Goal: Information Seeking & Learning: Learn about a topic

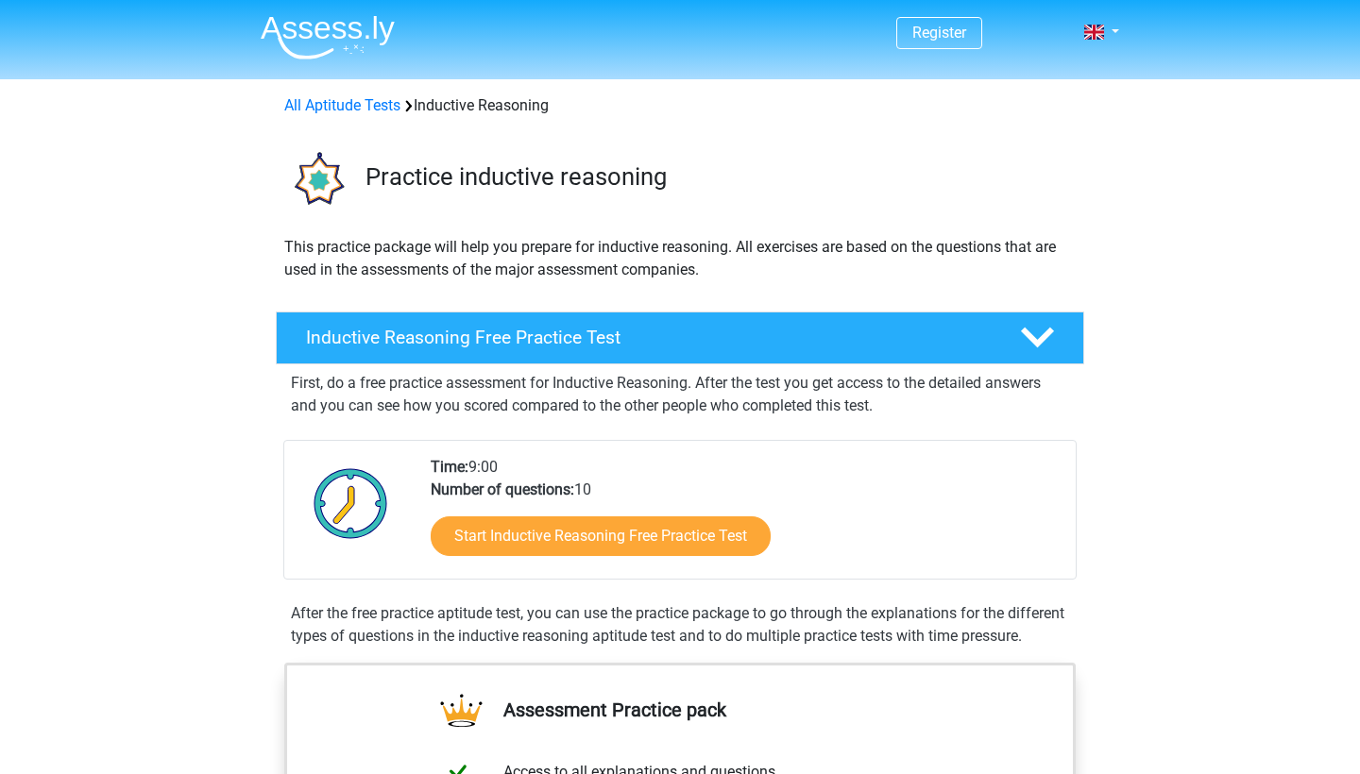
scroll to position [284, 0]
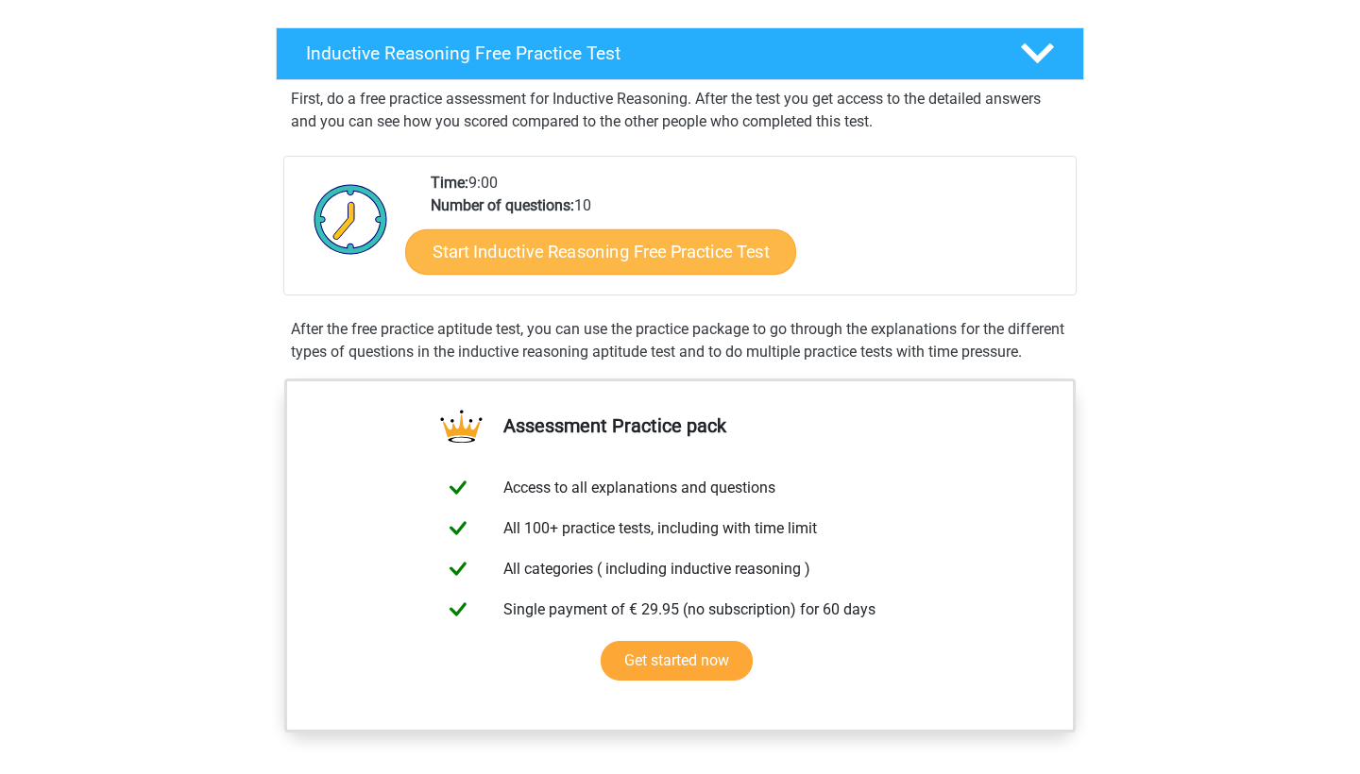
click at [623, 262] on link "Start Inductive Reasoning Free Practice Test" at bounding box center [600, 251] width 391 height 45
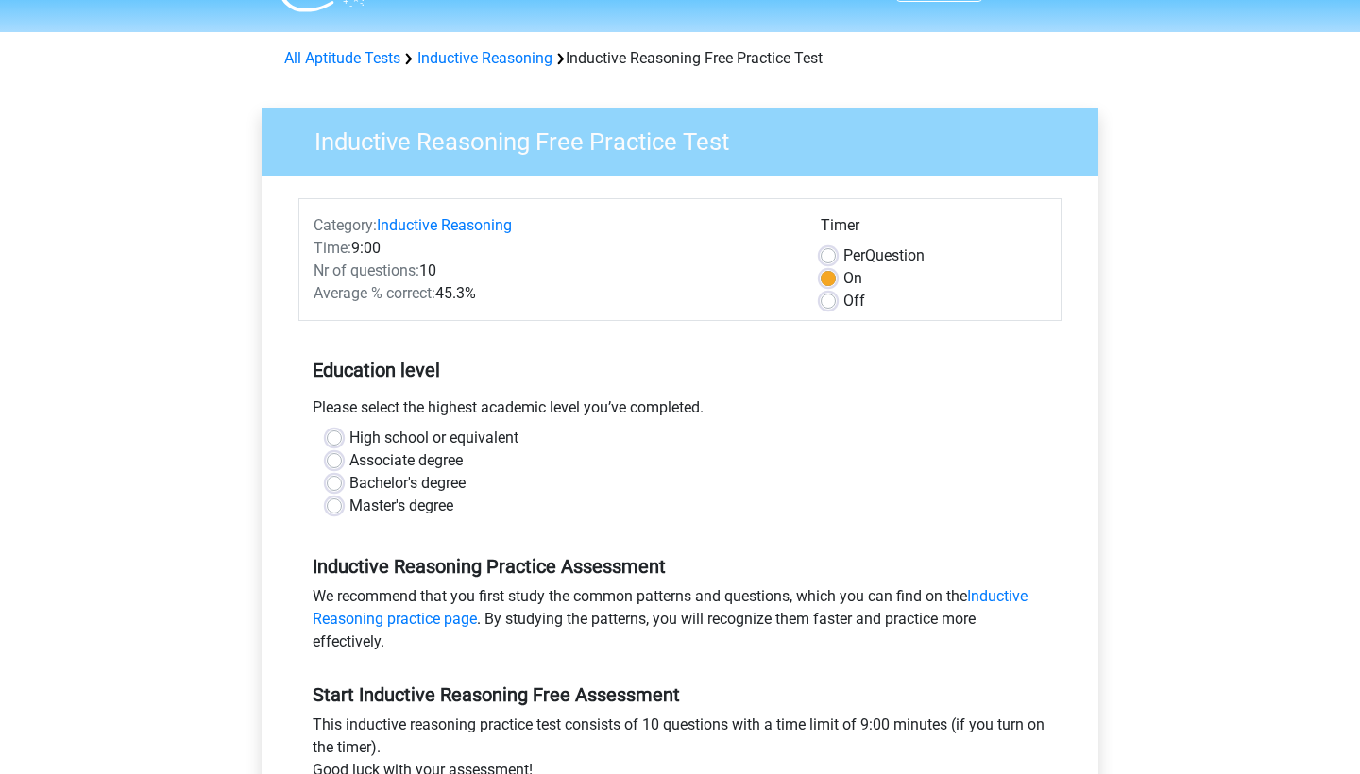
scroll to position [195, 0]
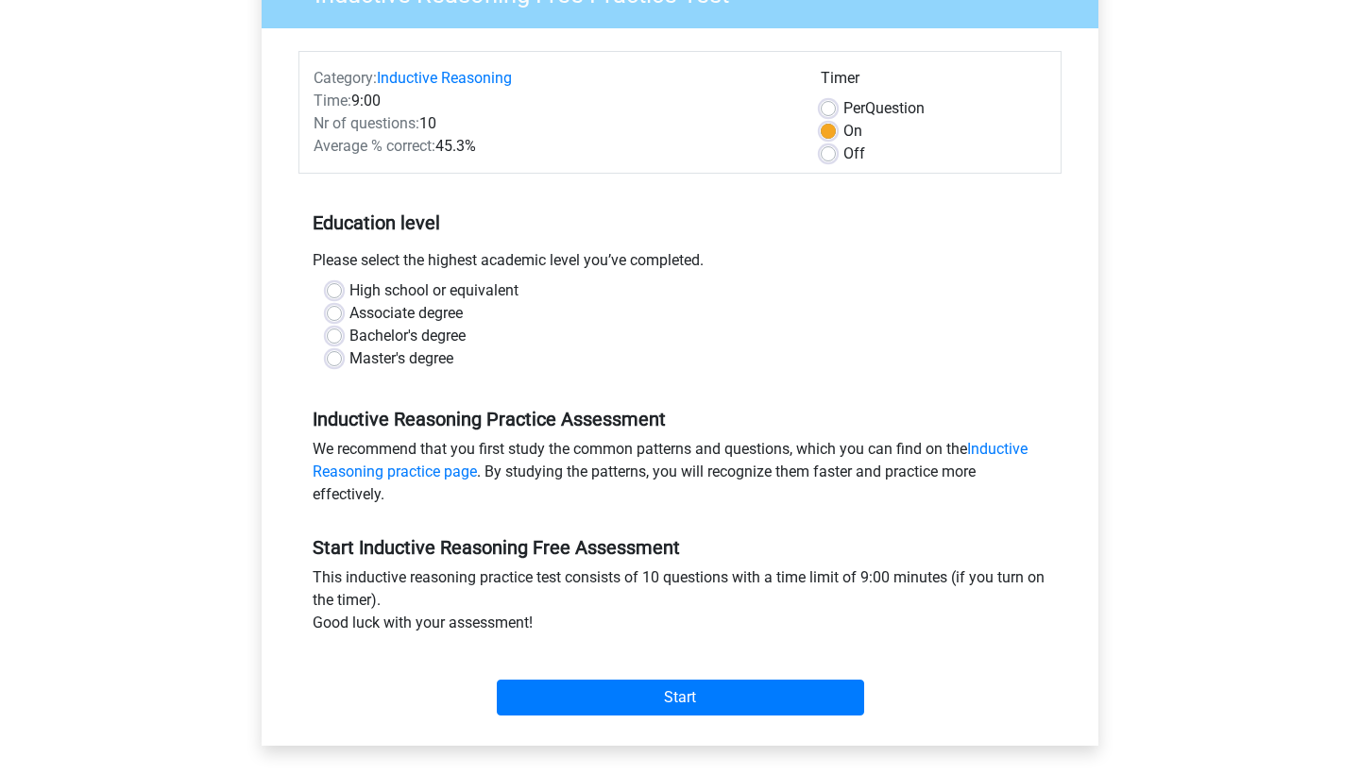
click at [450, 289] on label "High school or equivalent" at bounding box center [433, 291] width 169 height 23
click at [342, 289] on input "High school or equivalent" at bounding box center [334, 289] width 15 height 19
radio input "true"
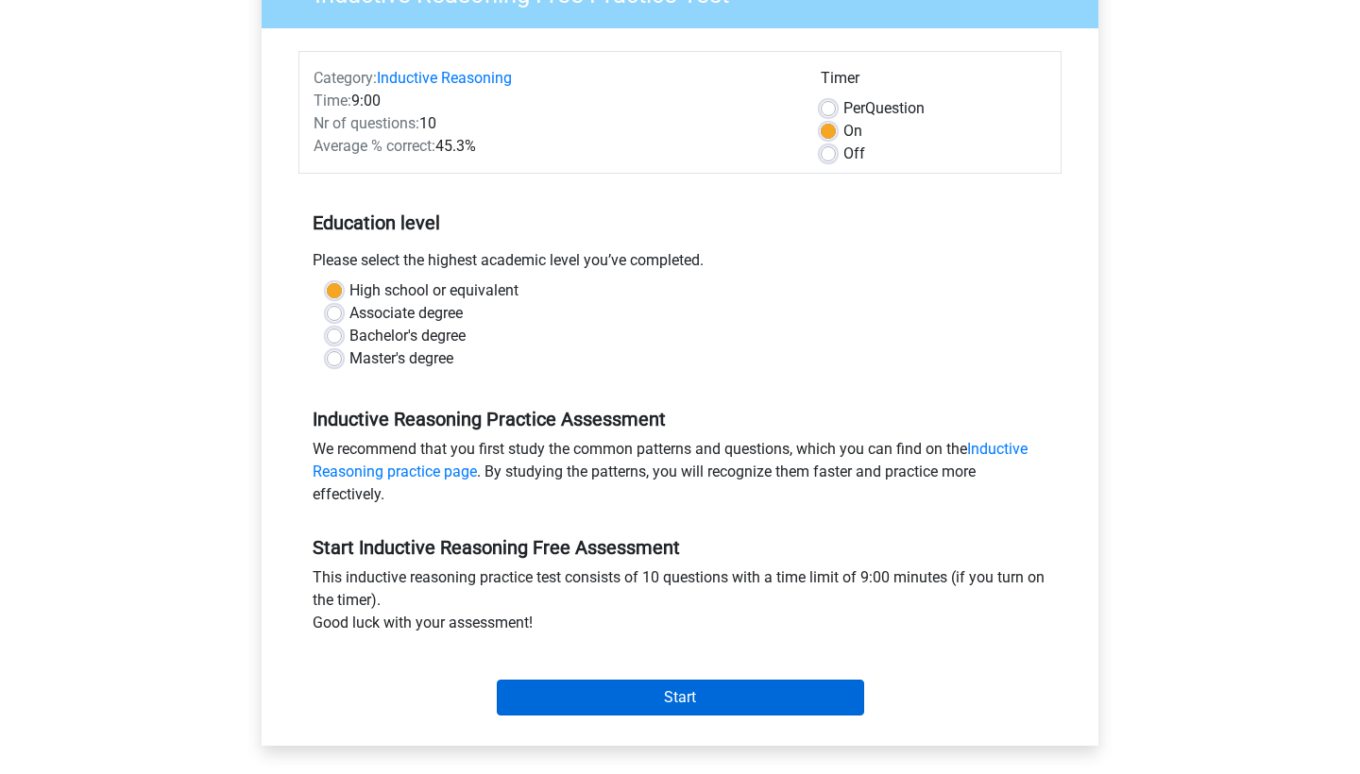
click at [640, 701] on input "Start" at bounding box center [680, 698] width 367 height 36
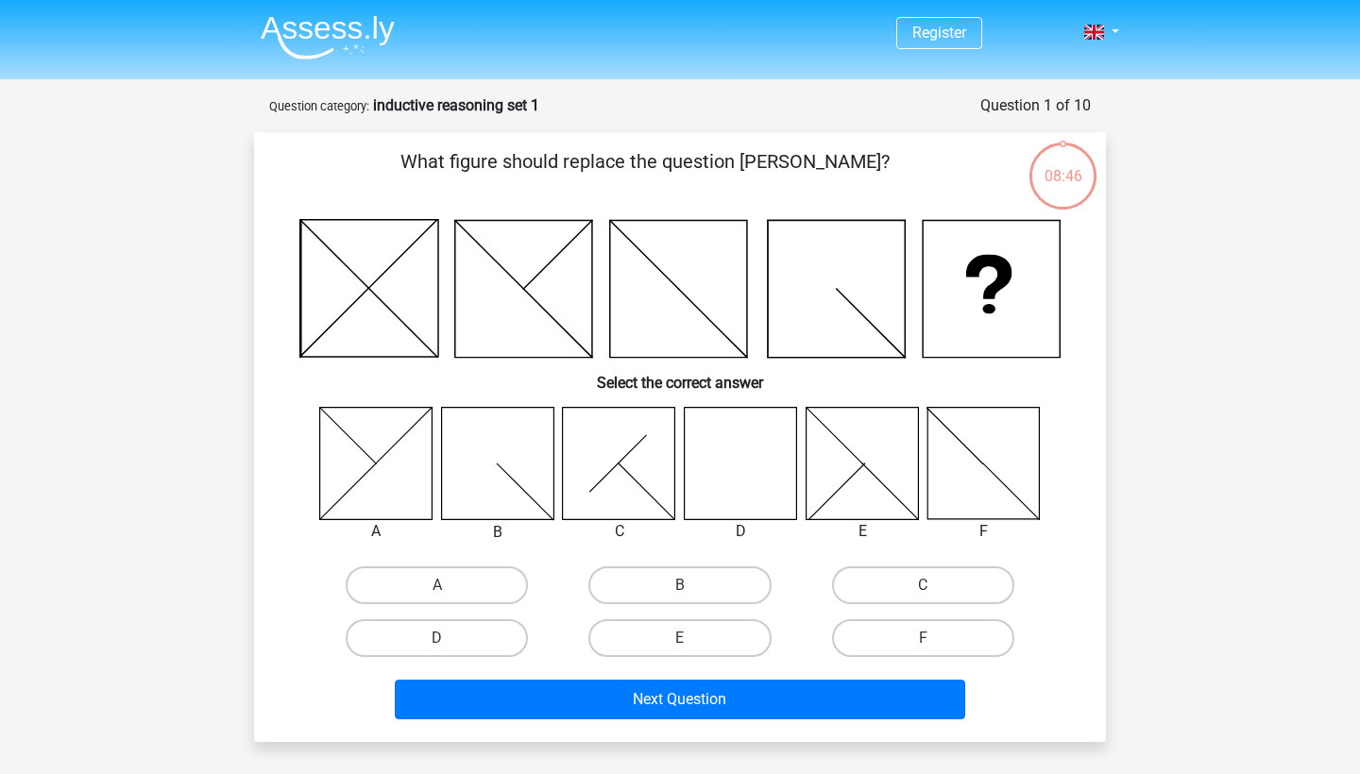
click at [739, 466] on icon at bounding box center [741, 463] width 112 height 112
click at [464, 632] on label "D" at bounding box center [437, 639] width 182 height 38
click at [450, 638] on input "D" at bounding box center [443, 644] width 12 height 12
radio input "true"
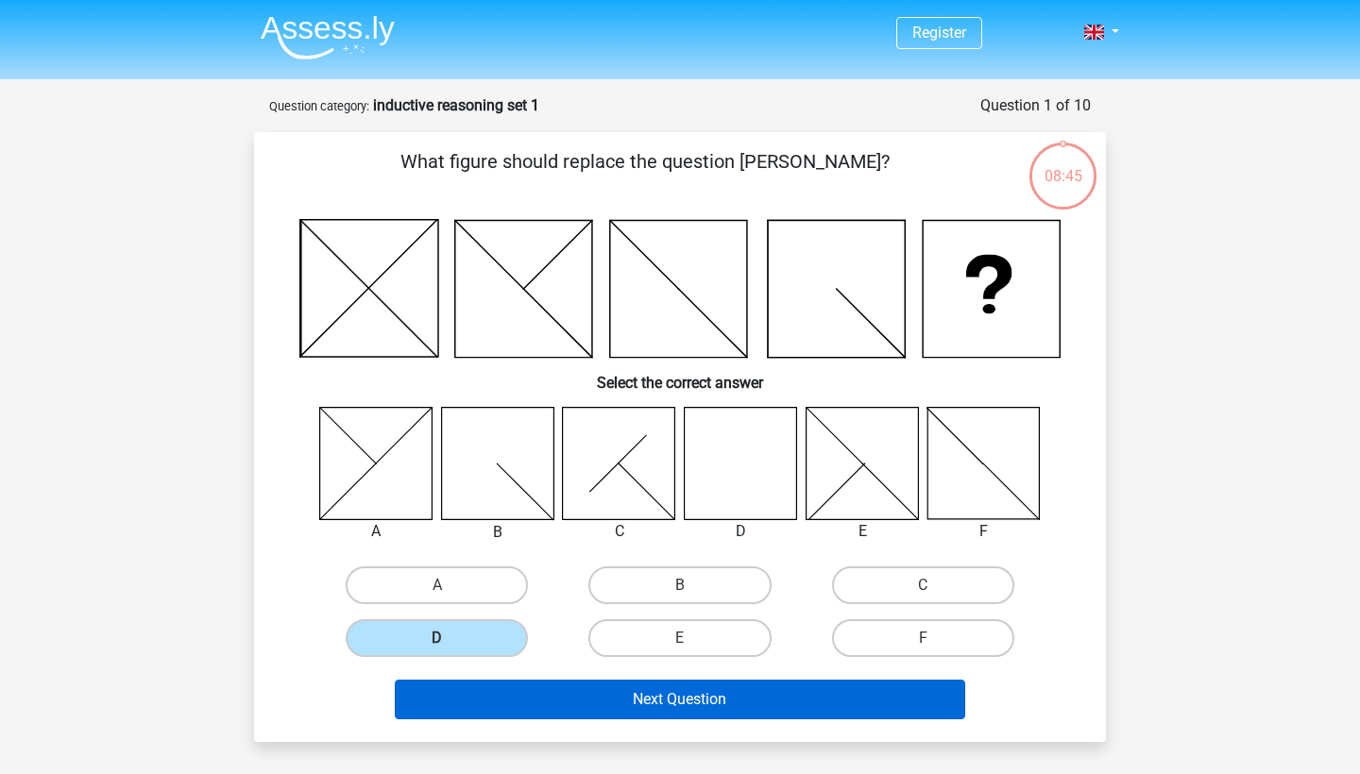
click at [593, 691] on button "Next Question" at bounding box center [680, 700] width 571 height 40
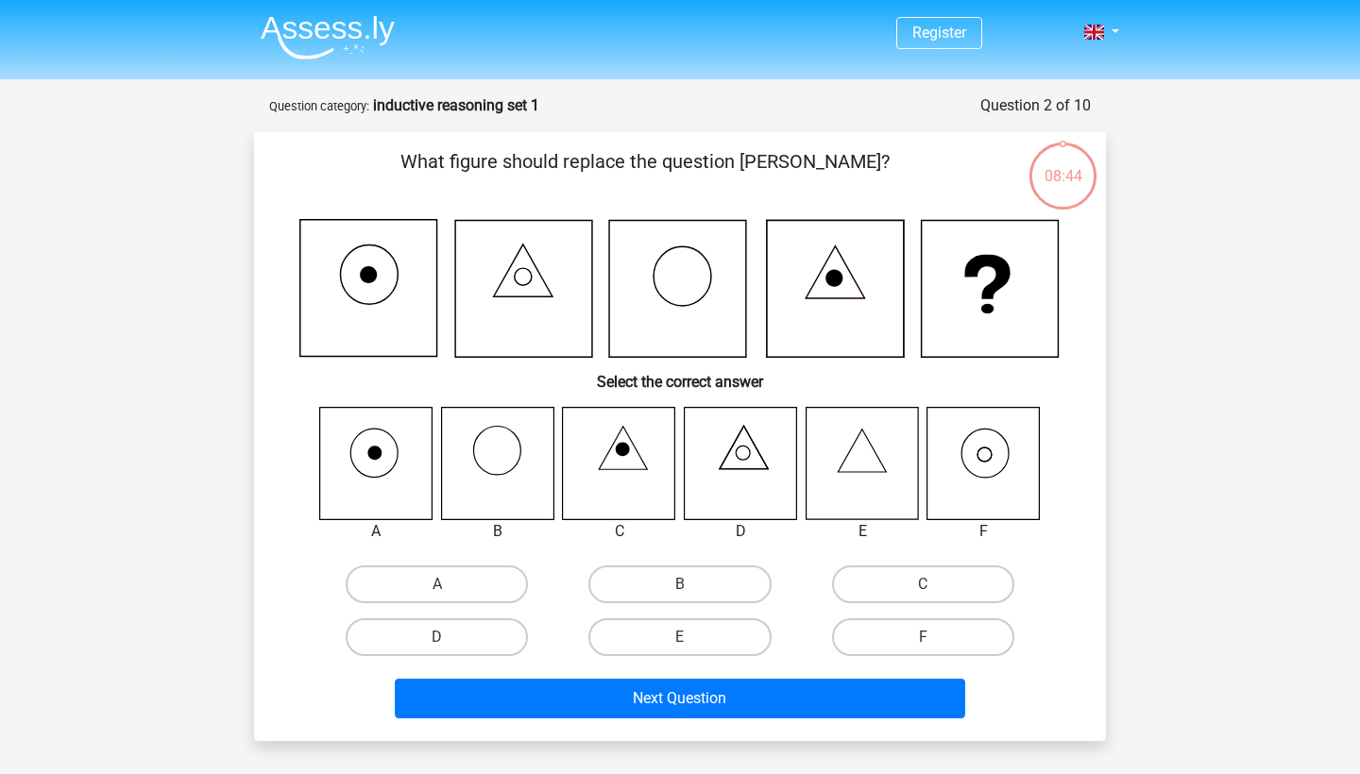
scroll to position [94, 0]
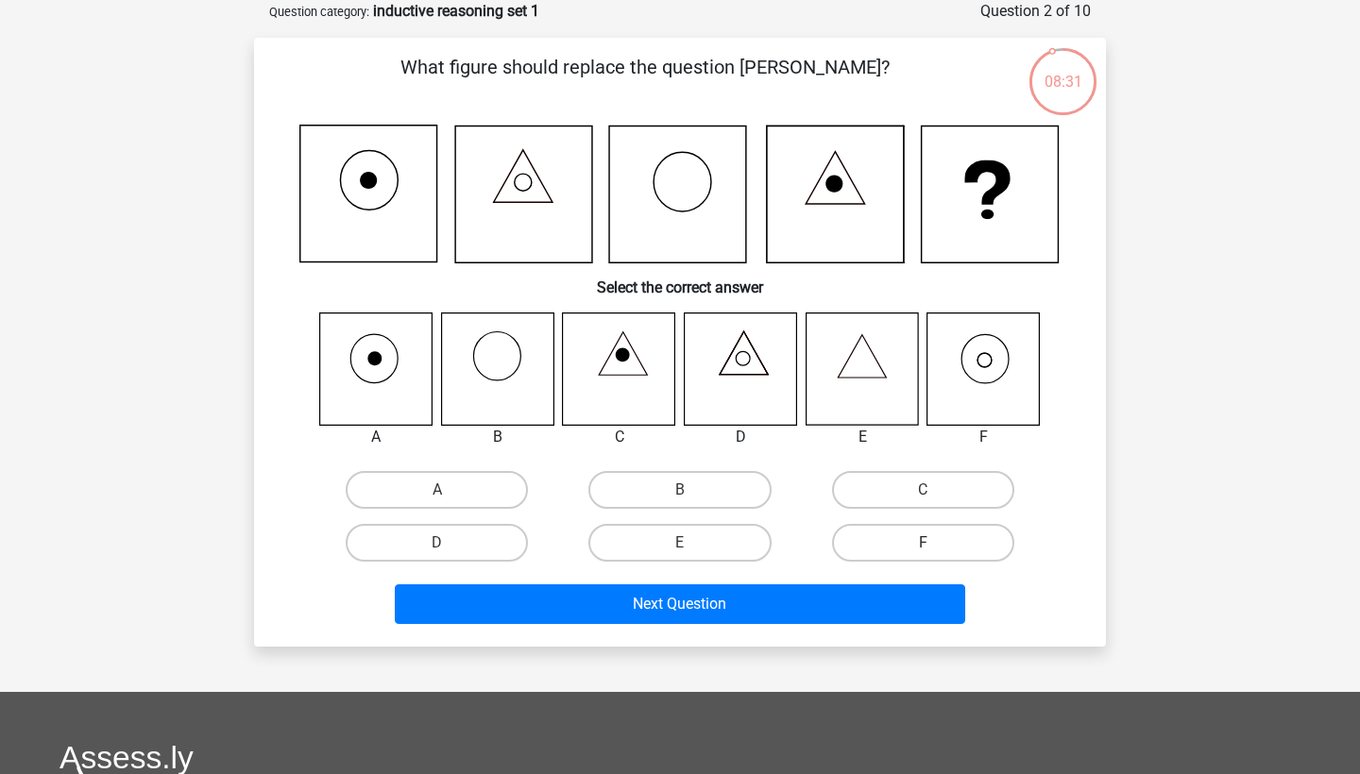
click at [908, 537] on label "F" at bounding box center [923, 543] width 182 height 38
click at [923, 543] on input "F" at bounding box center [929, 549] width 12 height 12
radio input "true"
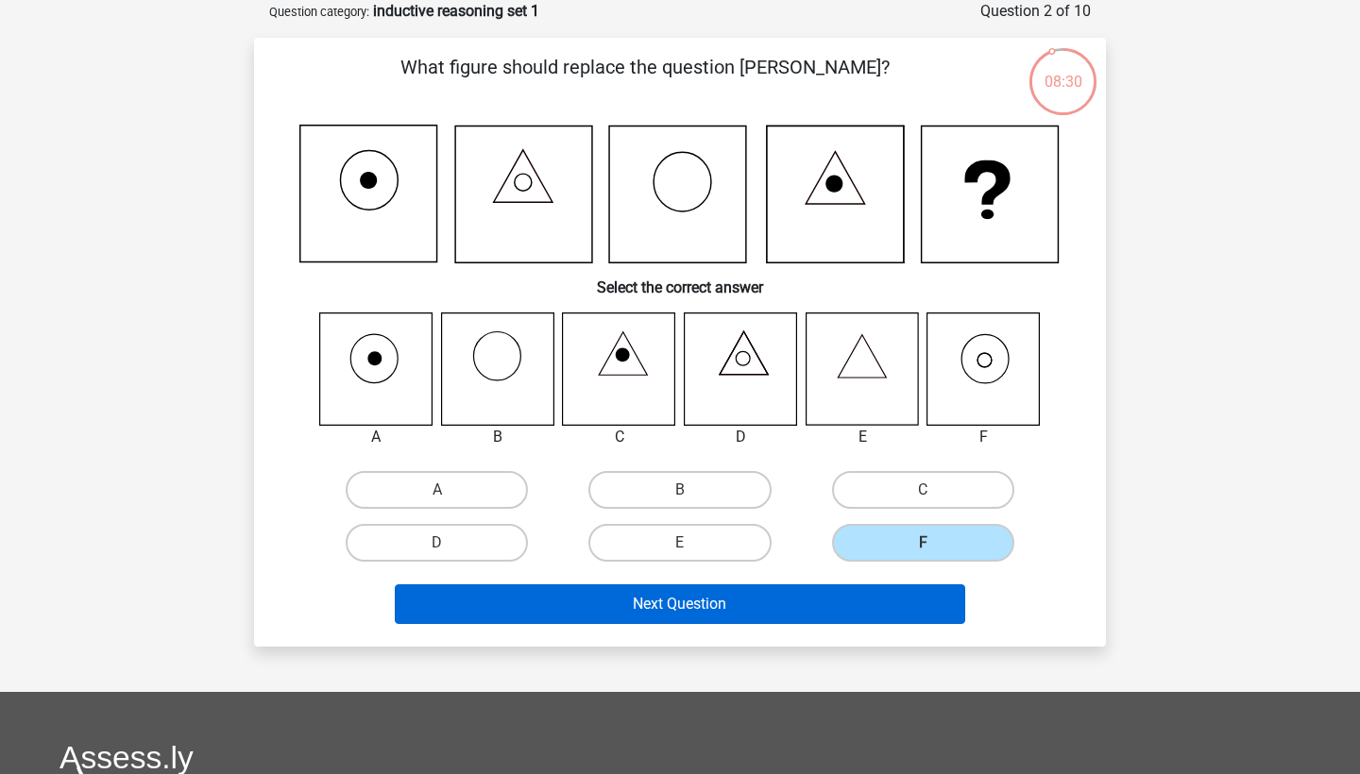
click at [831, 611] on button "Next Question" at bounding box center [680, 605] width 571 height 40
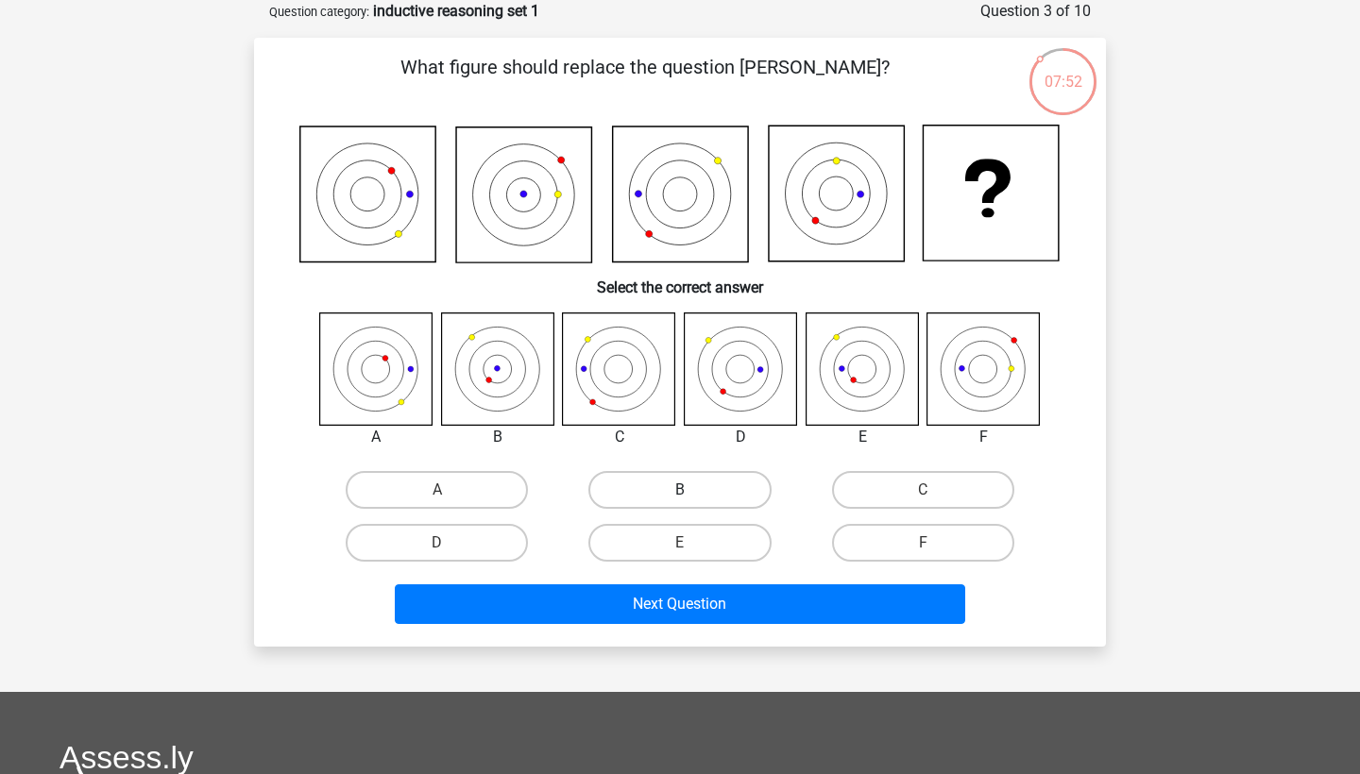
click at [655, 475] on label "B" at bounding box center [679, 490] width 182 height 38
click at [680, 490] on input "B" at bounding box center [686, 496] width 12 height 12
radio input "true"
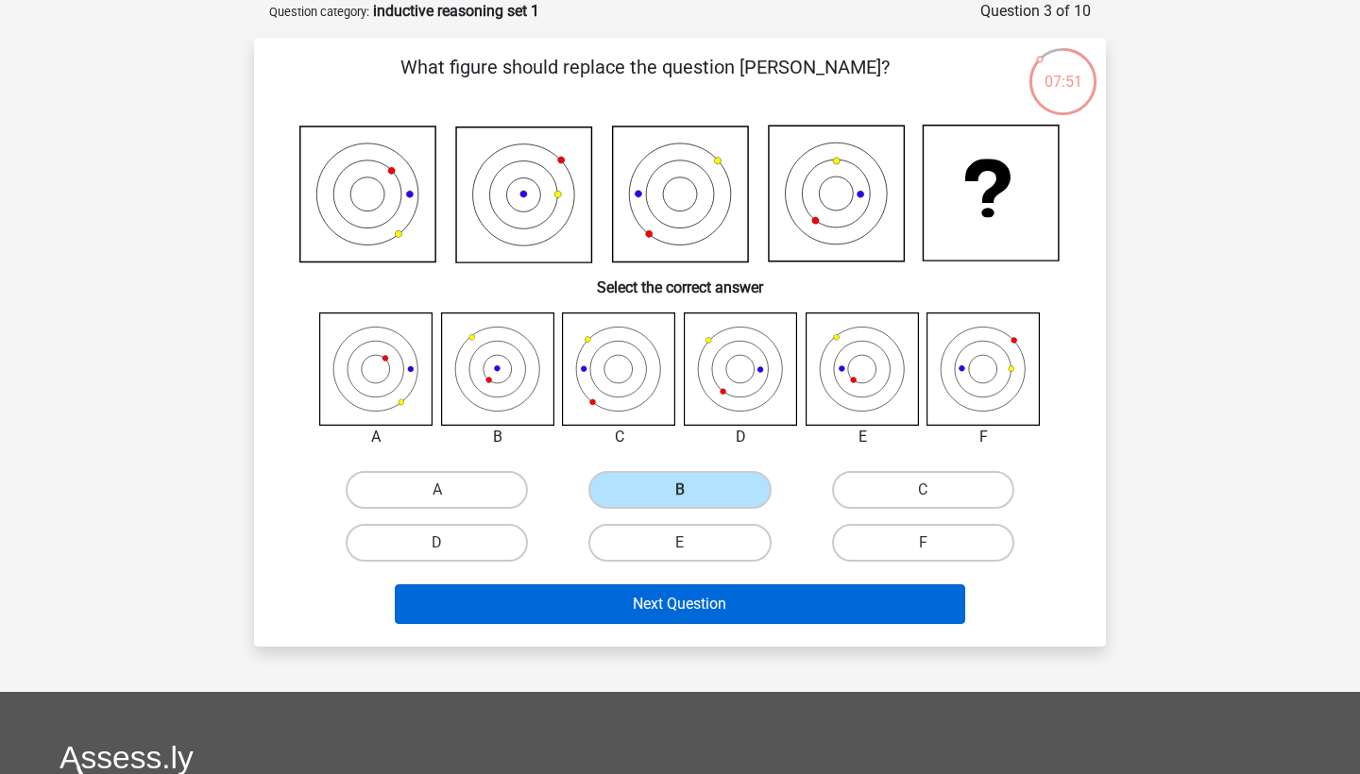
click at [573, 614] on button "Next Question" at bounding box center [680, 605] width 571 height 40
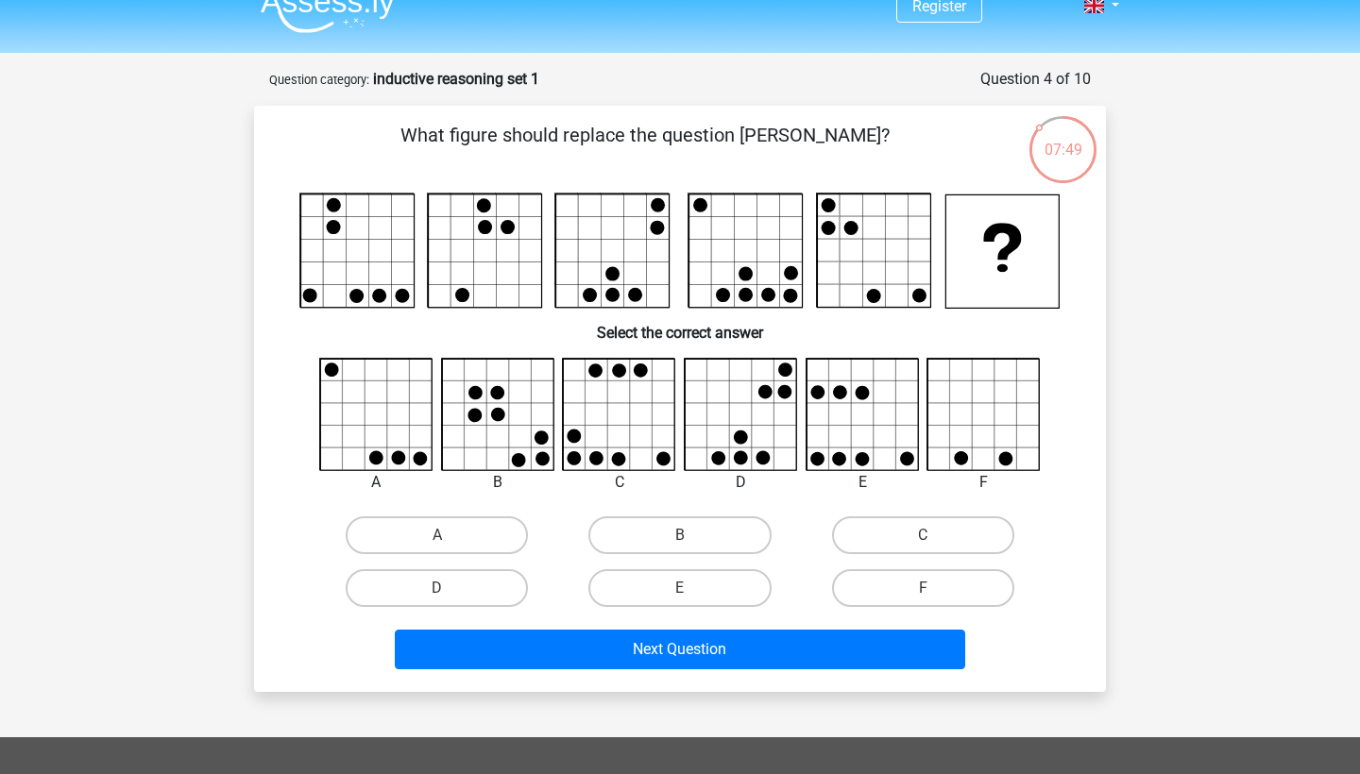
scroll to position [40, 0]
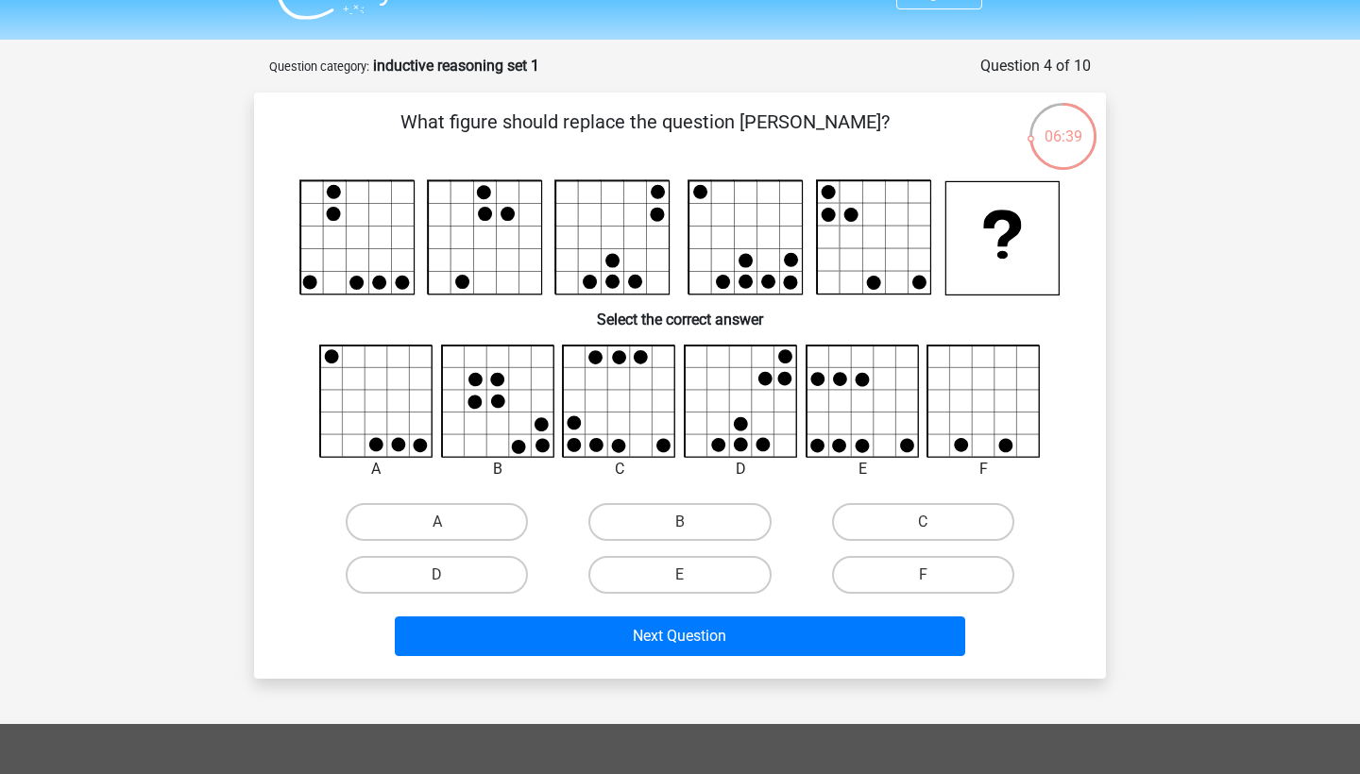
click at [829, 189] on circle at bounding box center [829, 192] width 14 height 14
click at [707, 189] on rect at bounding box center [745, 237] width 113 height 113
click at [961, 523] on label "C" at bounding box center [923, 522] width 182 height 38
click at [935, 523] on input "C" at bounding box center [929, 528] width 12 height 12
radio input "true"
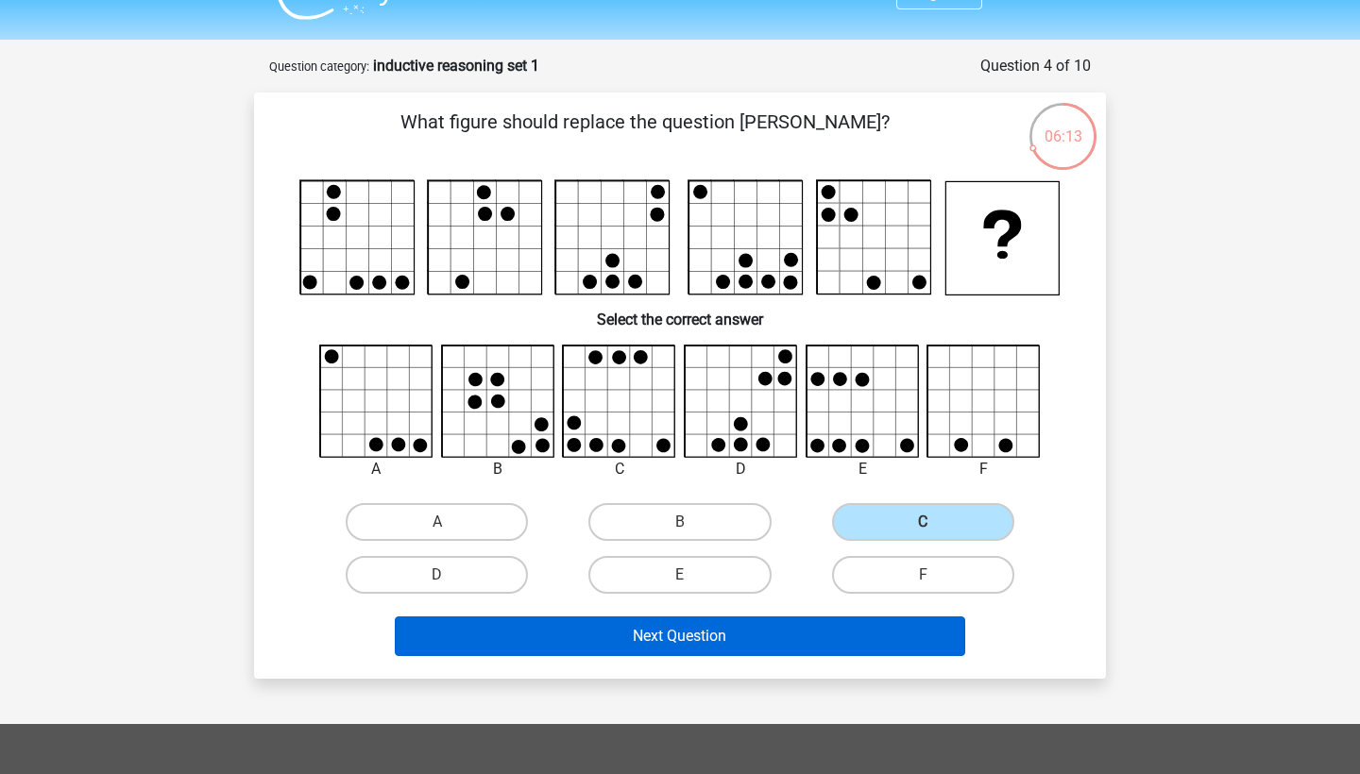
click at [776, 644] on button "Next Question" at bounding box center [680, 637] width 571 height 40
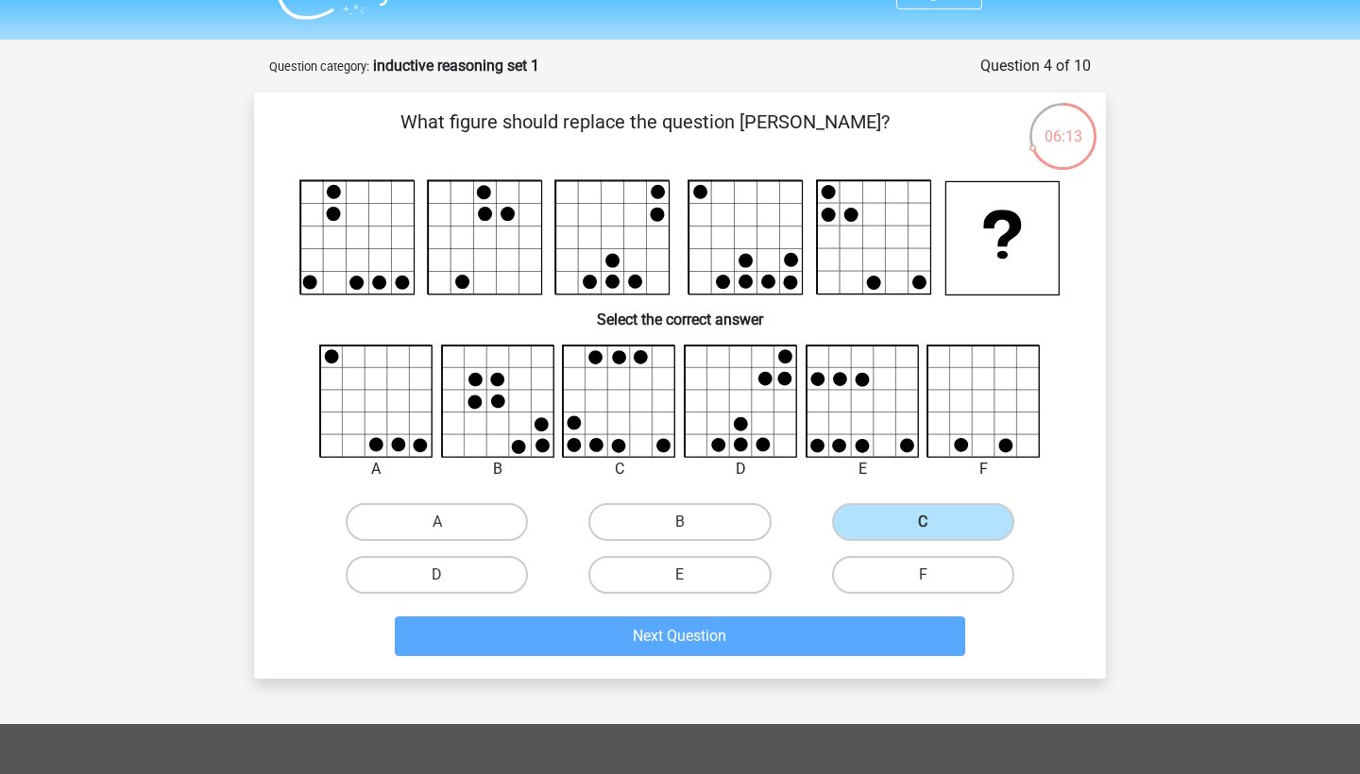
scroll to position [94, 0]
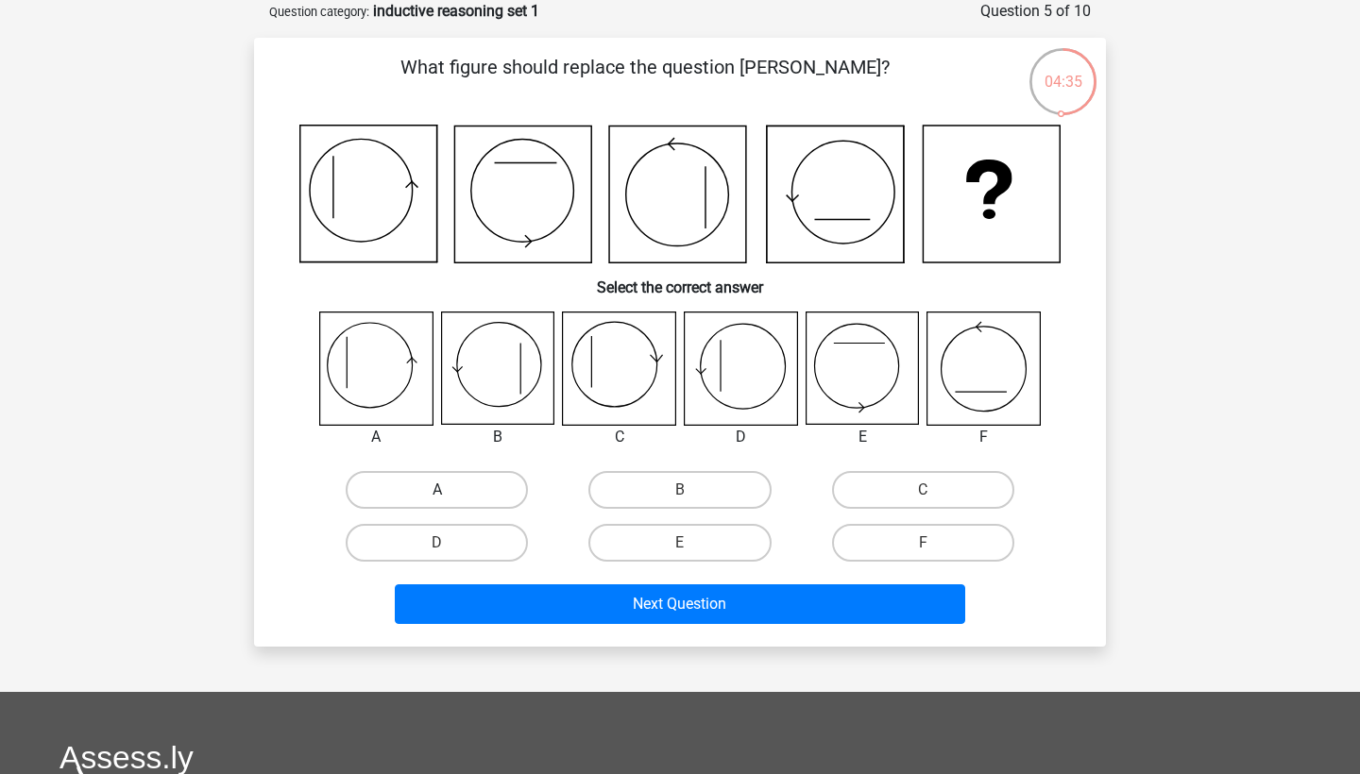
click at [417, 477] on label "A" at bounding box center [437, 490] width 182 height 38
click at [437, 490] on input "A" at bounding box center [443, 496] width 12 height 12
radio input "true"
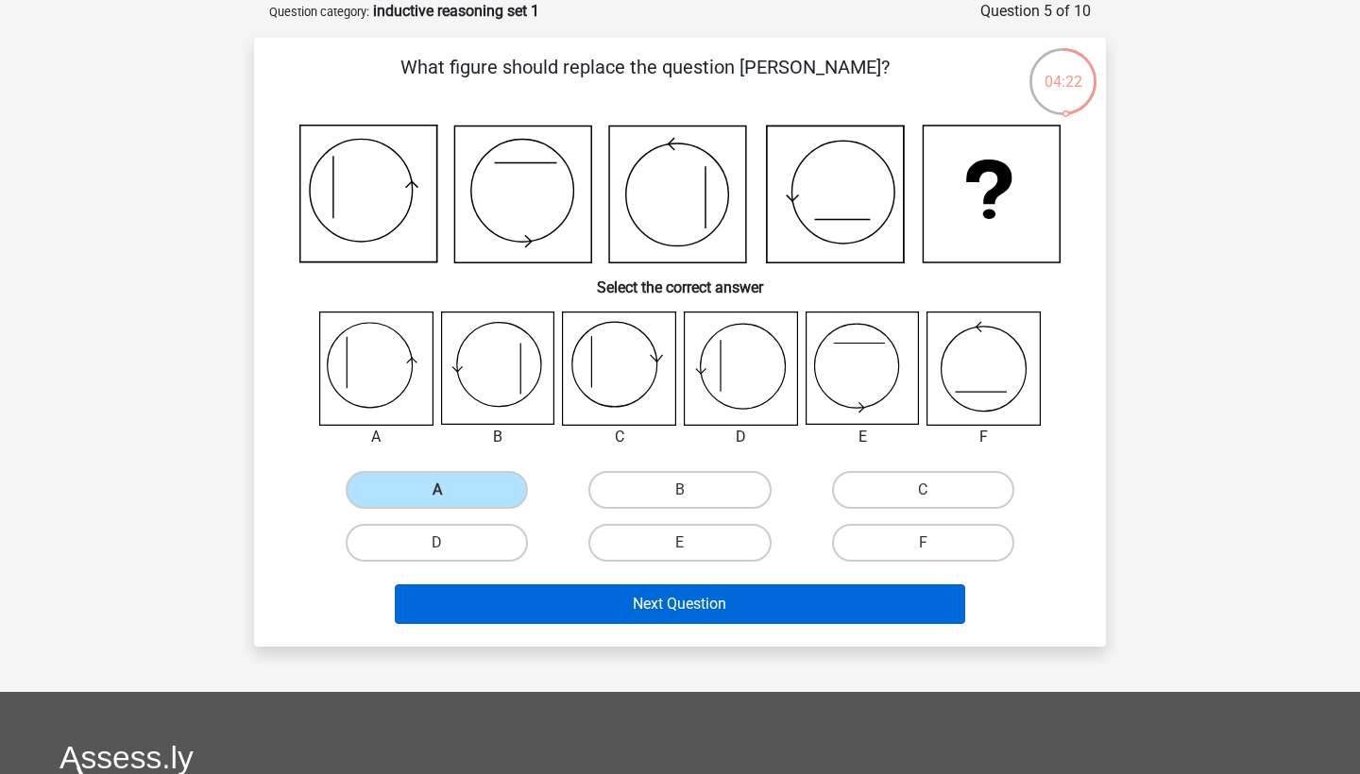
click at [656, 609] on button "Next Question" at bounding box center [680, 605] width 571 height 40
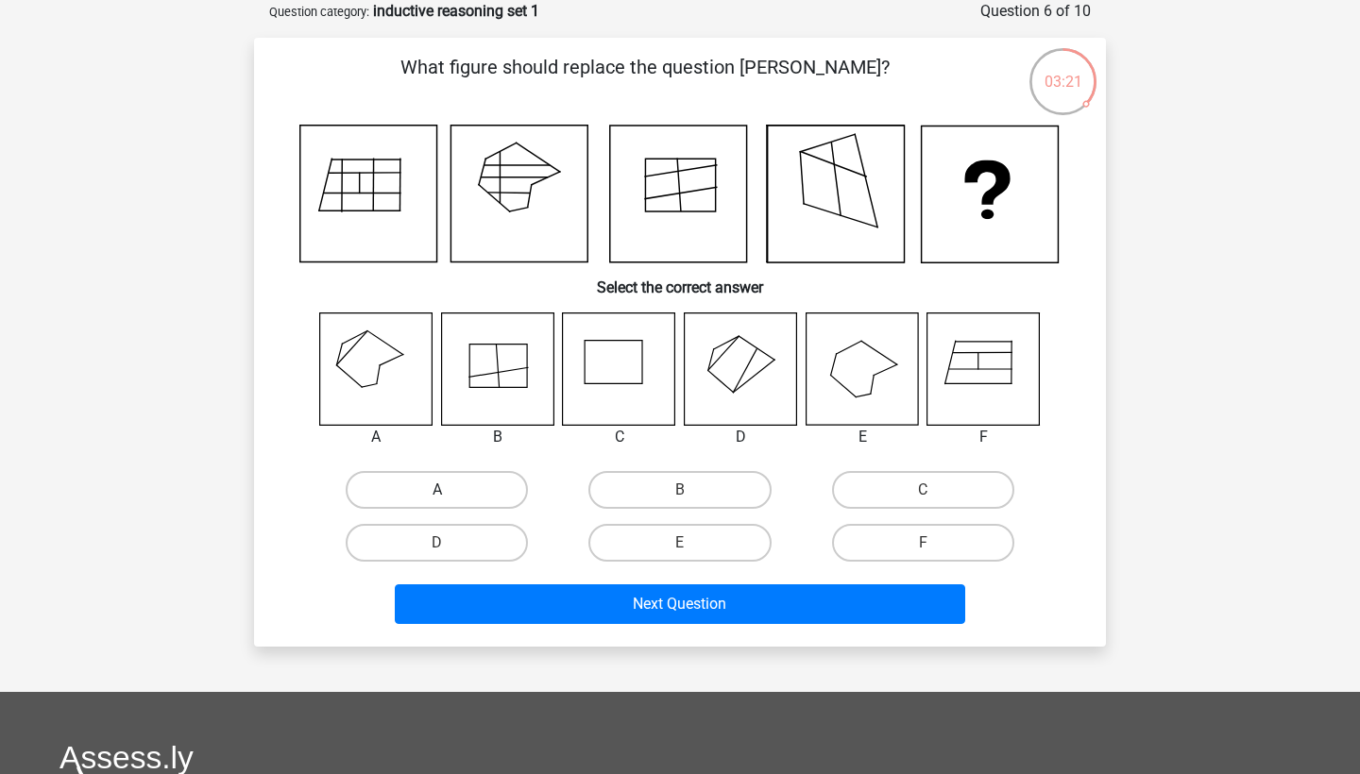
click at [410, 493] on label "A" at bounding box center [437, 490] width 182 height 38
click at [437, 493] on input "A" at bounding box center [443, 496] width 12 height 12
radio input "true"
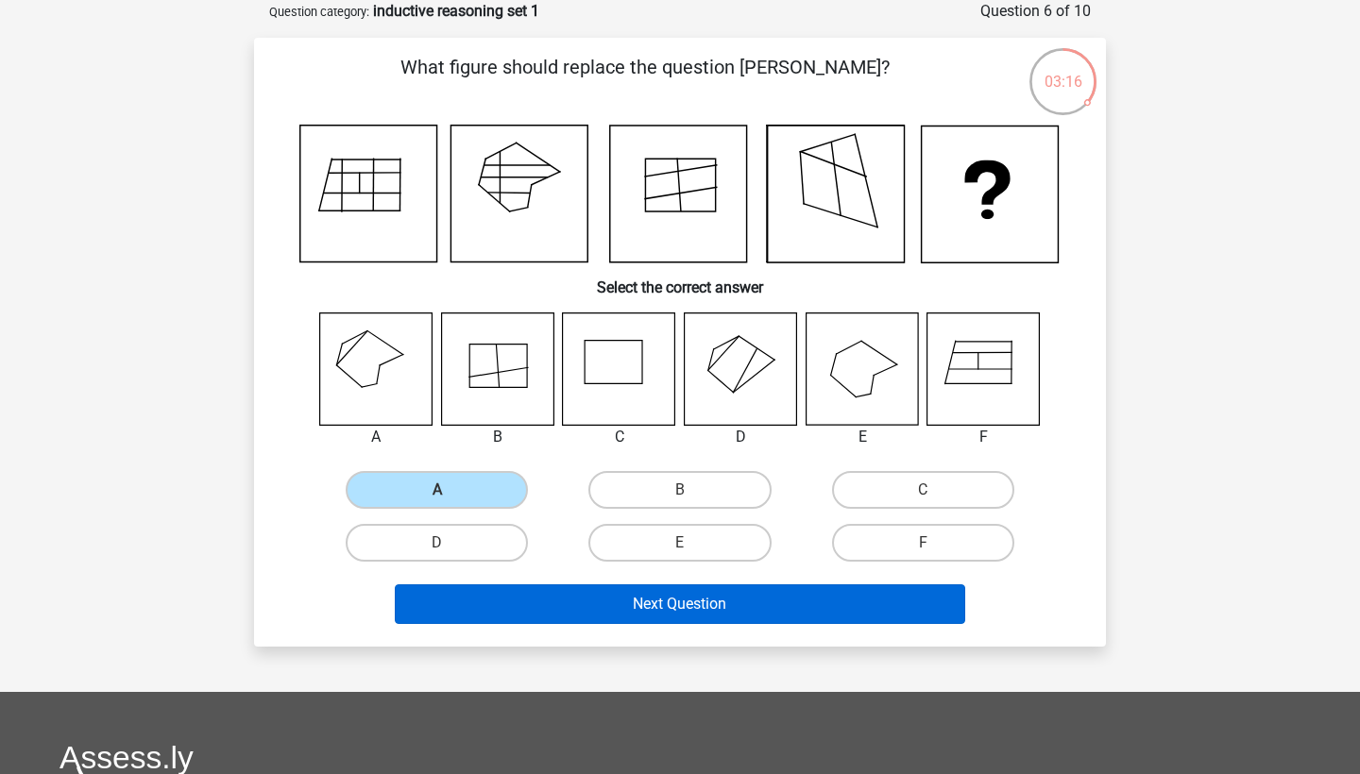
click at [649, 603] on button "Next Question" at bounding box center [680, 605] width 571 height 40
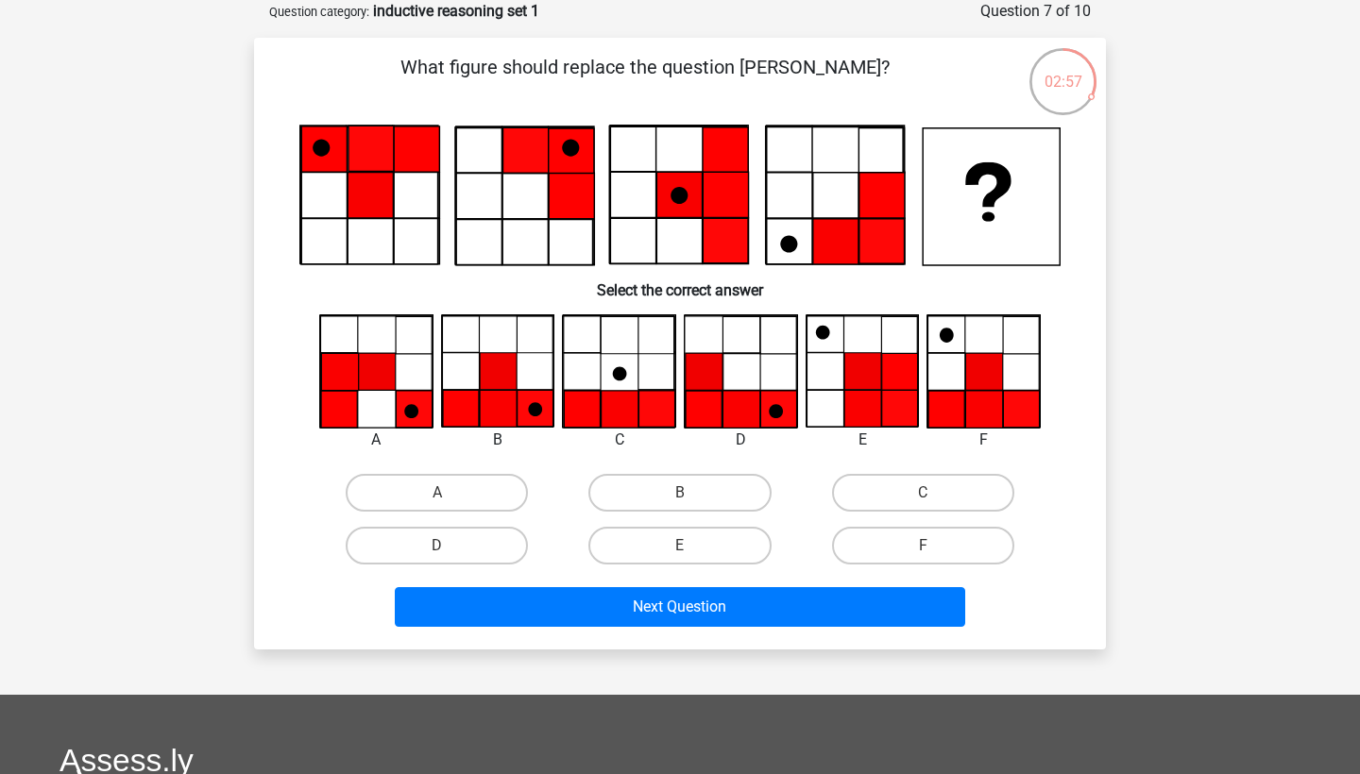
click at [320, 146] on icon at bounding box center [321, 148] width 17 height 17
click at [949, 506] on label "C" at bounding box center [923, 493] width 182 height 38
click at [935, 505] on input "C" at bounding box center [929, 499] width 12 height 12
radio input "true"
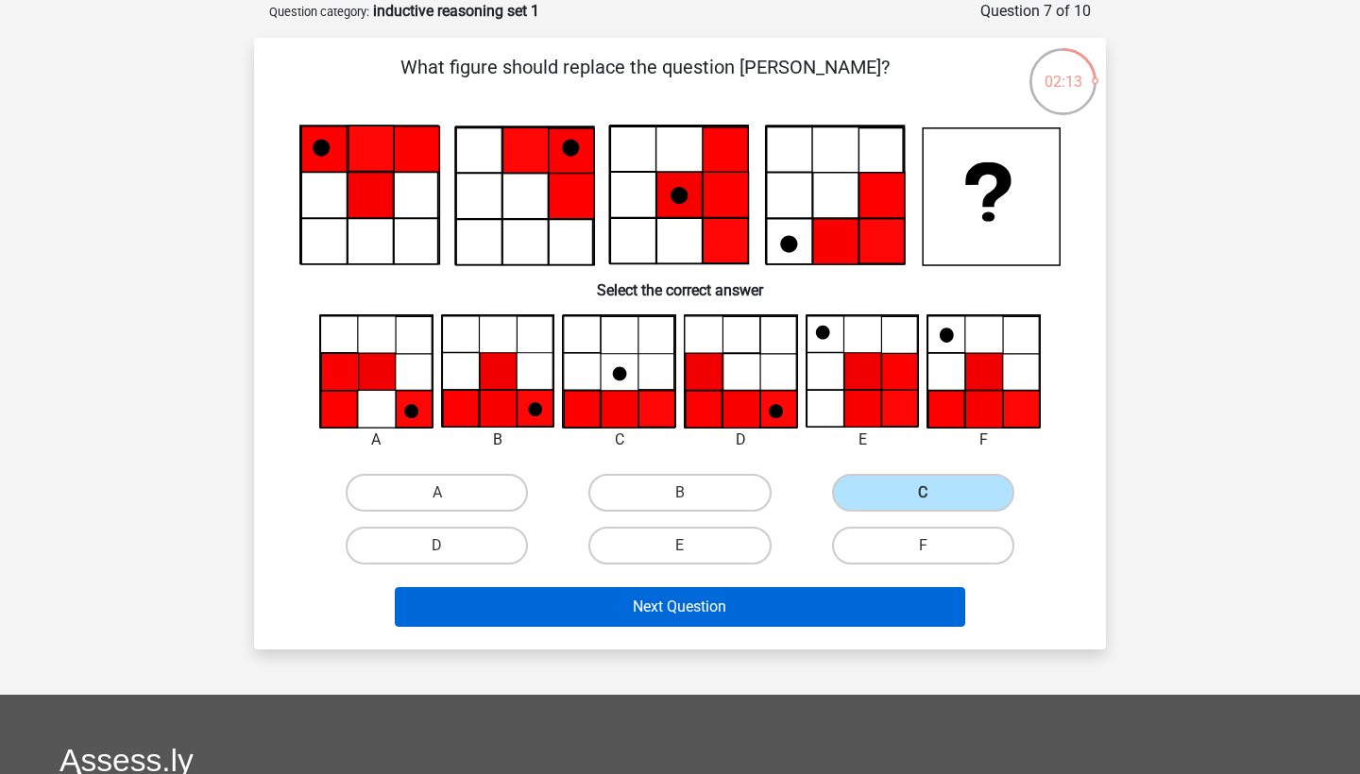
click at [768, 603] on button "Next Question" at bounding box center [680, 607] width 571 height 40
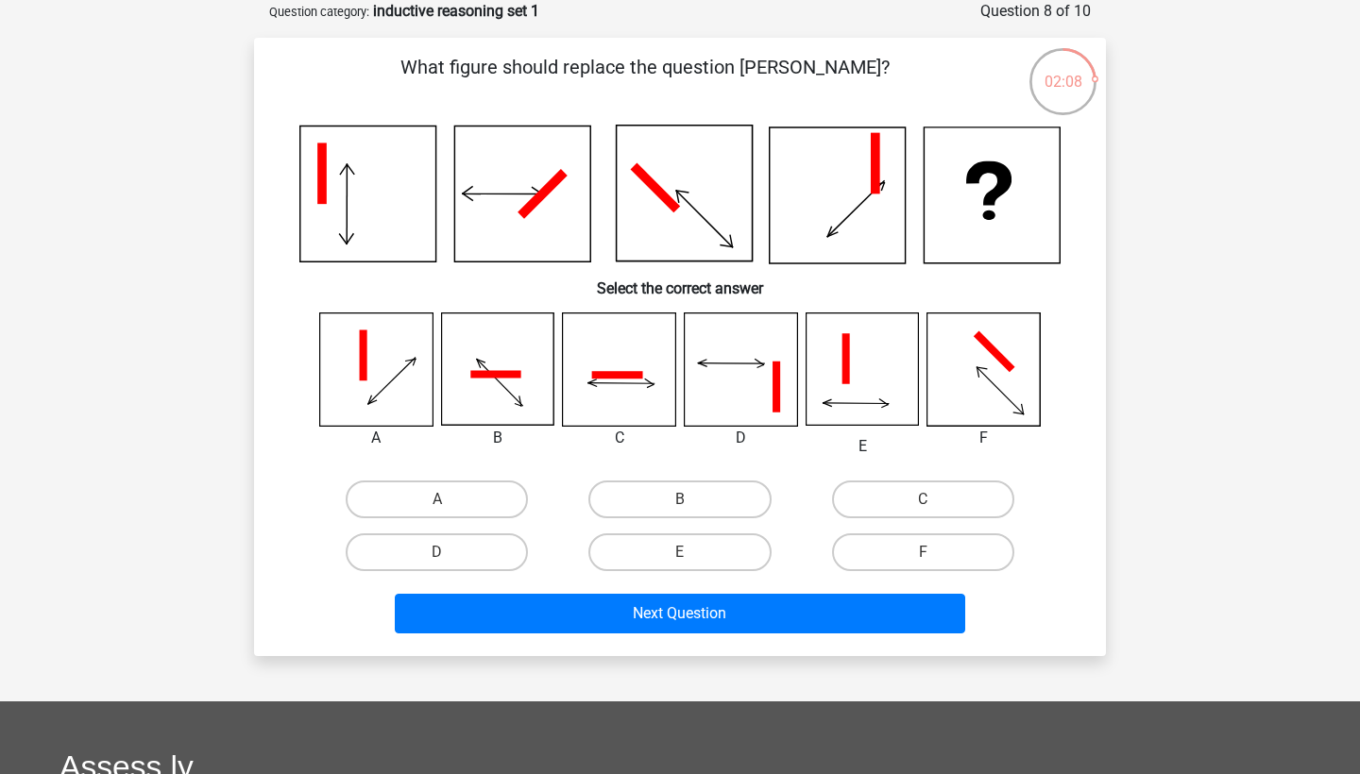
click at [1078, 471] on div "What figure should replace the question mark? Select the correct answer" at bounding box center [680, 347] width 837 height 588
click at [922, 534] on label "F" at bounding box center [923, 553] width 182 height 38
click at [923, 553] on input "F" at bounding box center [929, 559] width 12 height 12
radio input "true"
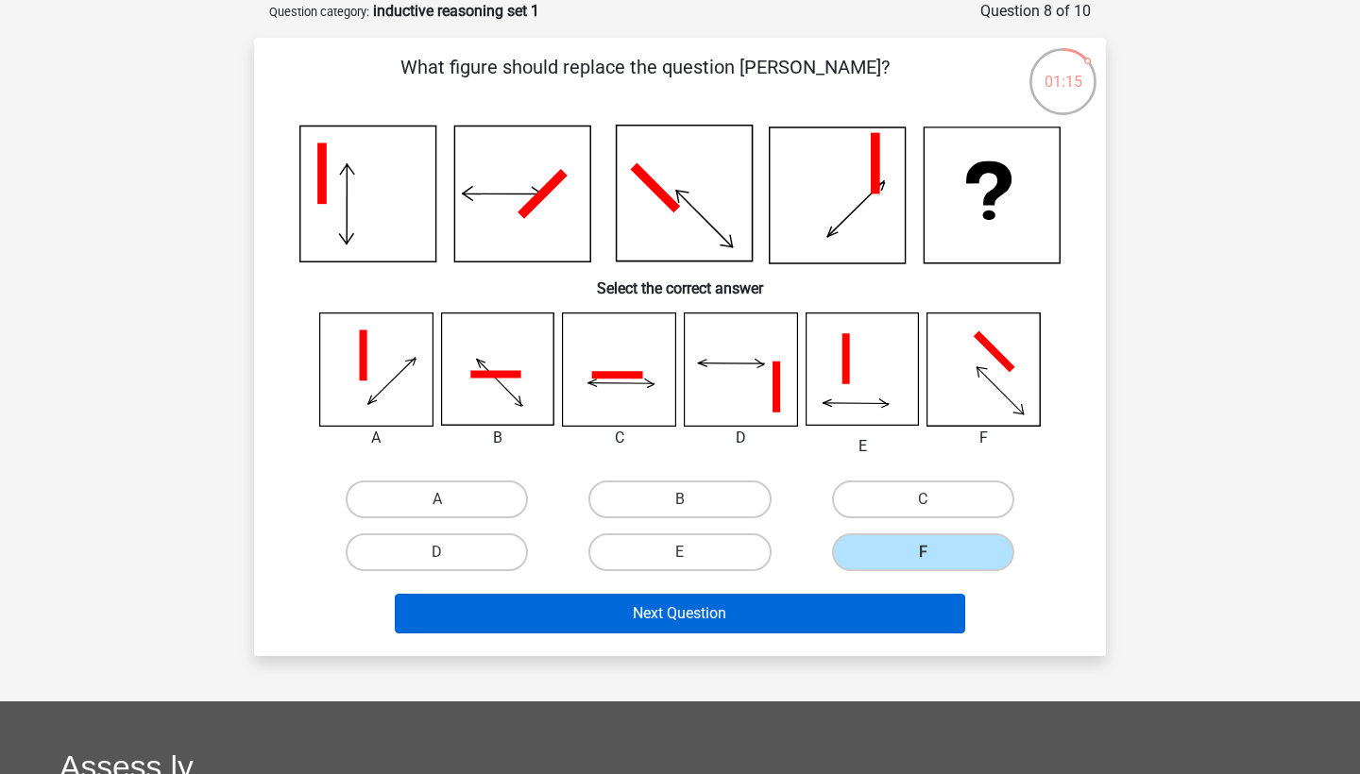
click at [774, 611] on button "Next Question" at bounding box center [680, 614] width 571 height 40
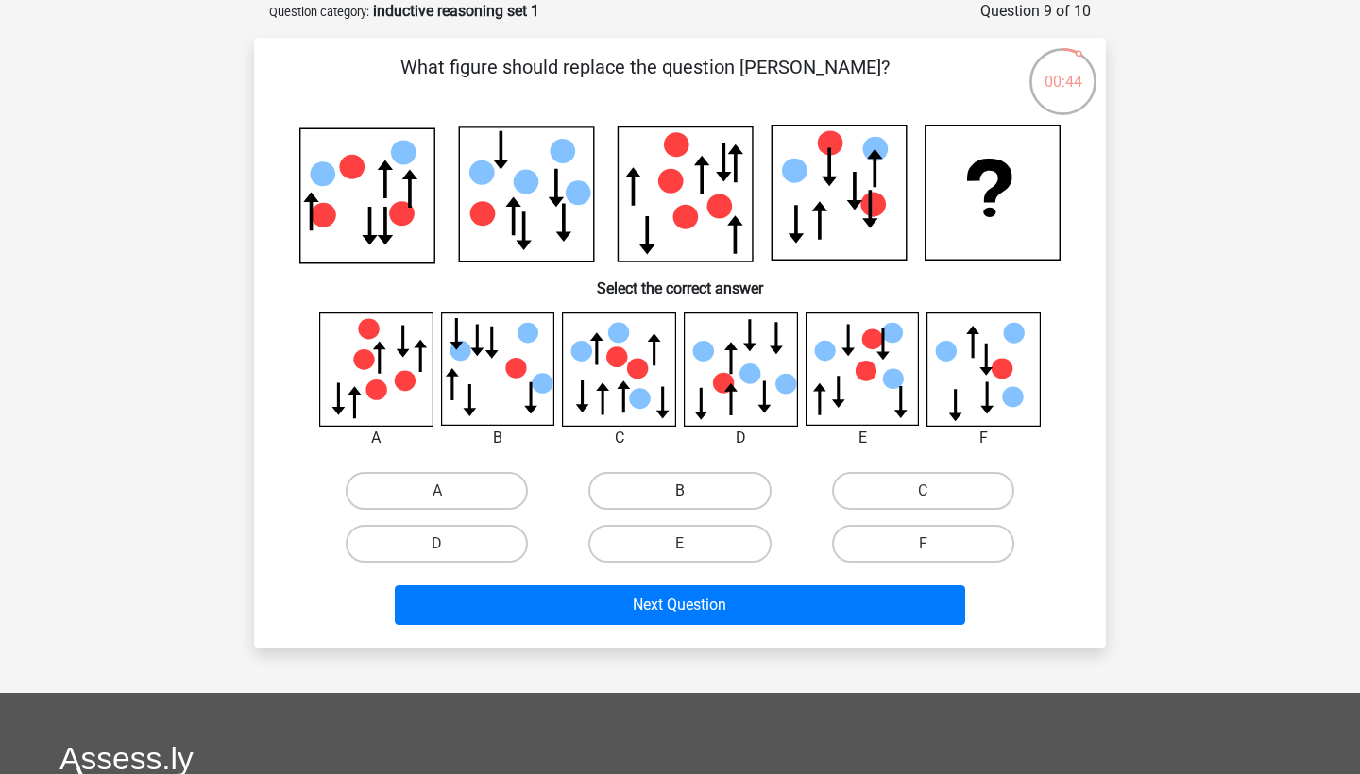
click at [676, 502] on label "B" at bounding box center [679, 491] width 182 height 38
click at [680, 502] on input "B" at bounding box center [686, 497] width 12 height 12
radio input "true"
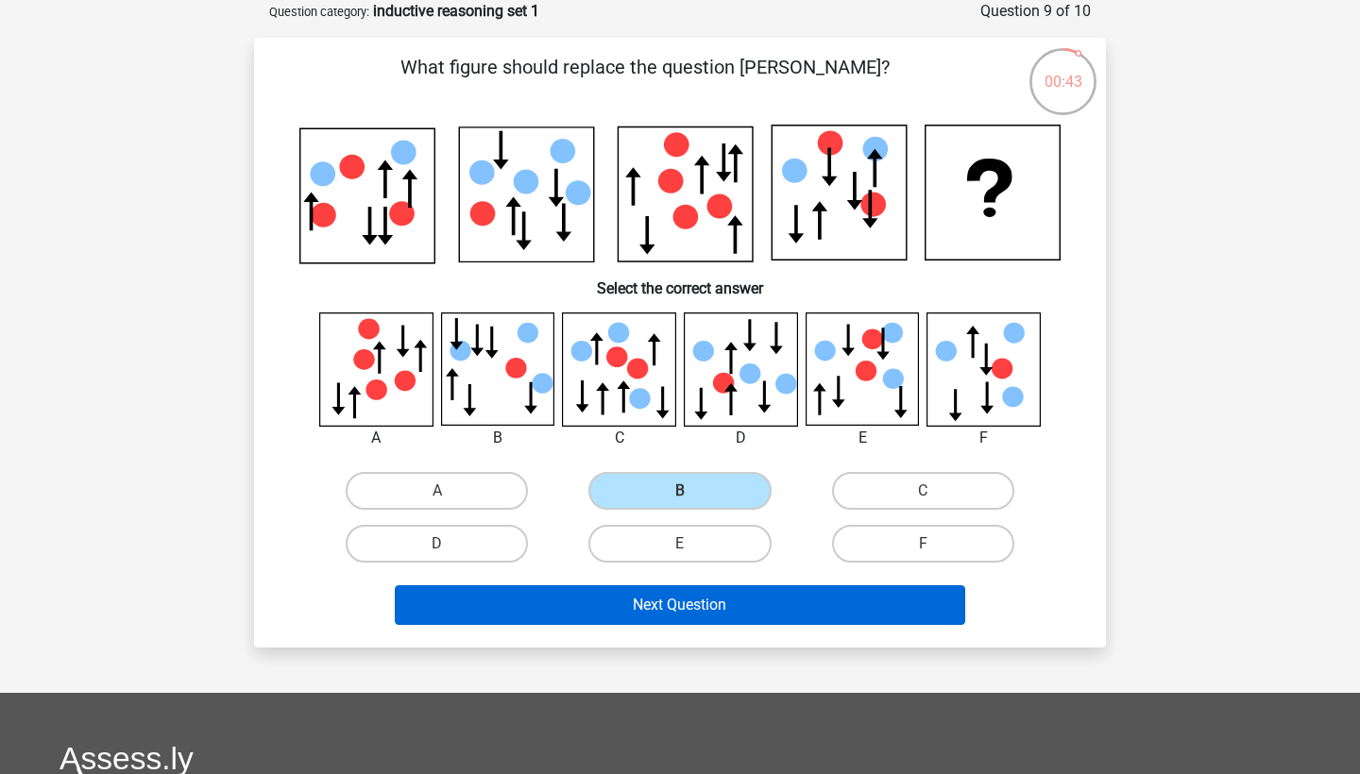
click at [606, 617] on button "Next Question" at bounding box center [680, 606] width 571 height 40
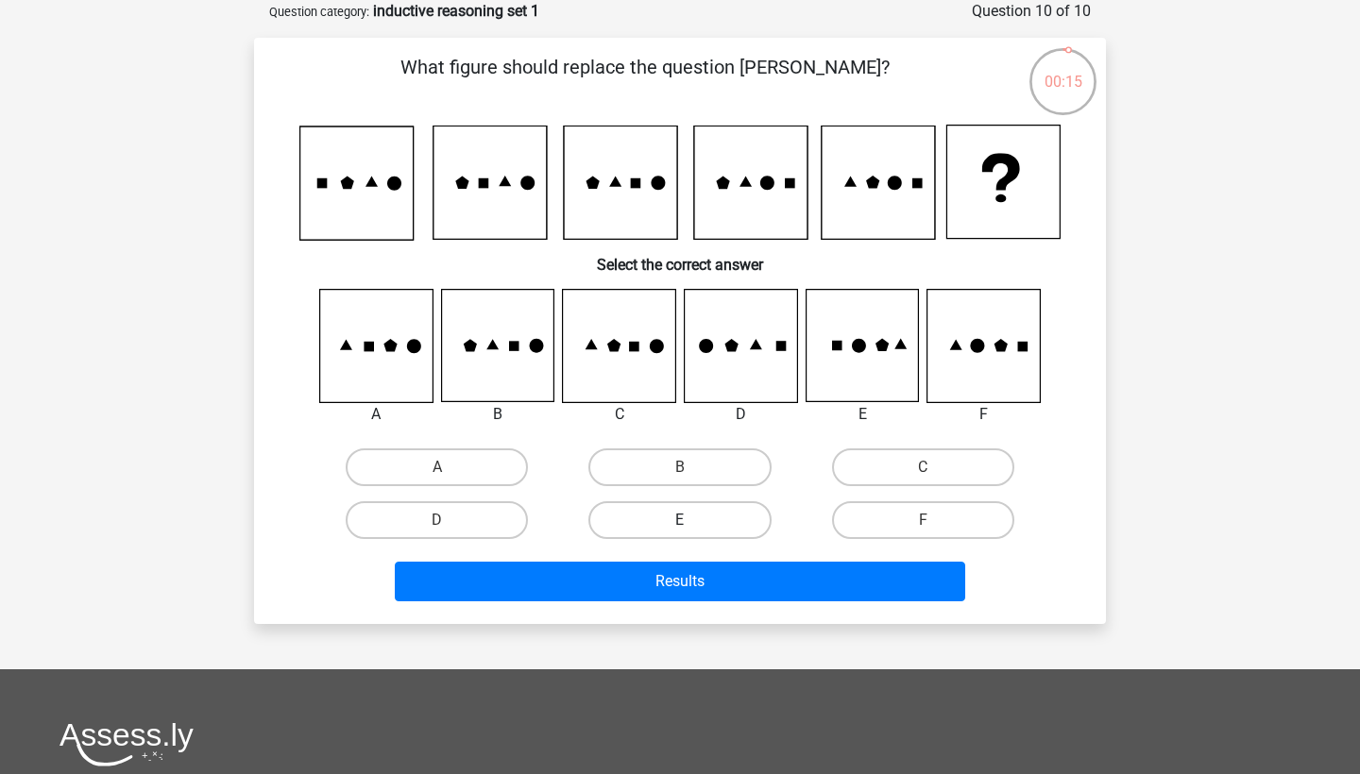
click at [648, 514] on label "E" at bounding box center [679, 521] width 182 height 38
click at [680, 520] on input "E" at bounding box center [686, 526] width 12 height 12
radio input "true"
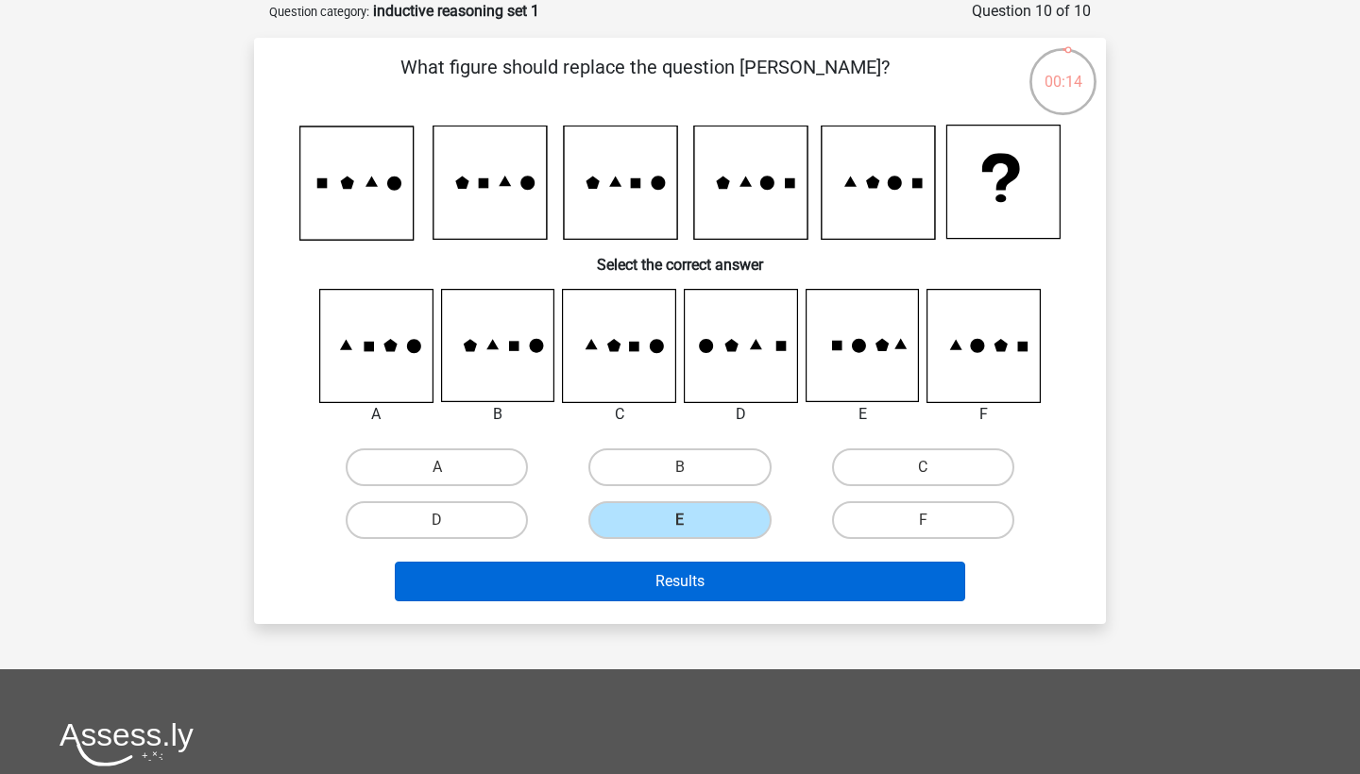
click at [663, 584] on button "Results" at bounding box center [680, 582] width 571 height 40
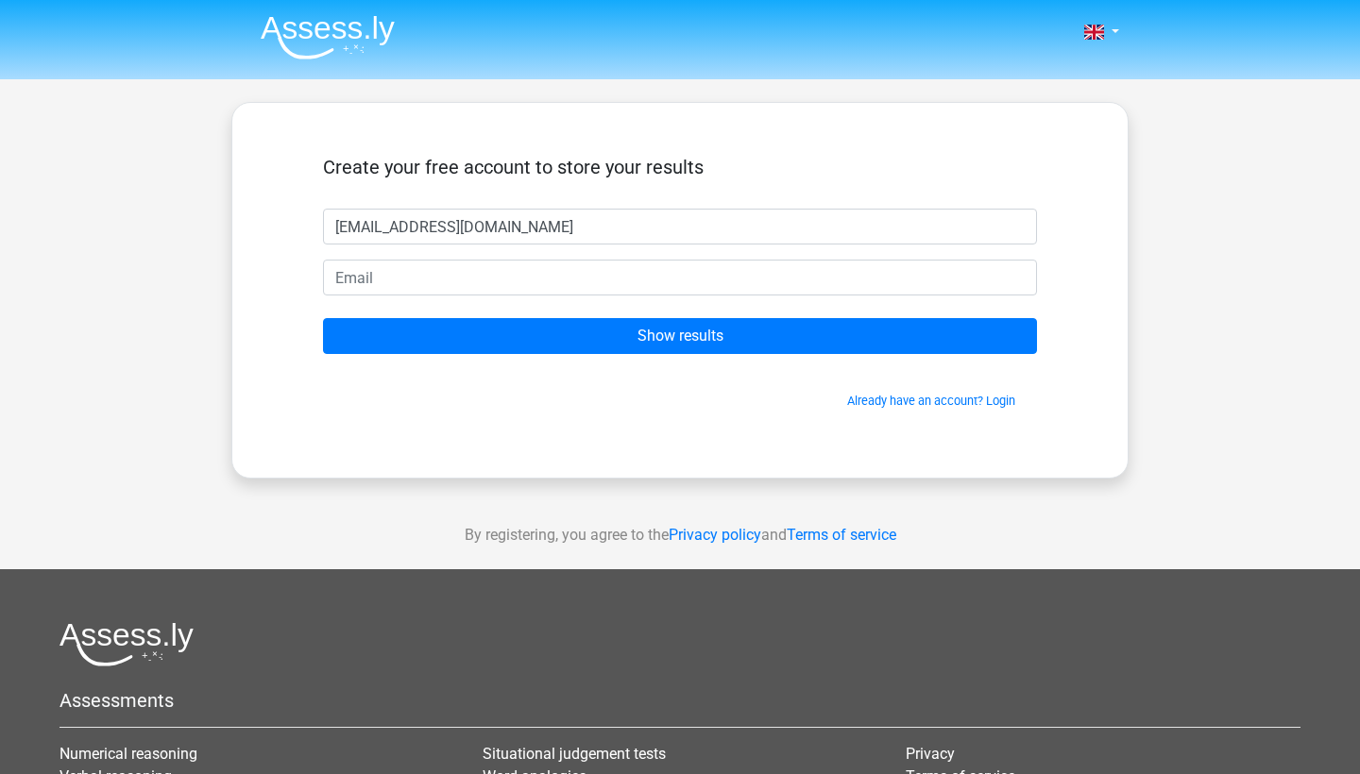
type input "[EMAIL_ADDRESS][DOMAIN_NAME]"
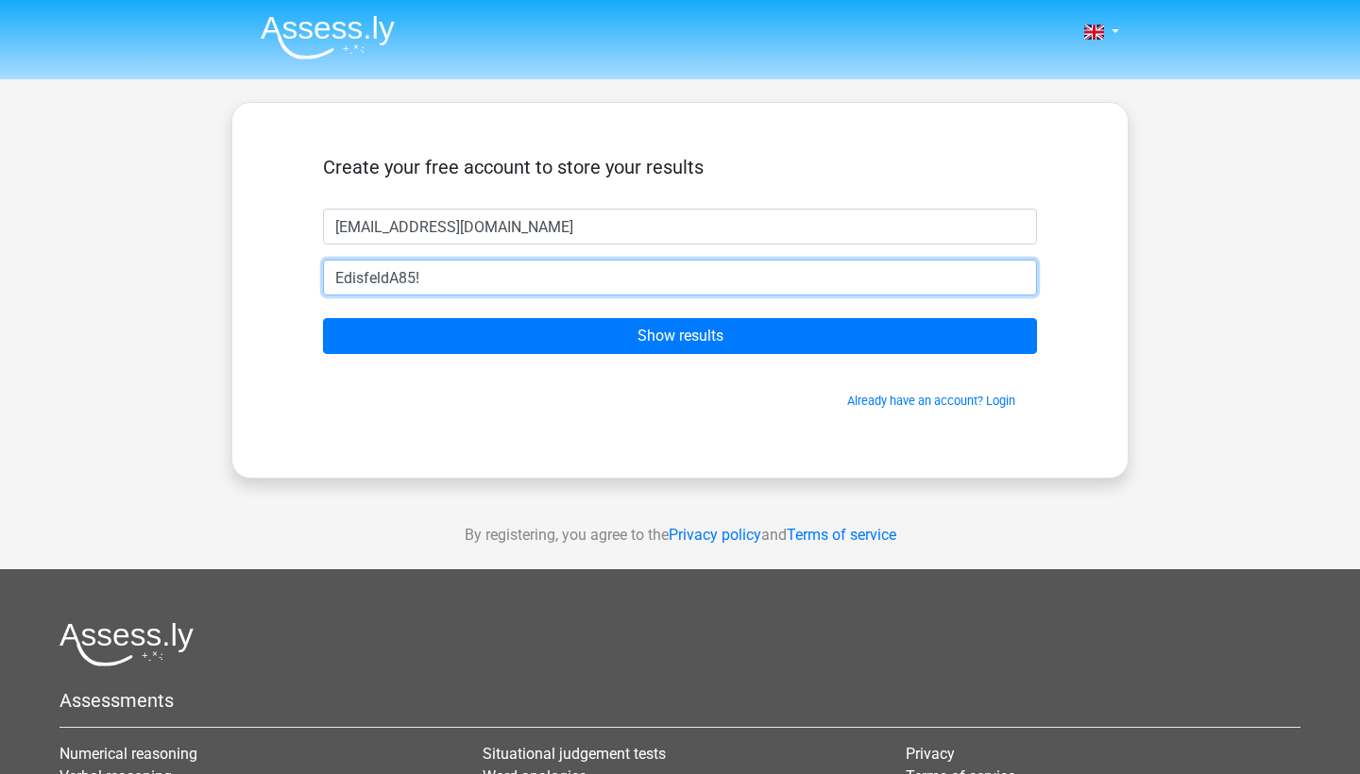
type input "EdisfeldA85!"
click at [680, 336] on input "Show results" at bounding box center [680, 336] width 714 height 36
drag, startPoint x: 642, startPoint y: 269, endPoint x: 148, endPoint y: 261, distance: 494.0
click at [148, 261] on div "Nederlands English" at bounding box center [680, 534] width 1360 height 1068
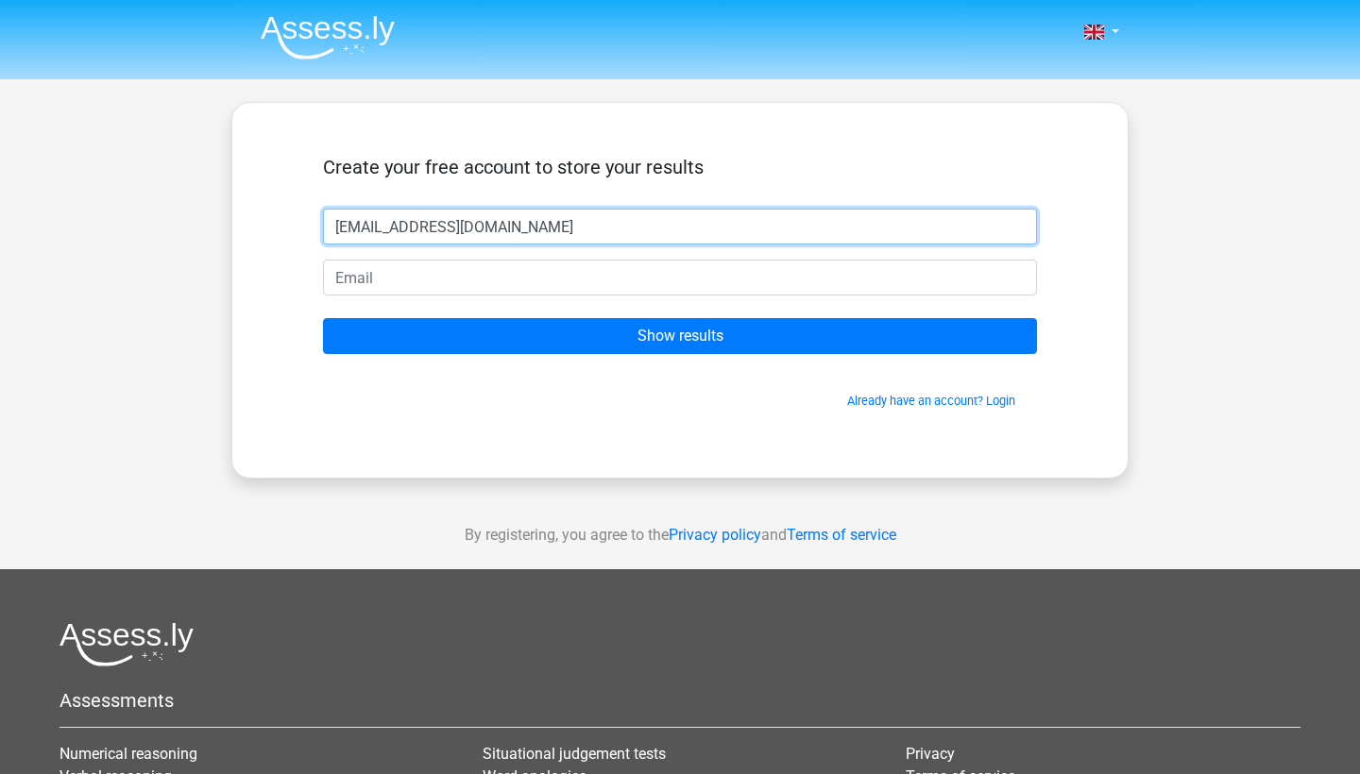
click at [426, 236] on input "[EMAIL_ADDRESS][DOMAIN_NAME]" at bounding box center [680, 227] width 714 height 36
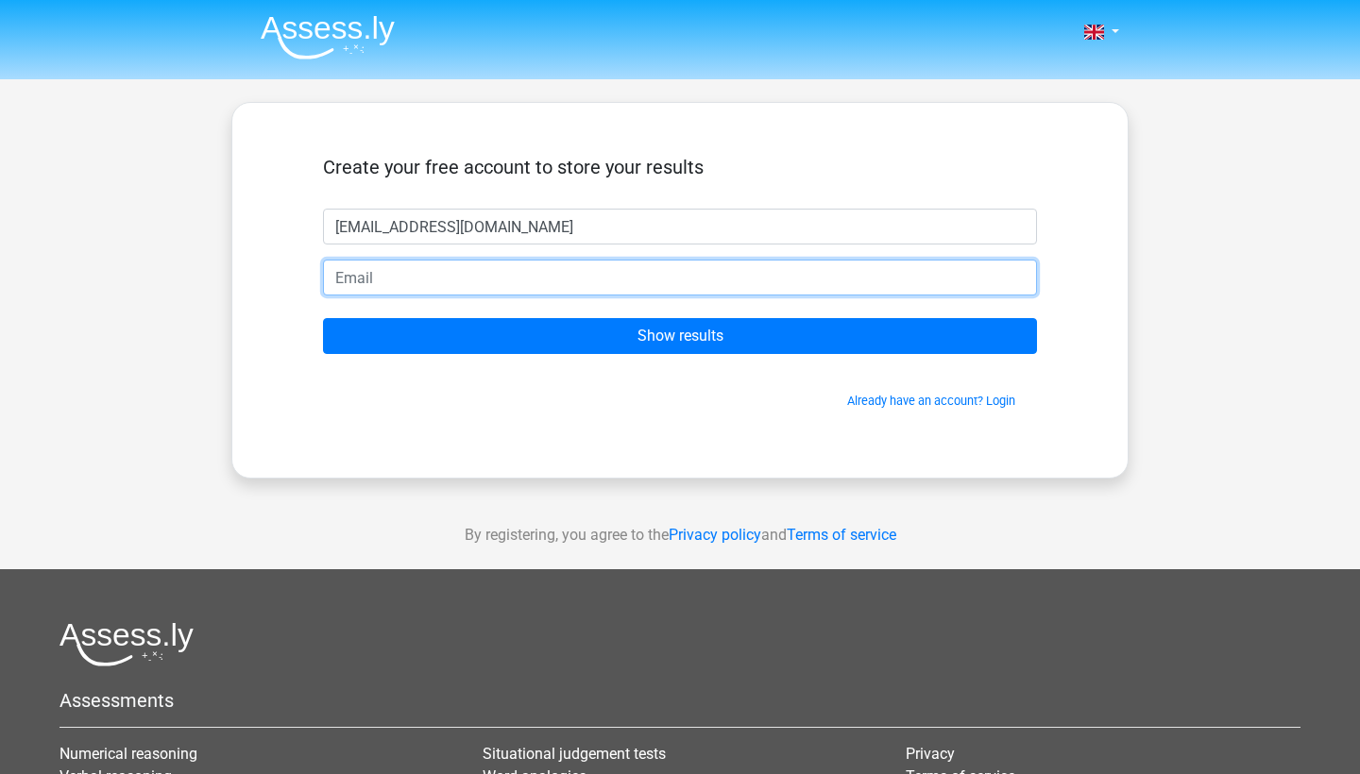
click at [437, 280] on input "email" at bounding box center [680, 278] width 714 height 36
paste input "[EMAIL_ADDRESS][DOMAIN_NAME]"
type input "[EMAIL_ADDRESS][DOMAIN_NAME]"
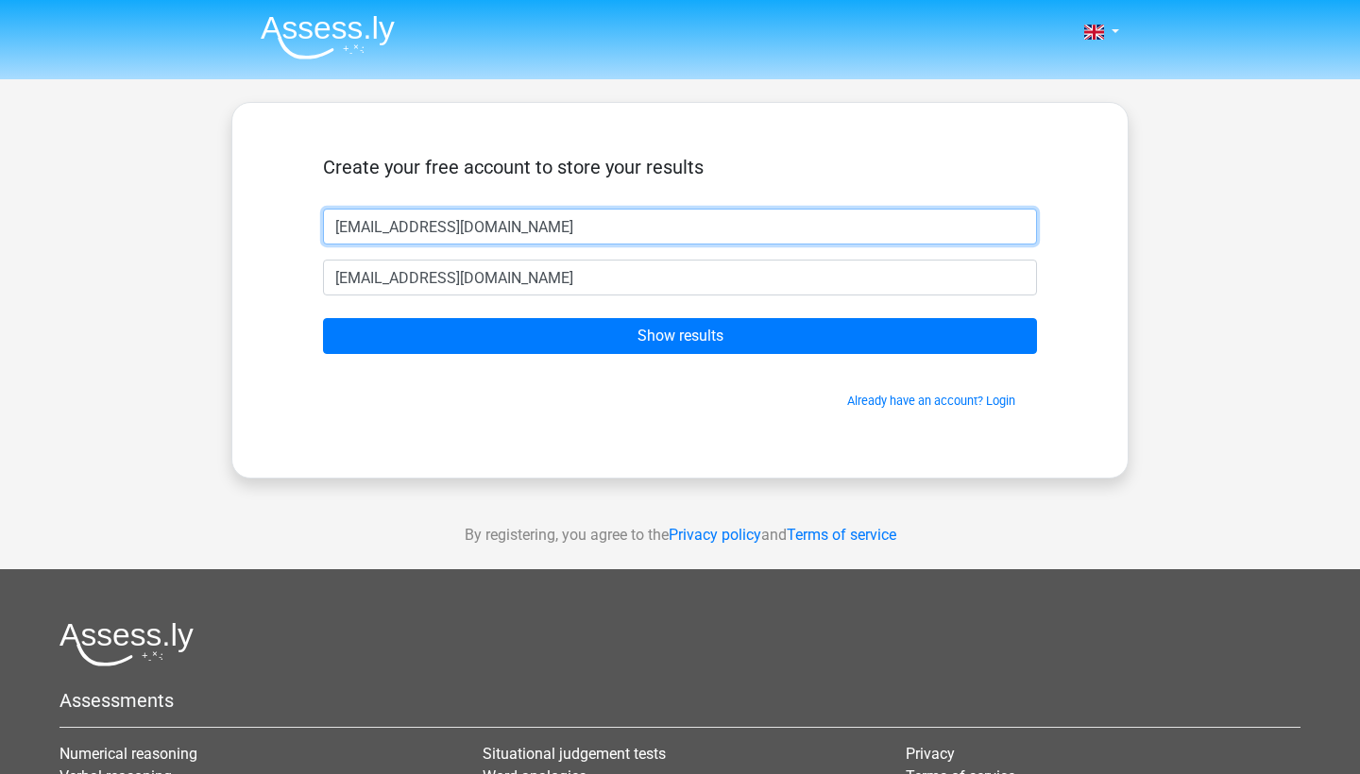
click at [470, 229] on input "[EMAIL_ADDRESS][DOMAIN_NAME]" at bounding box center [680, 227] width 714 height 36
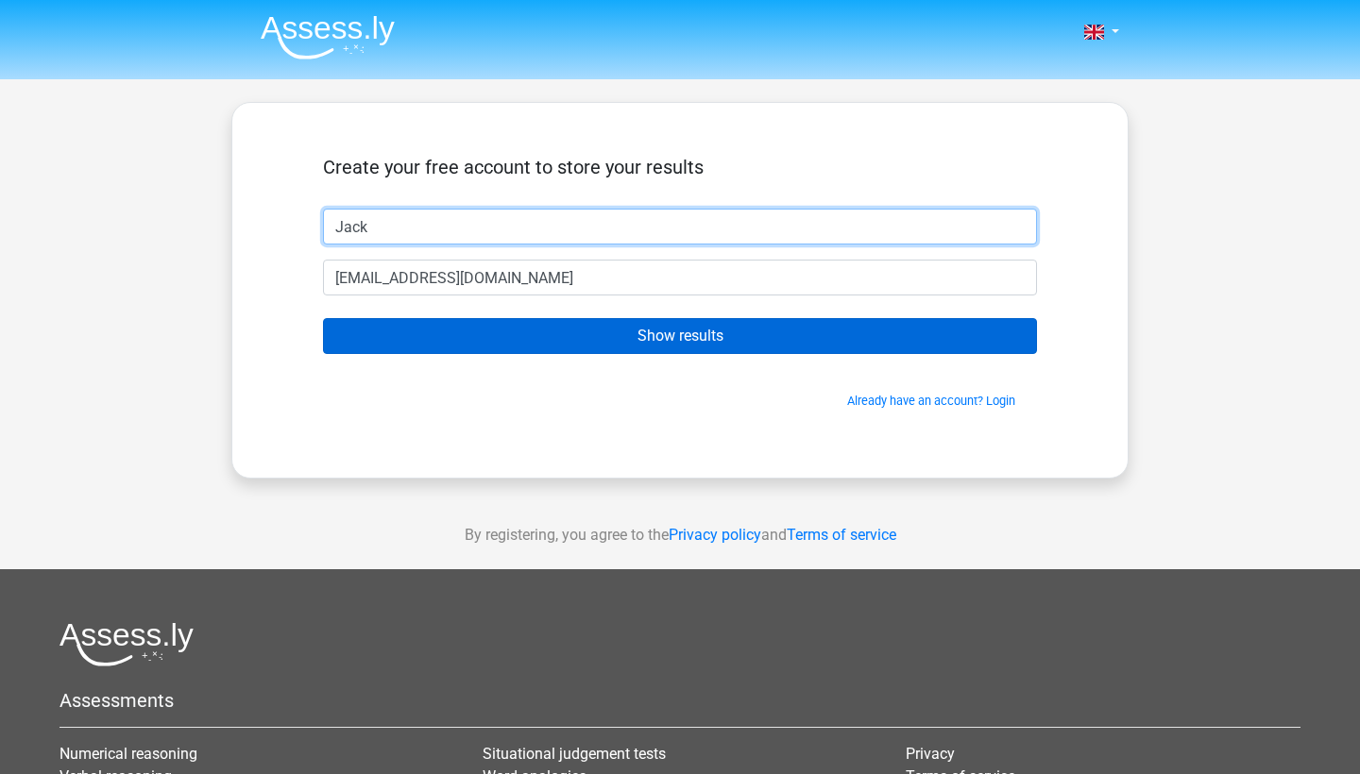
type input "Jack"
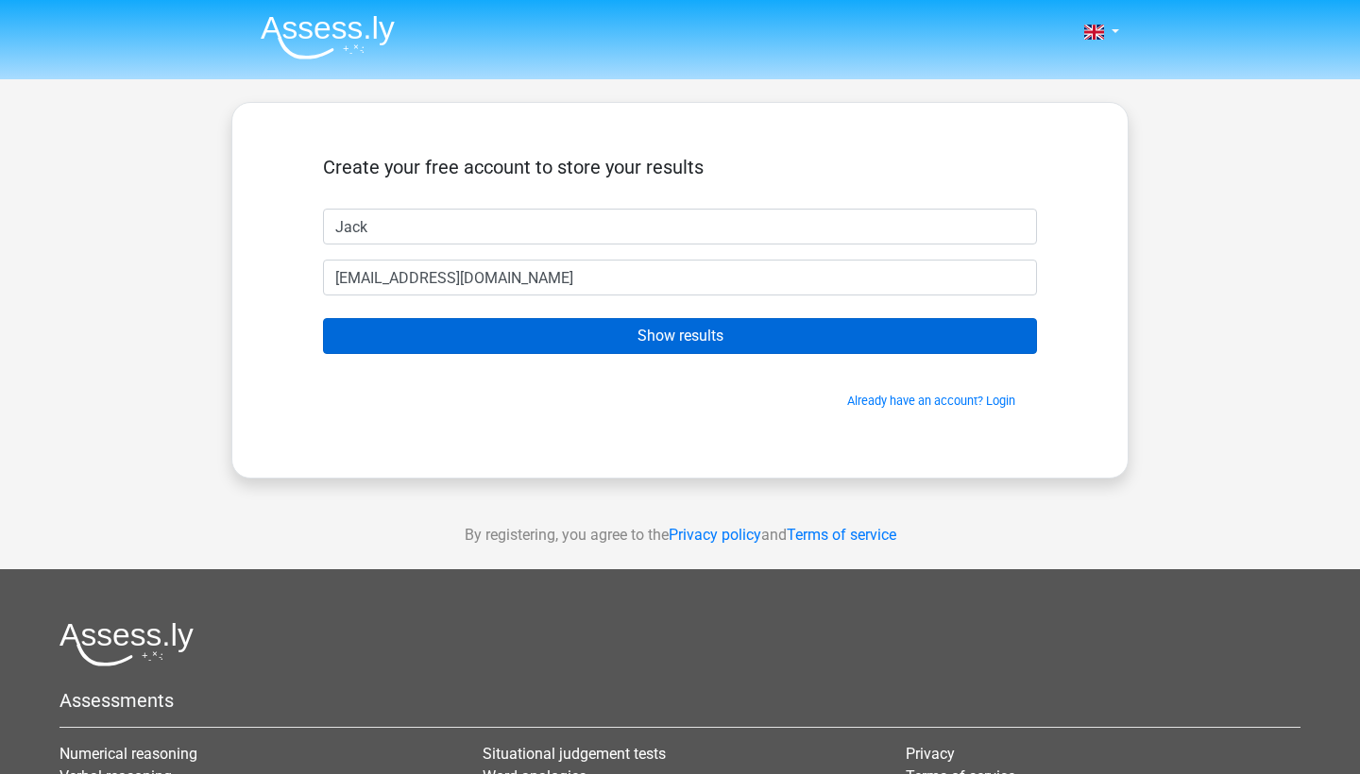
click at [645, 346] on input "Show results" at bounding box center [680, 336] width 714 height 36
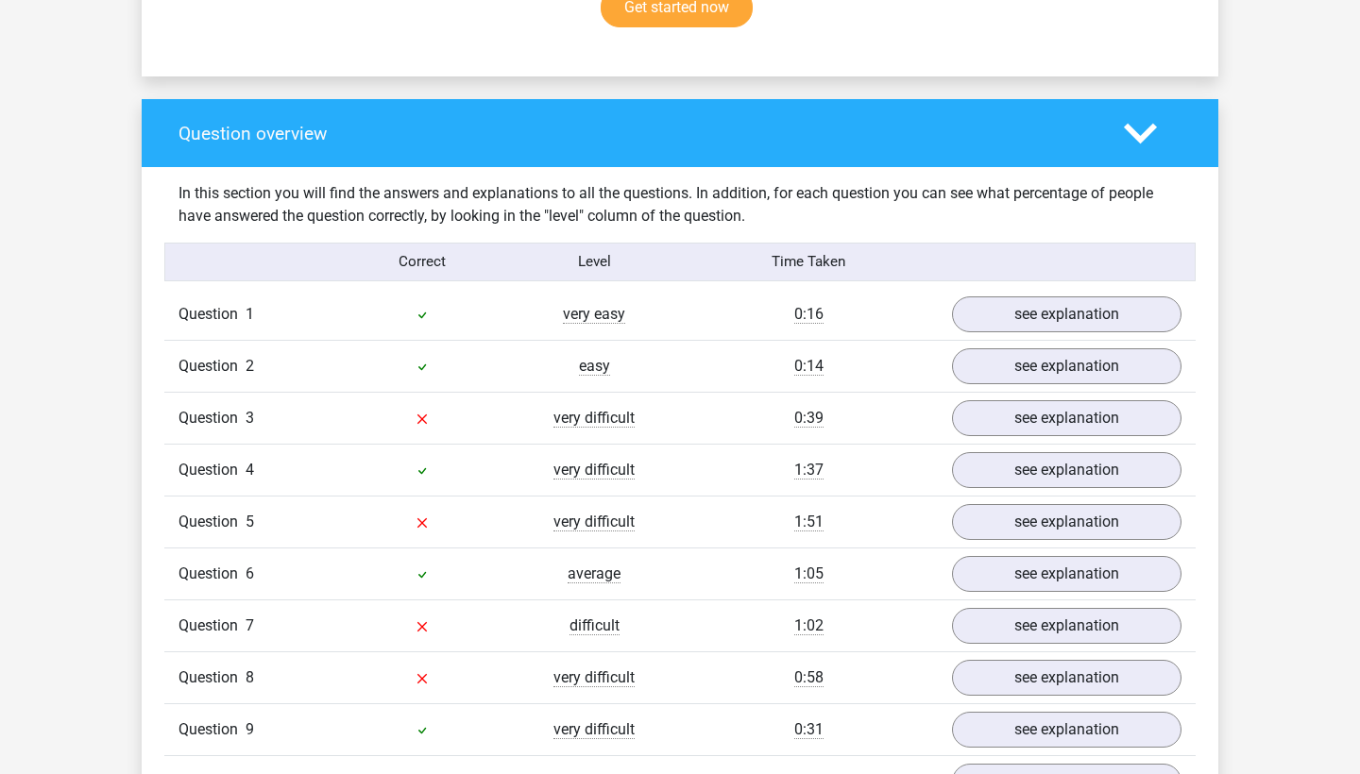
scroll to position [1456, 0]
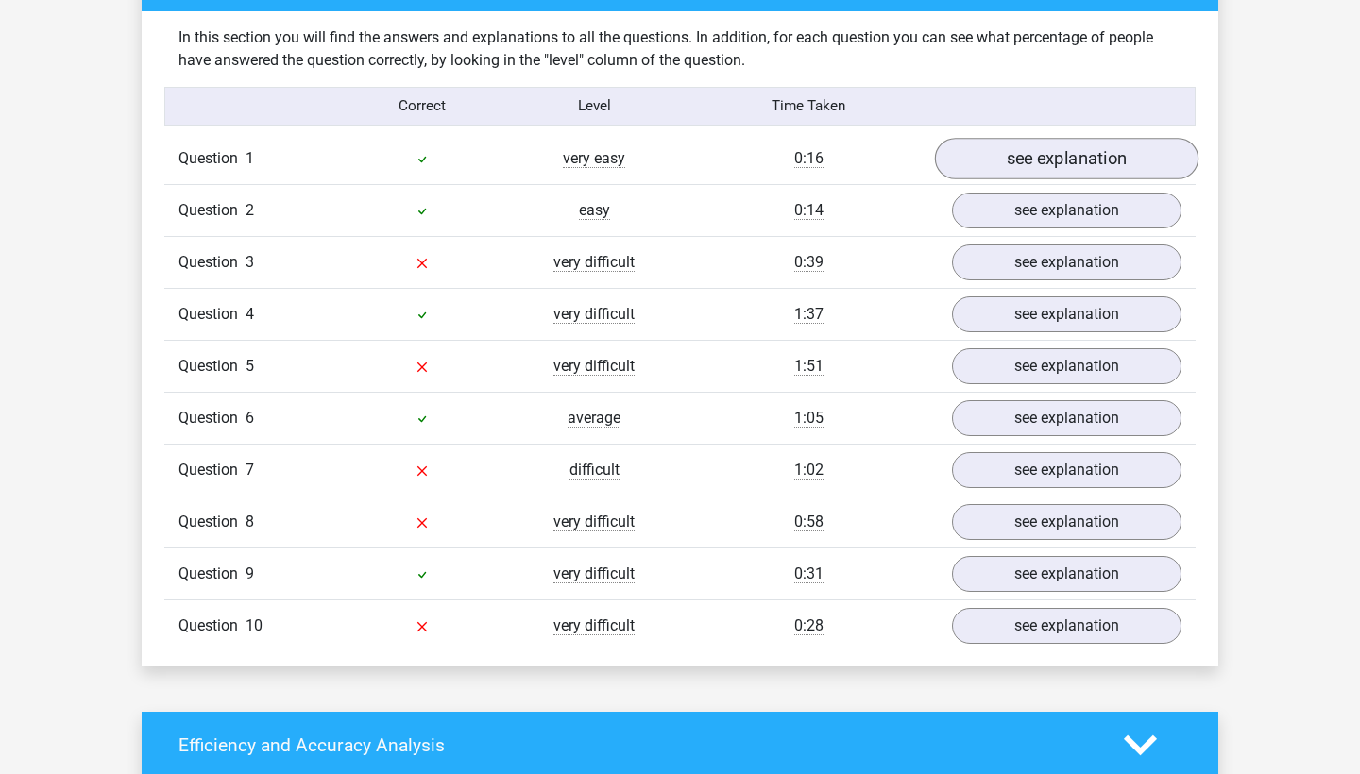
click at [1087, 160] on link "see explanation" at bounding box center [1067, 159] width 264 height 42
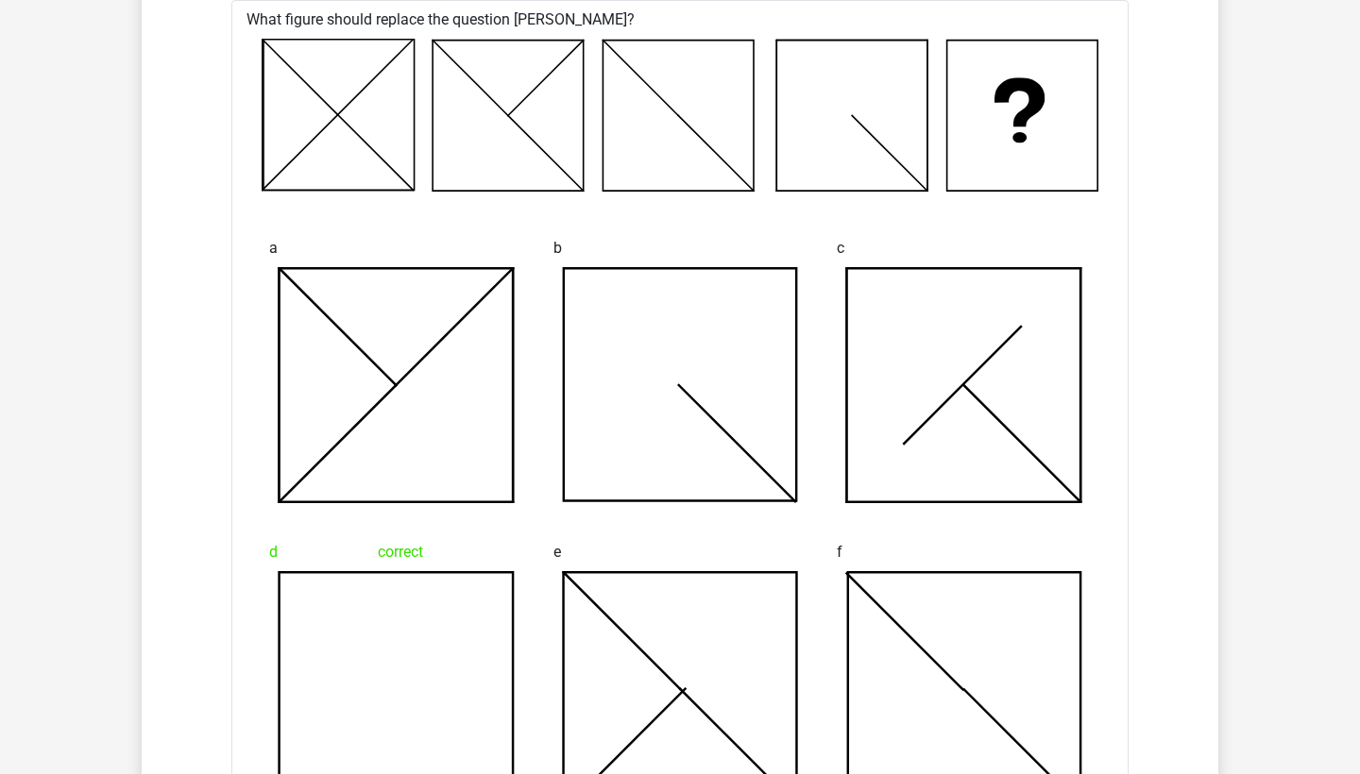
scroll to position [1356, 0]
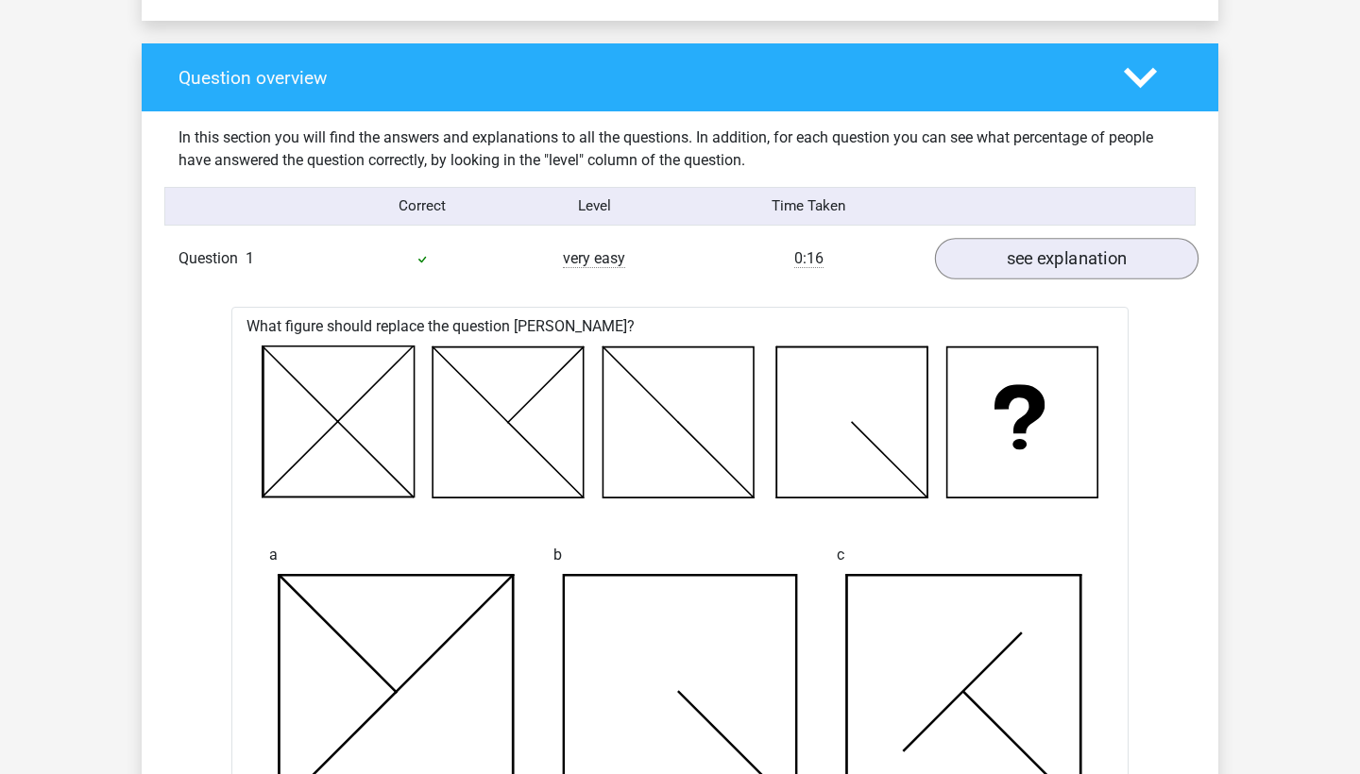
click at [1043, 241] on link "see explanation" at bounding box center [1067, 259] width 264 height 42
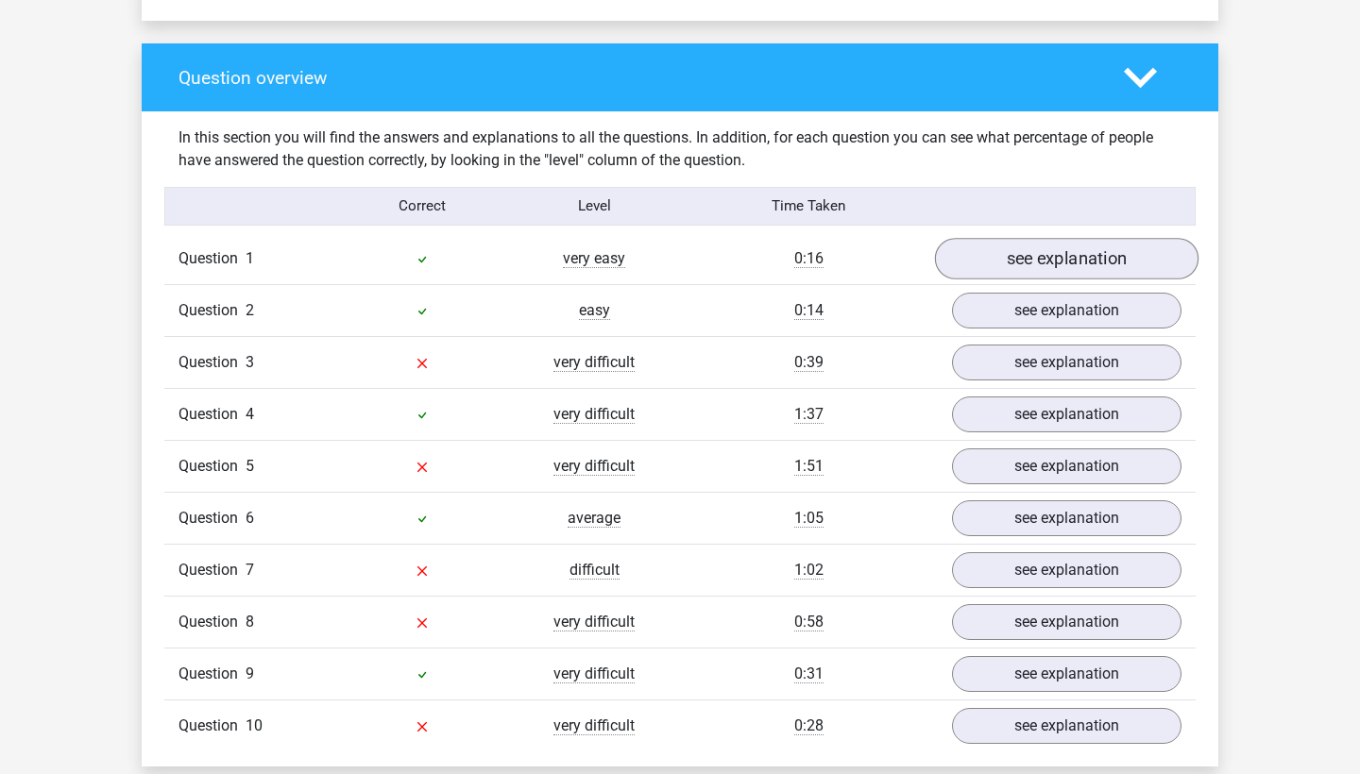
click at [1030, 261] on html "Go premium Jack [EMAIL_ADDRESS][DOMAIN_NAME]" at bounding box center [680, 683] width 1360 height 4079
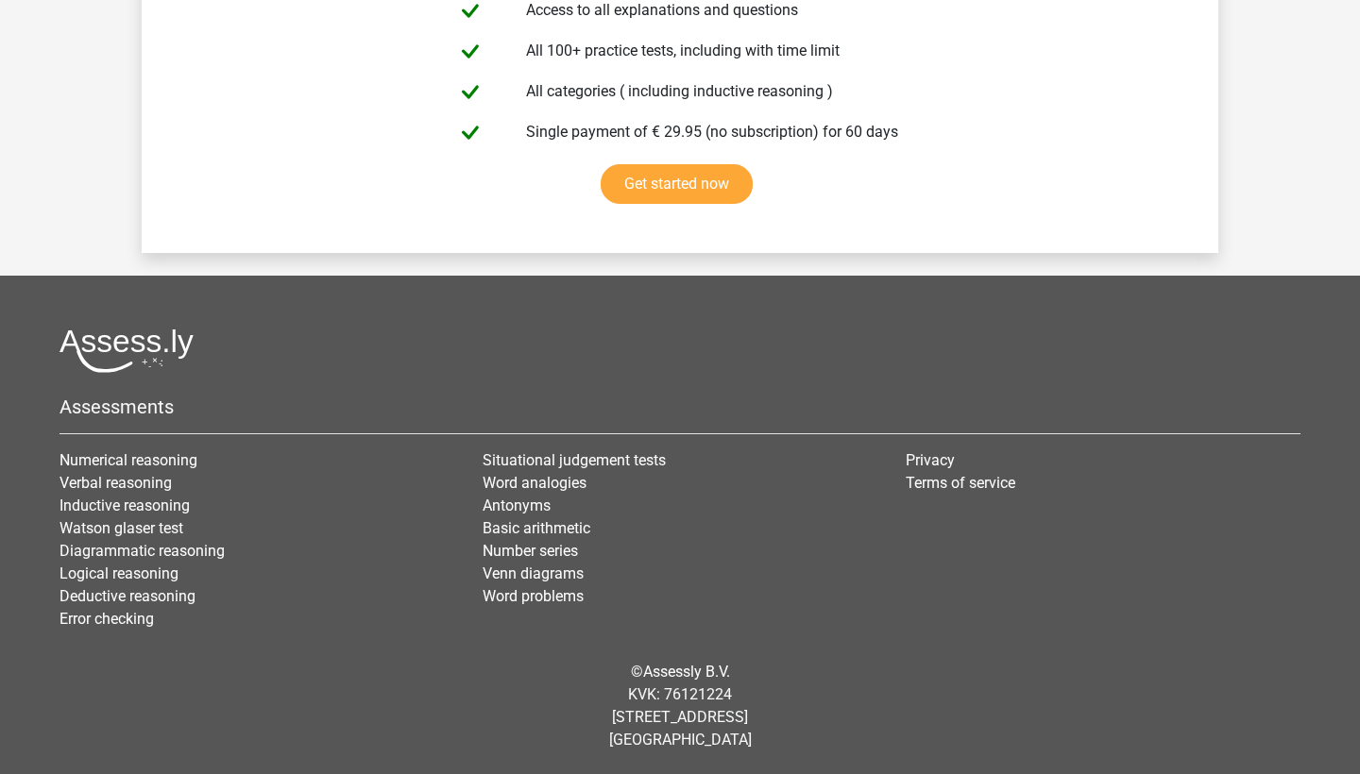
click at [1146, 646] on div "© Assessly B.V. KVK: 76121224 [STREET_ADDRESS]" at bounding box center [679, 706] width 1269 height 121
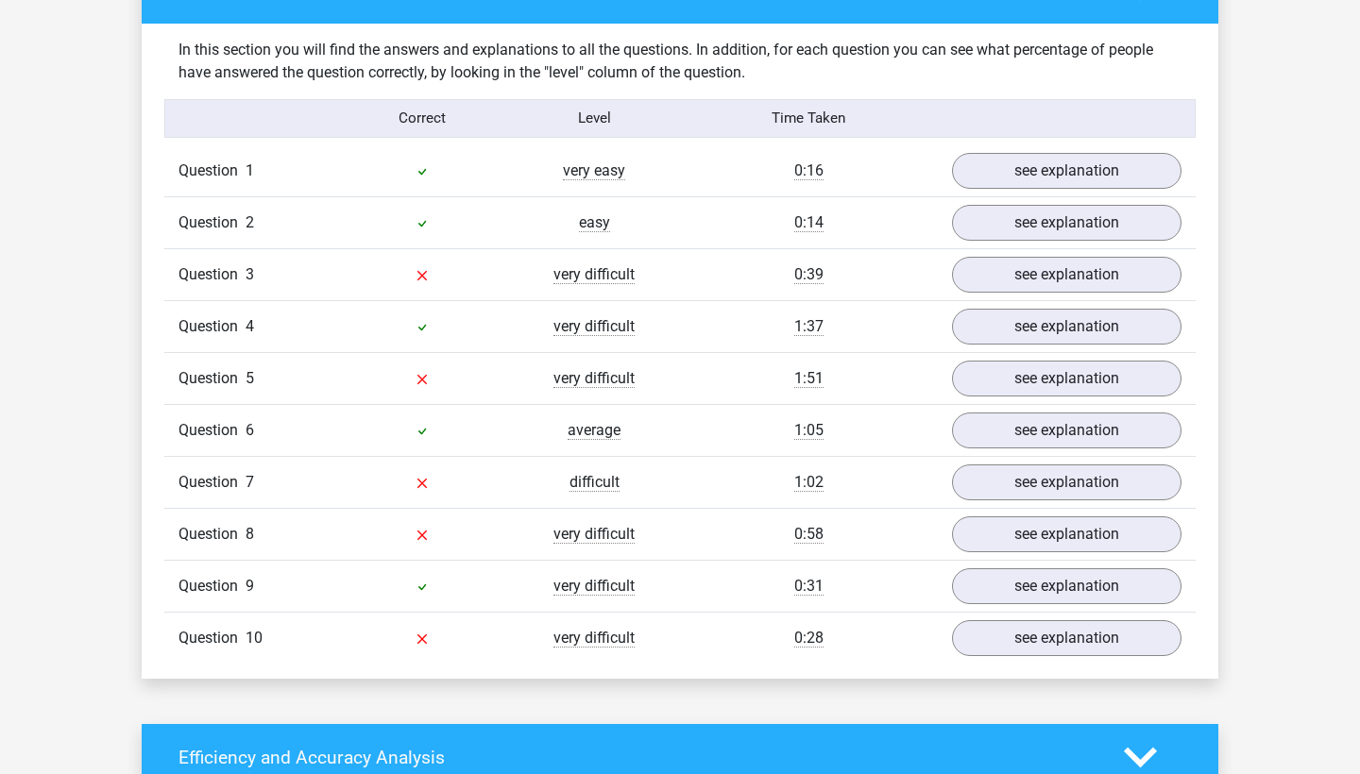
scroll to position [1143, 0]
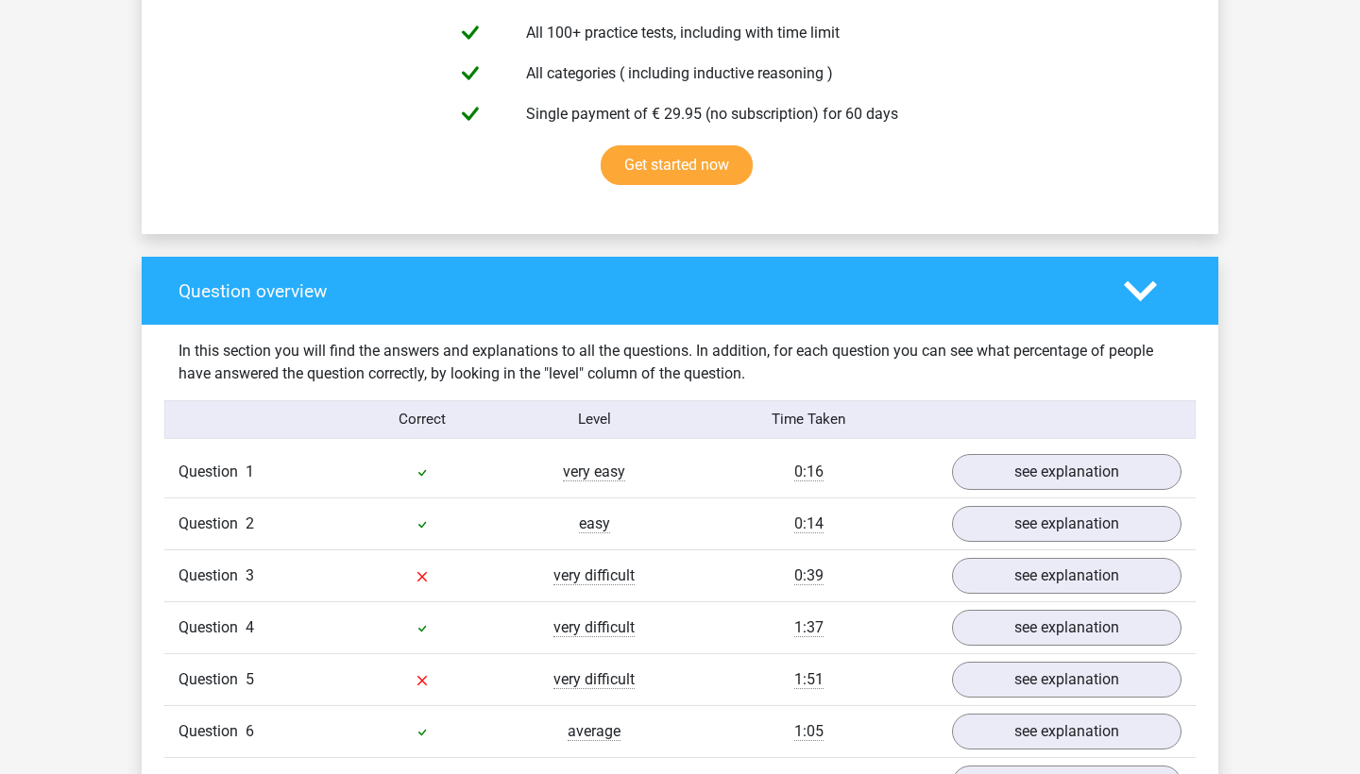
click at [1139, 301] on icon at bounding box center [1140, 291] width 33 height 33
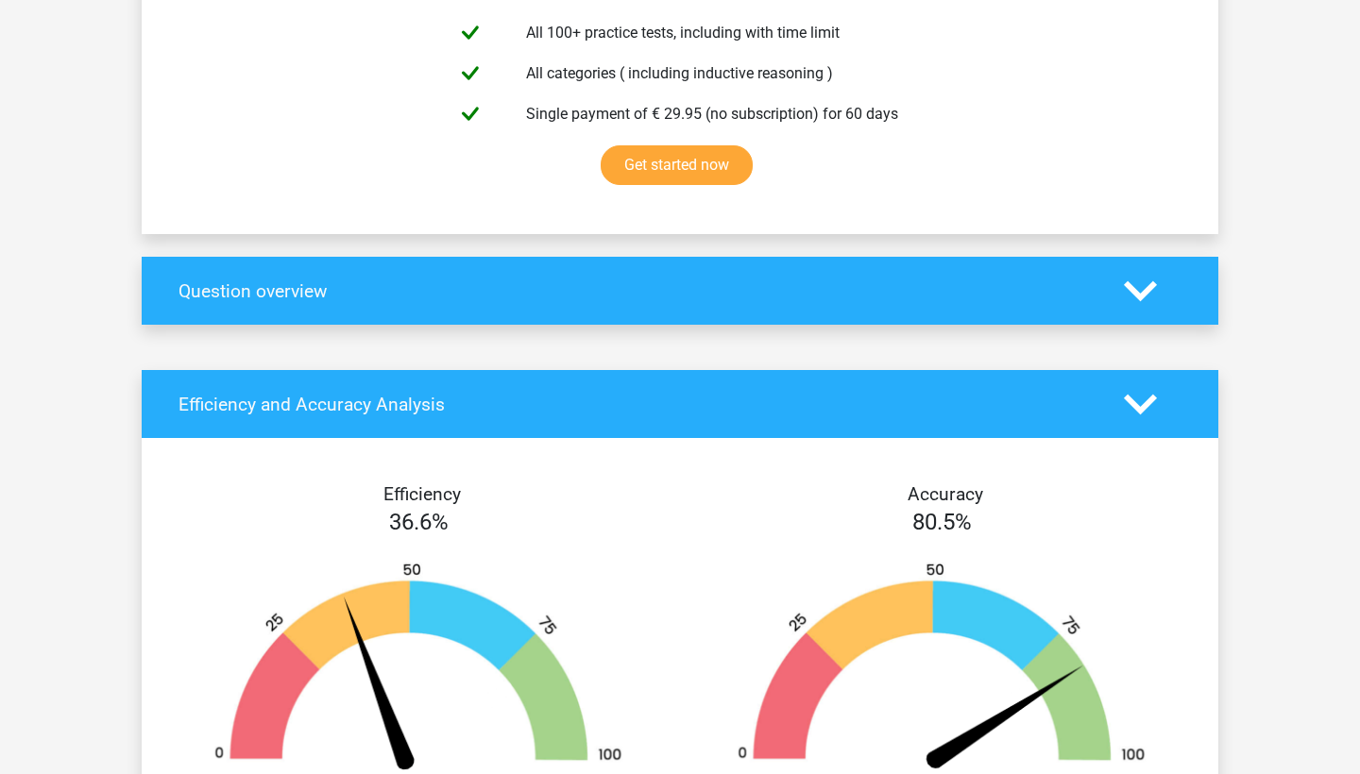
click at [1124, 544] on div at bounding box center [941, 670] width 495 height 262
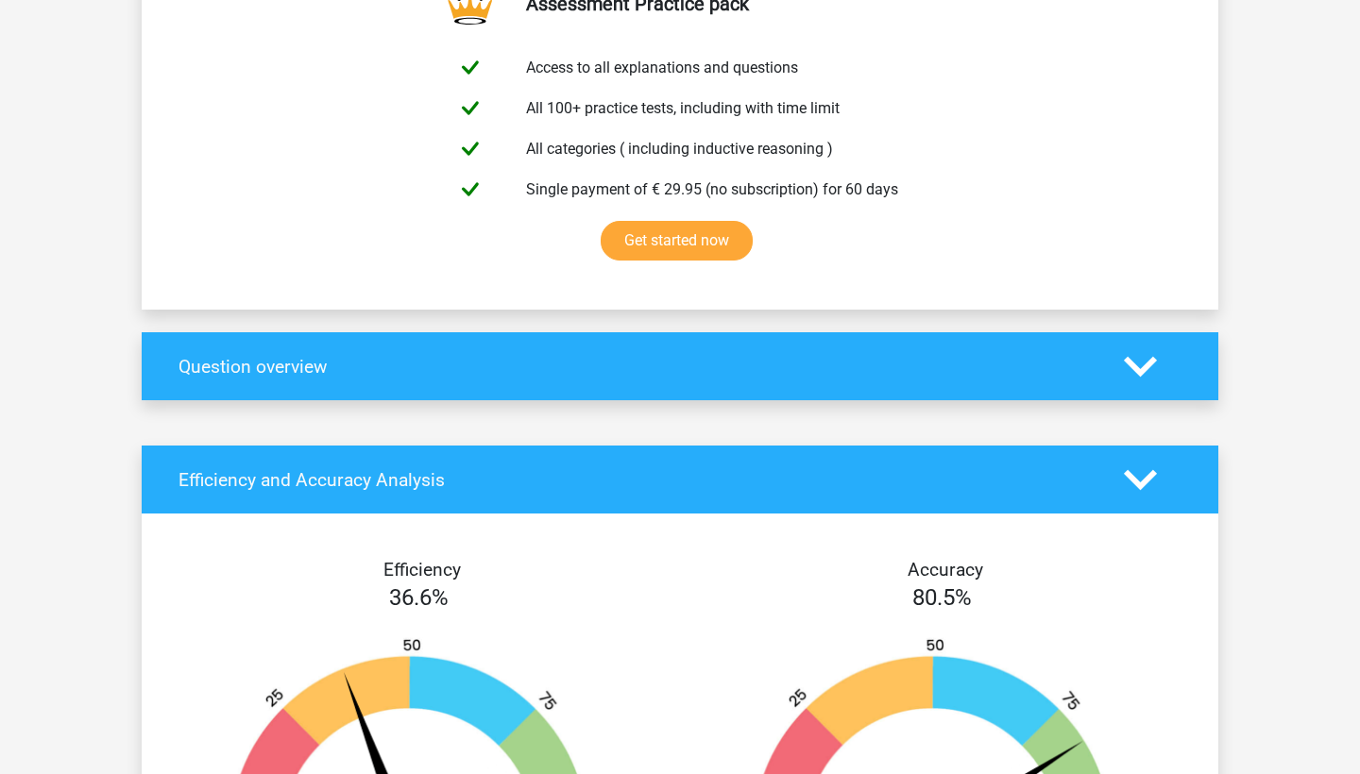
scroll to position [1017, 0]
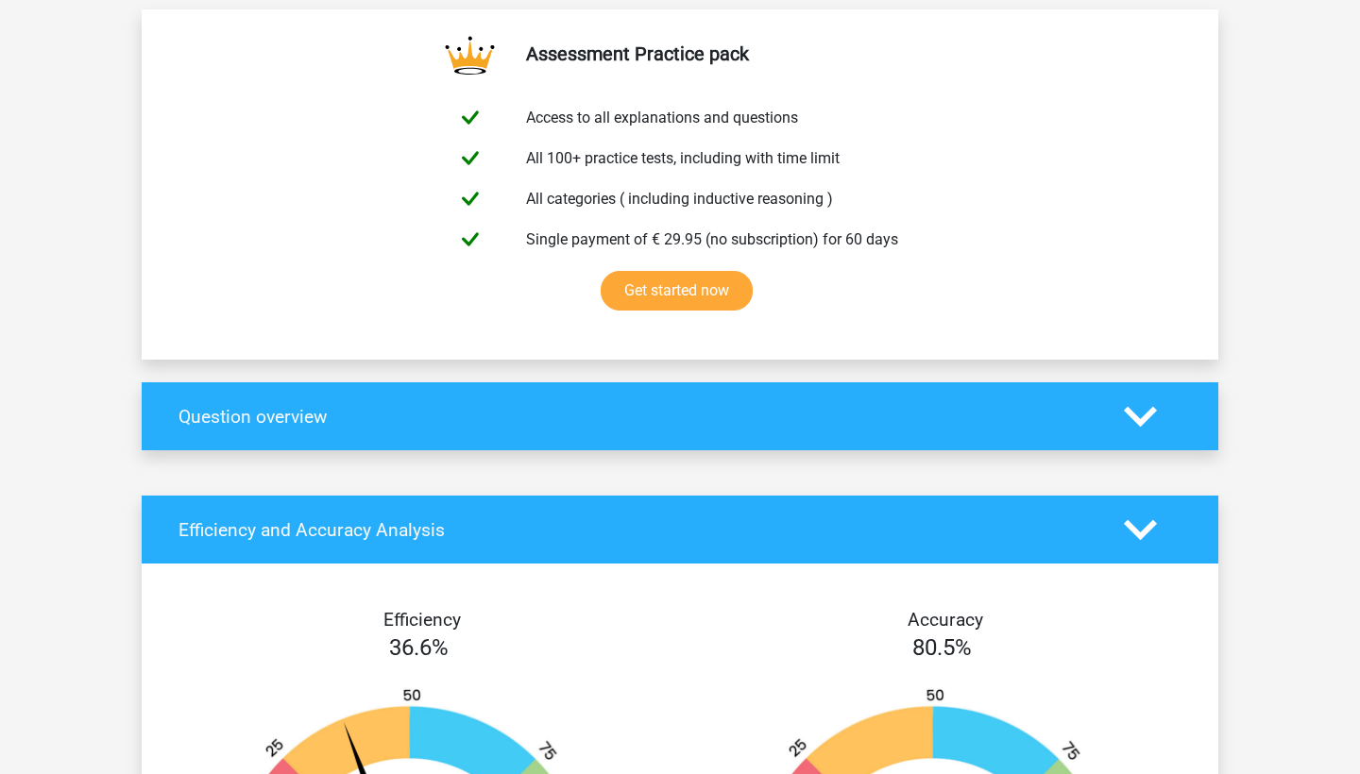
click at [1150, 415] on polygon at bounding box center [1140, 416] width 33 height 21
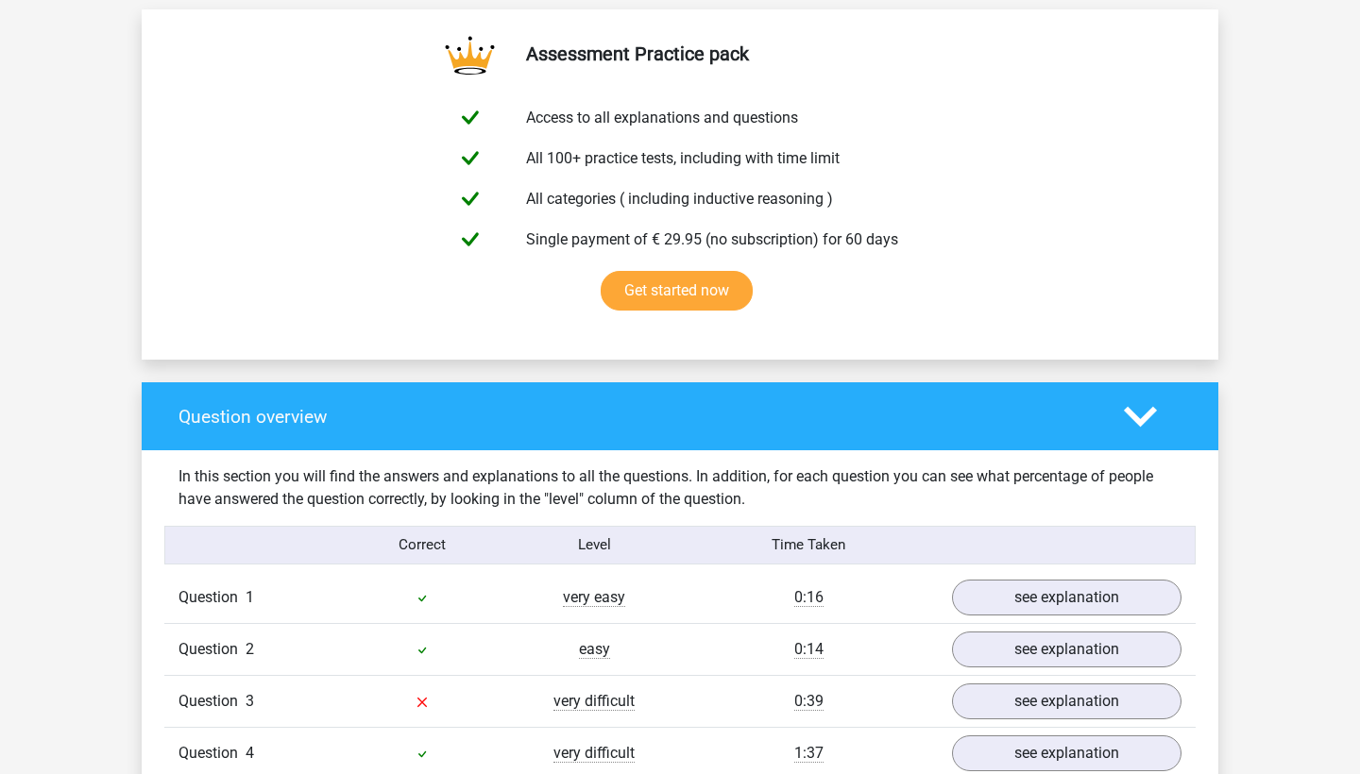
scroll to position [1368, 0]
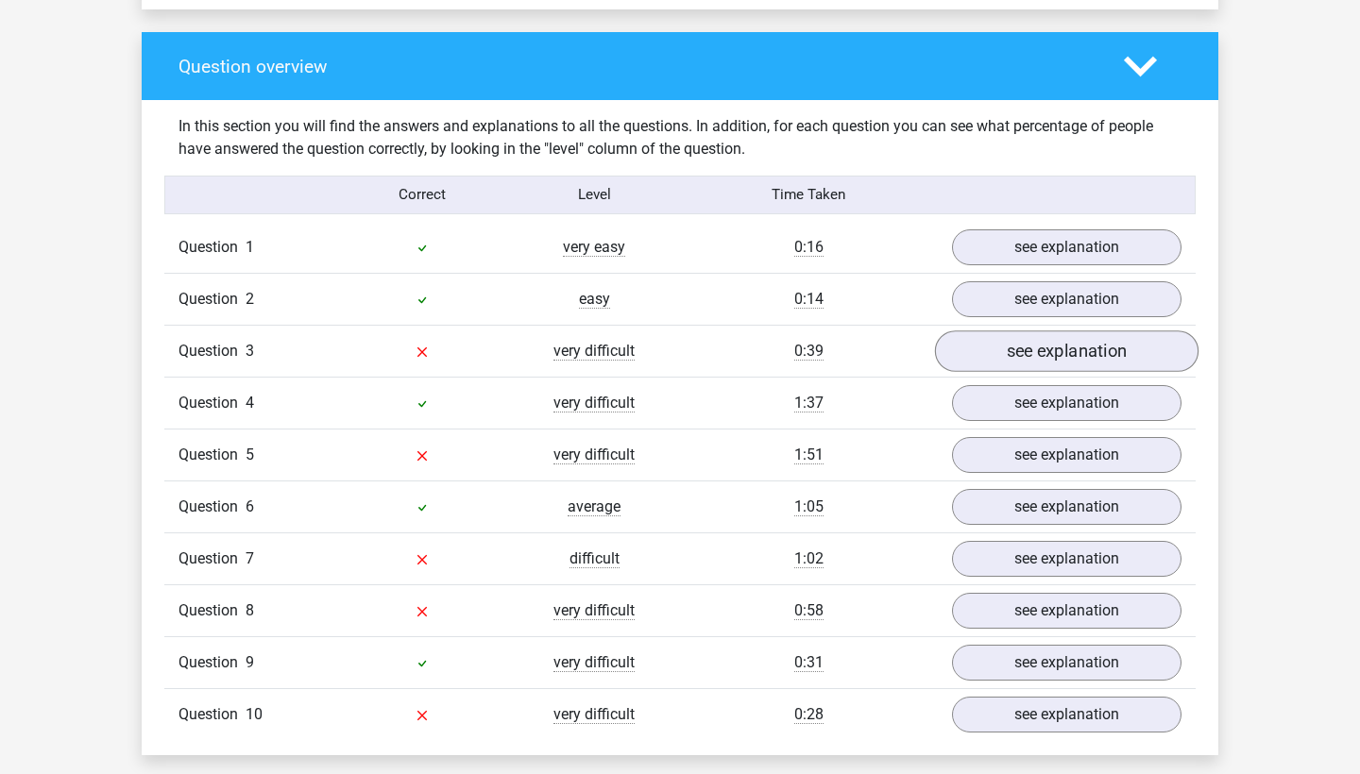
click at [1030, 366] on link "see explanation" at bounding box center [1067, 352] width 264 height 42
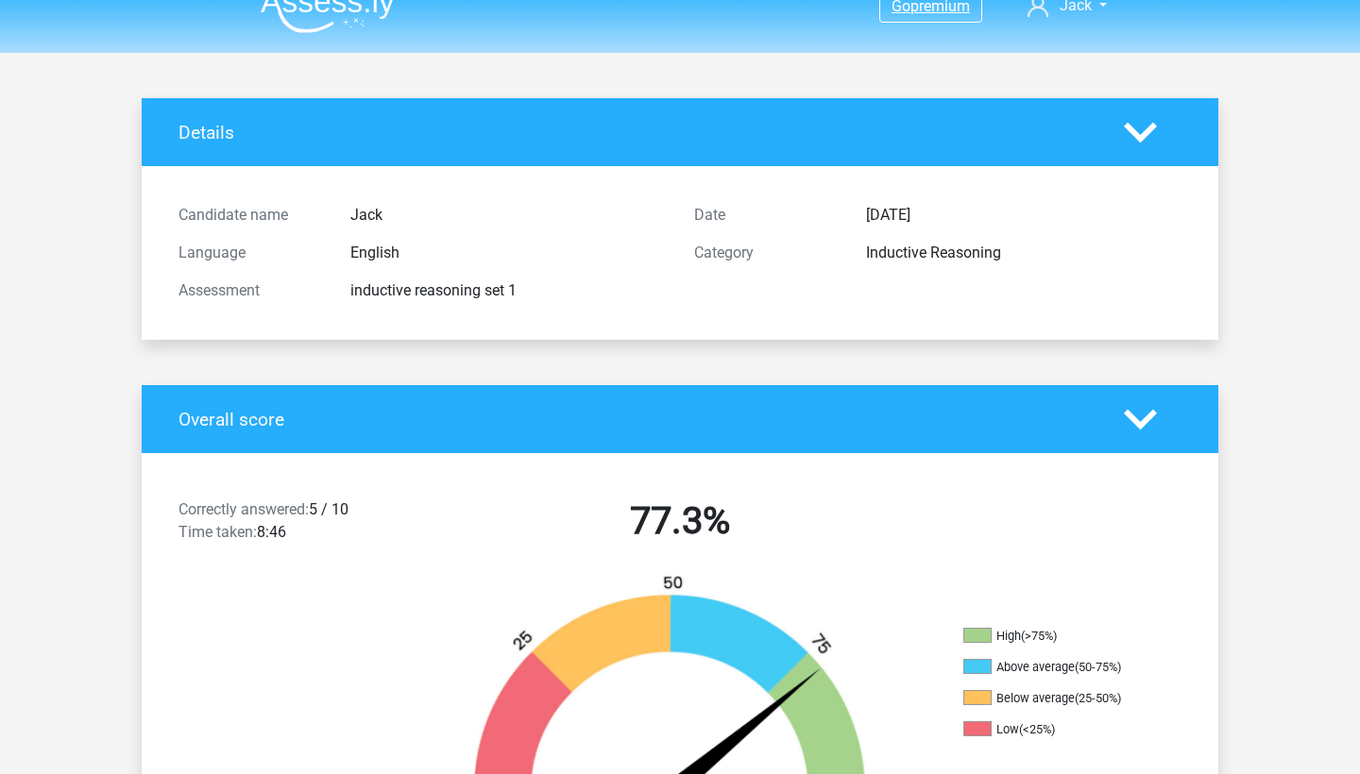
scroll to position [0, 0]
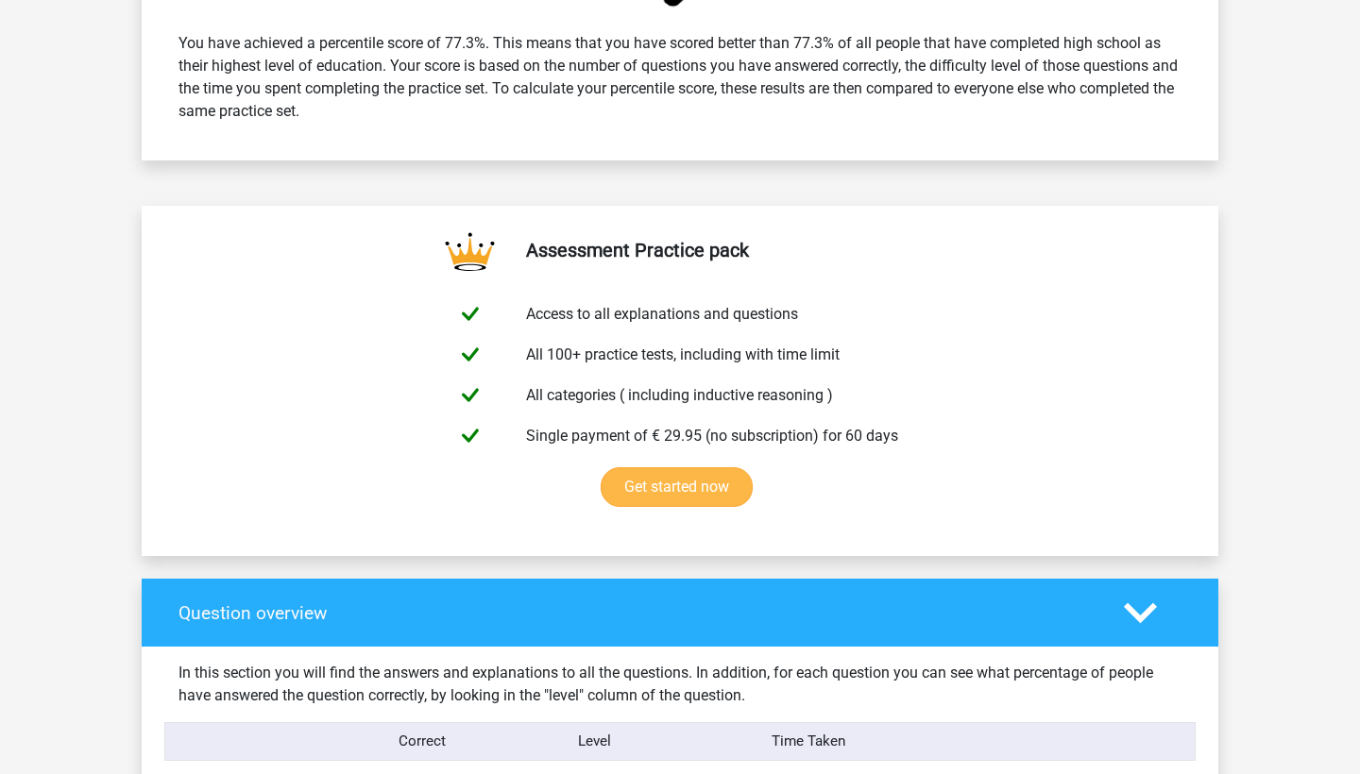
scroll to position [633, 0]
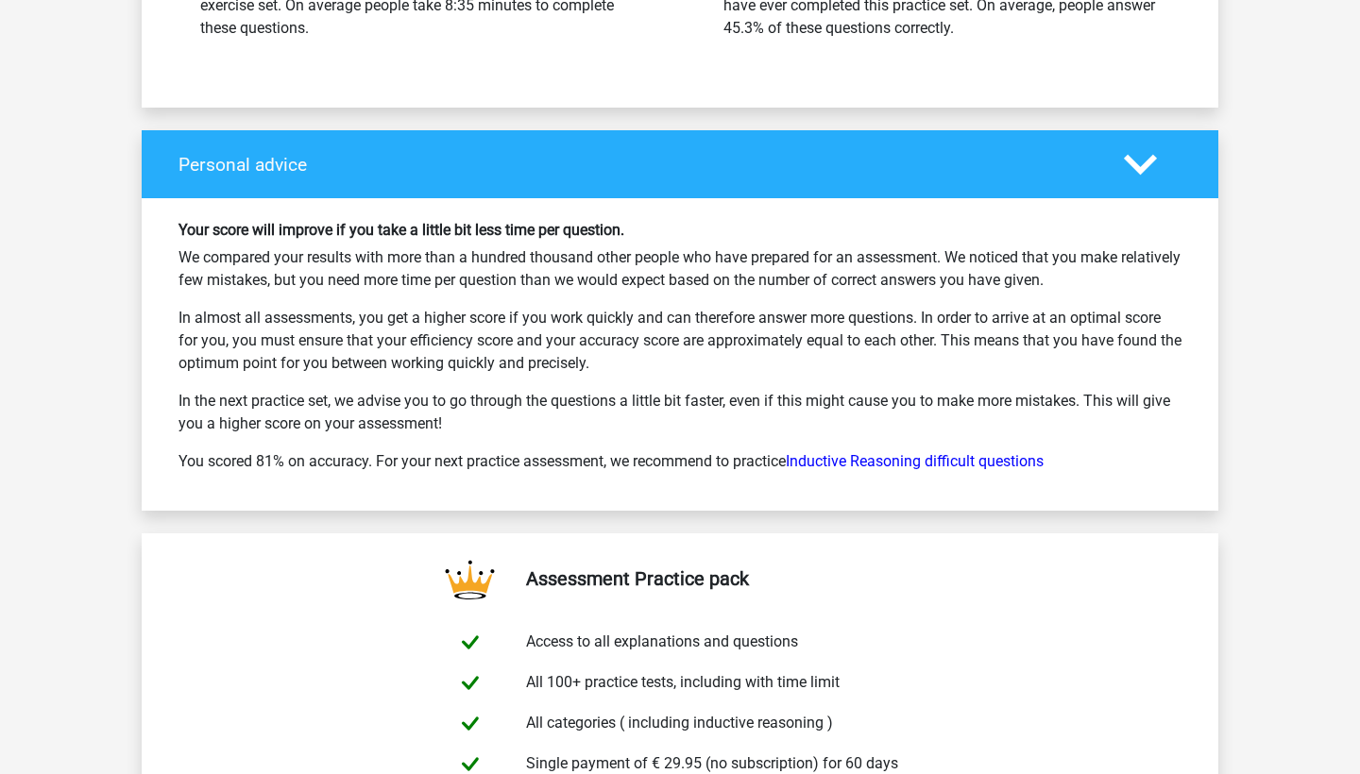
scroll to position [2614, 0]
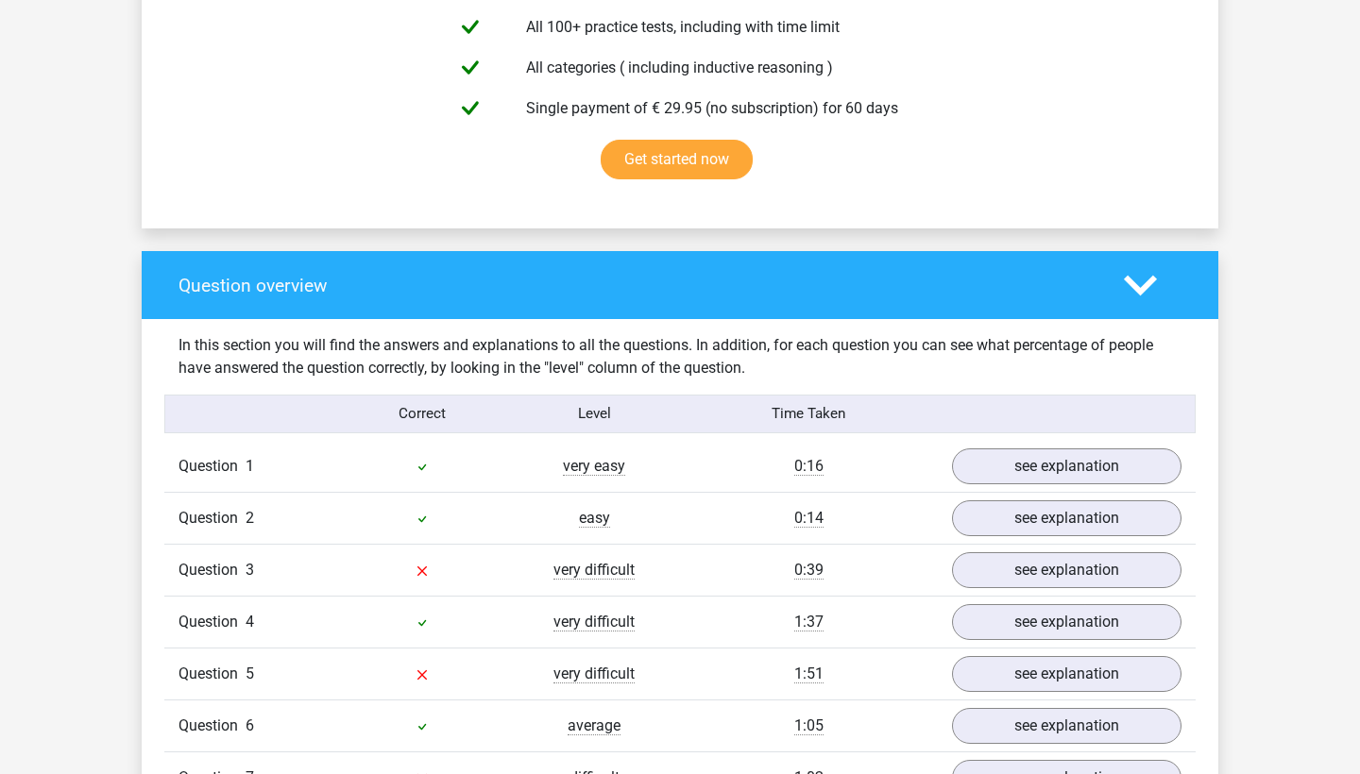
scroll to position [1169, 0]
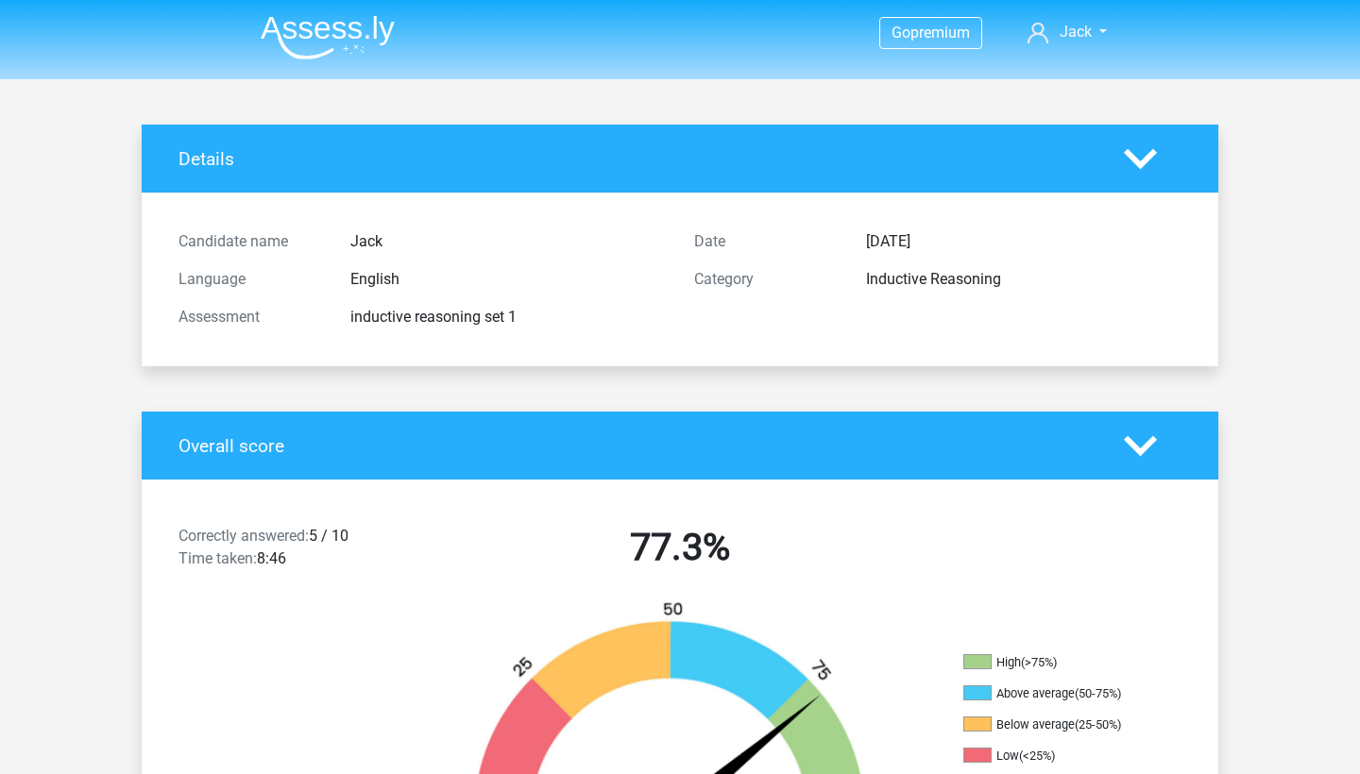
scroll to position [633, 0]
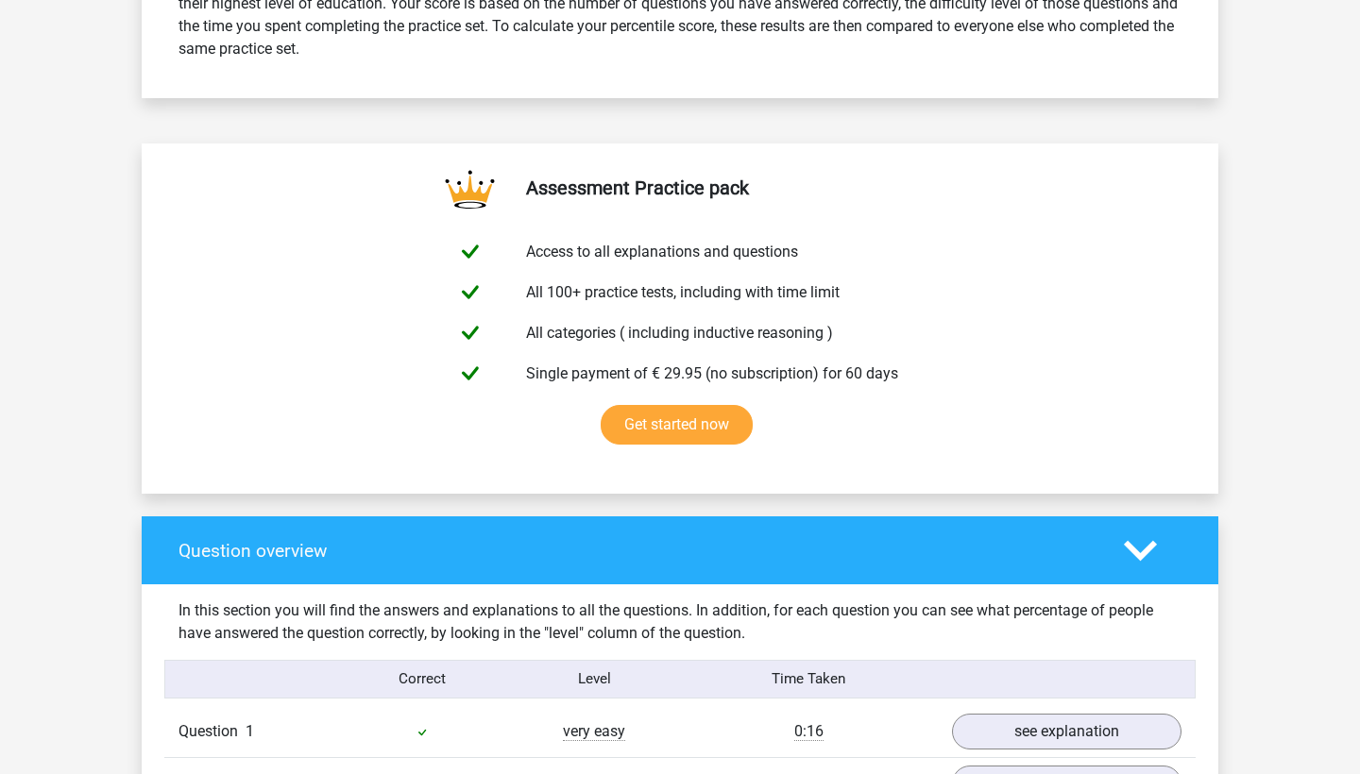
scroll to position [1000, 0]
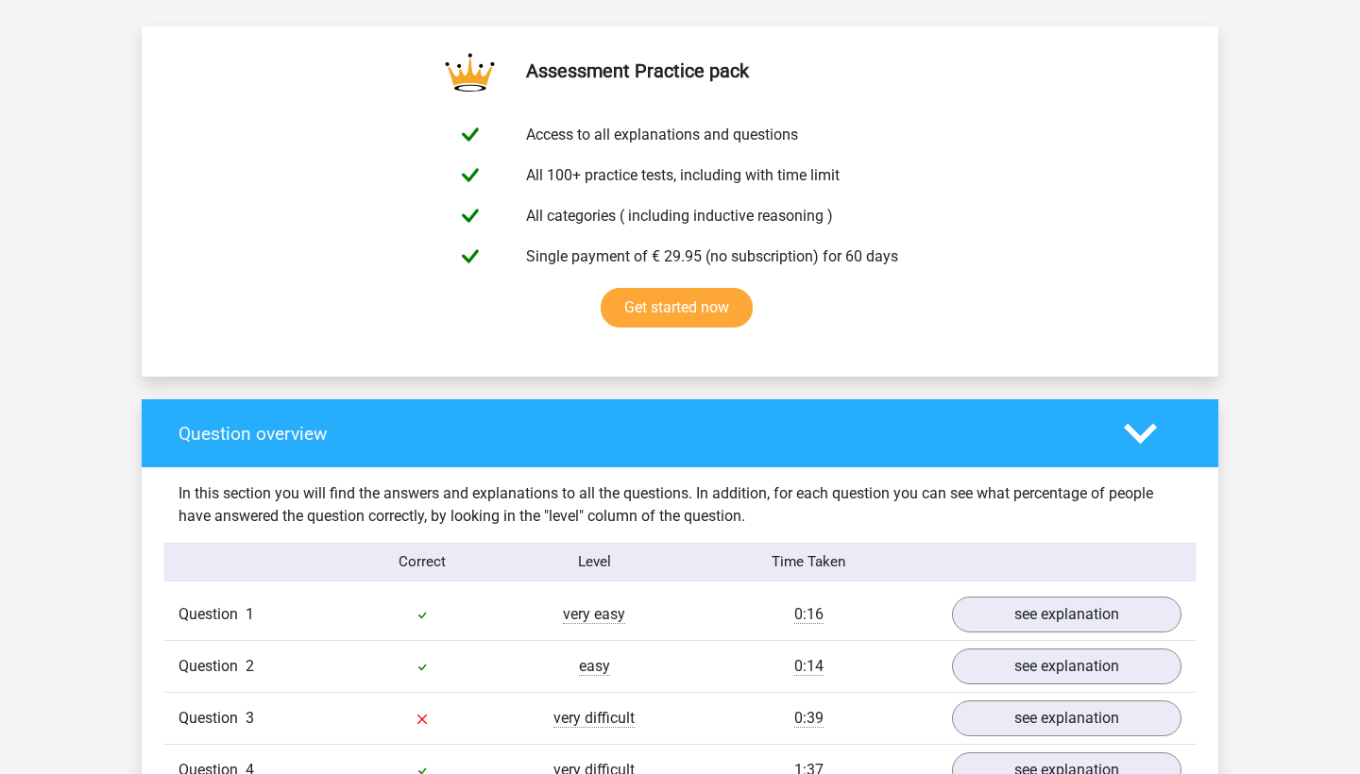
click at [1131, 431] on polygon at bounding box center [1140, 433] width 33 height 21
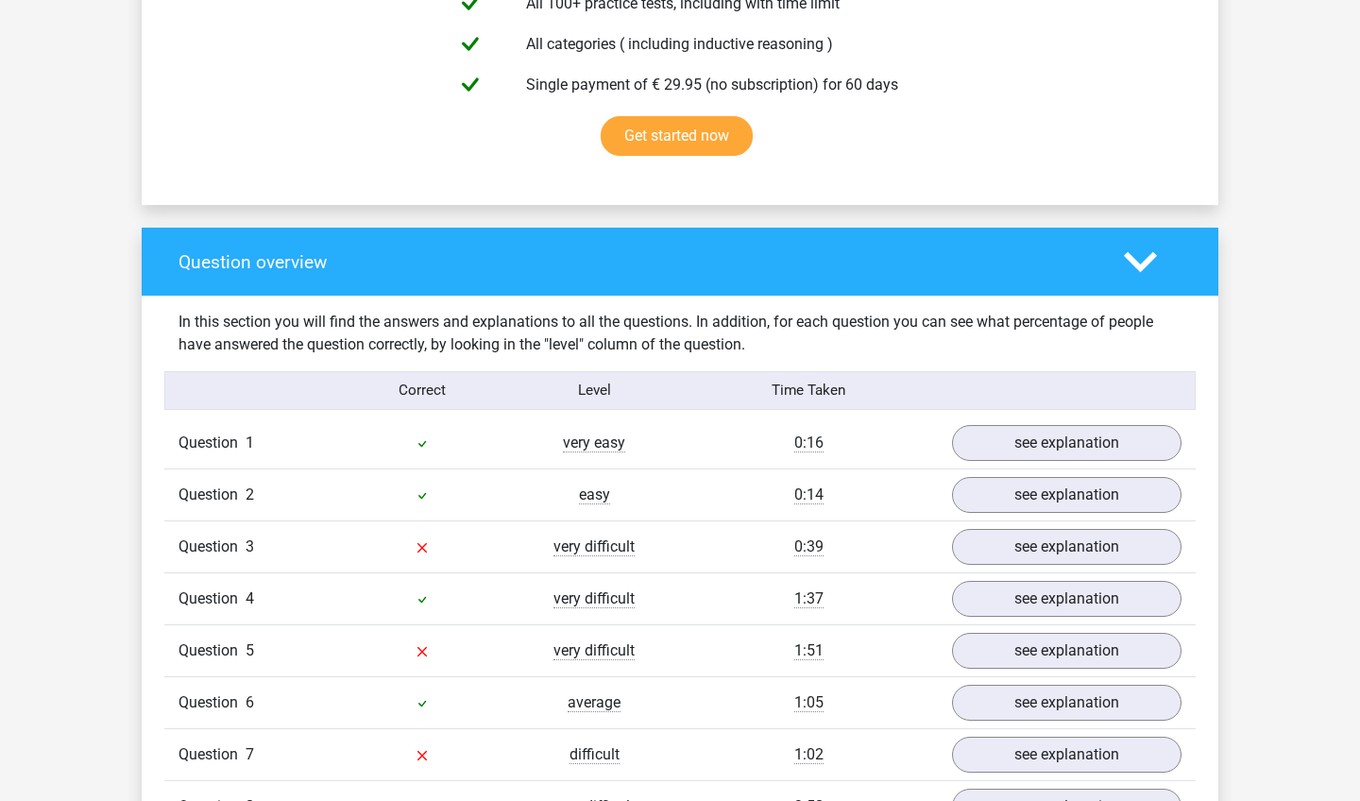
scroll to position [1386, 0]
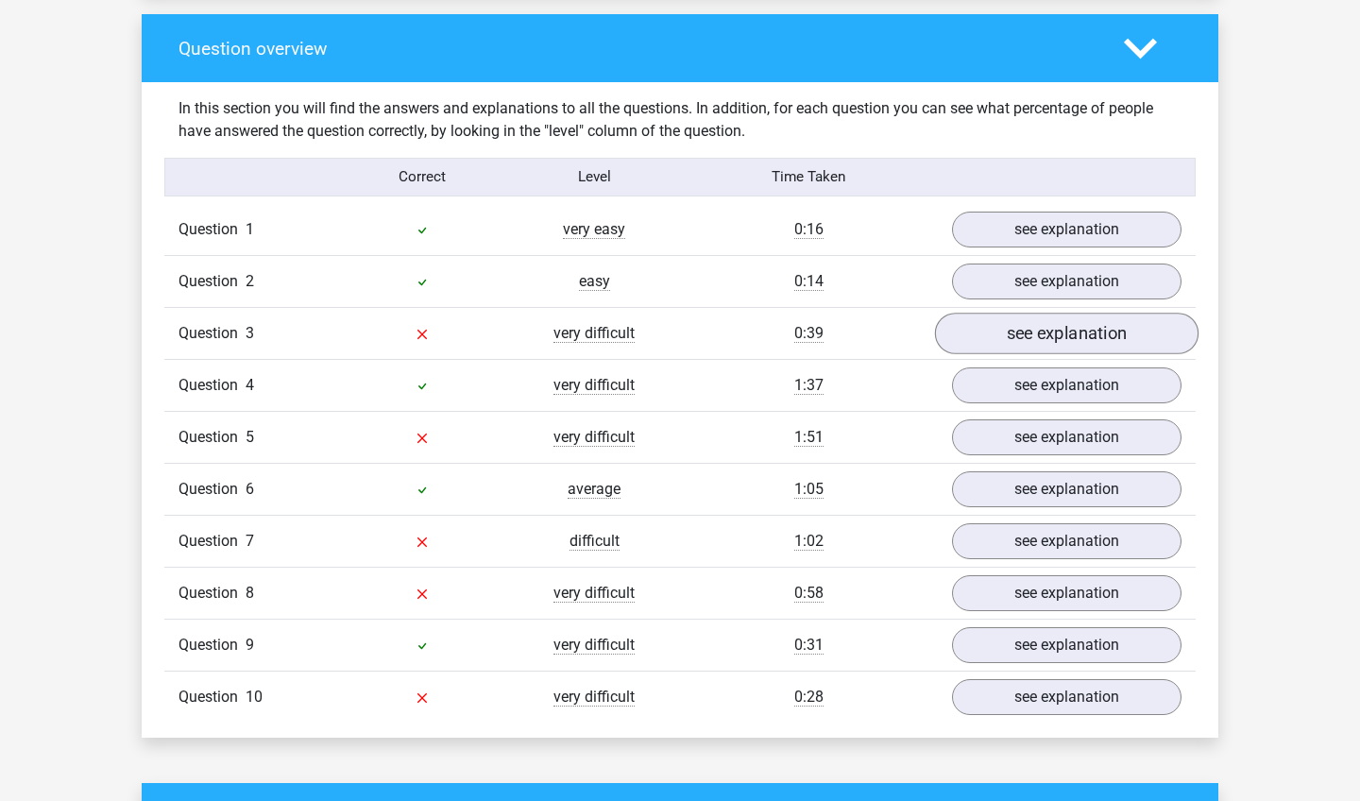
click at [1019, 334] on link "see explanation" at bounding box center [1067, 334] width 264 height 42
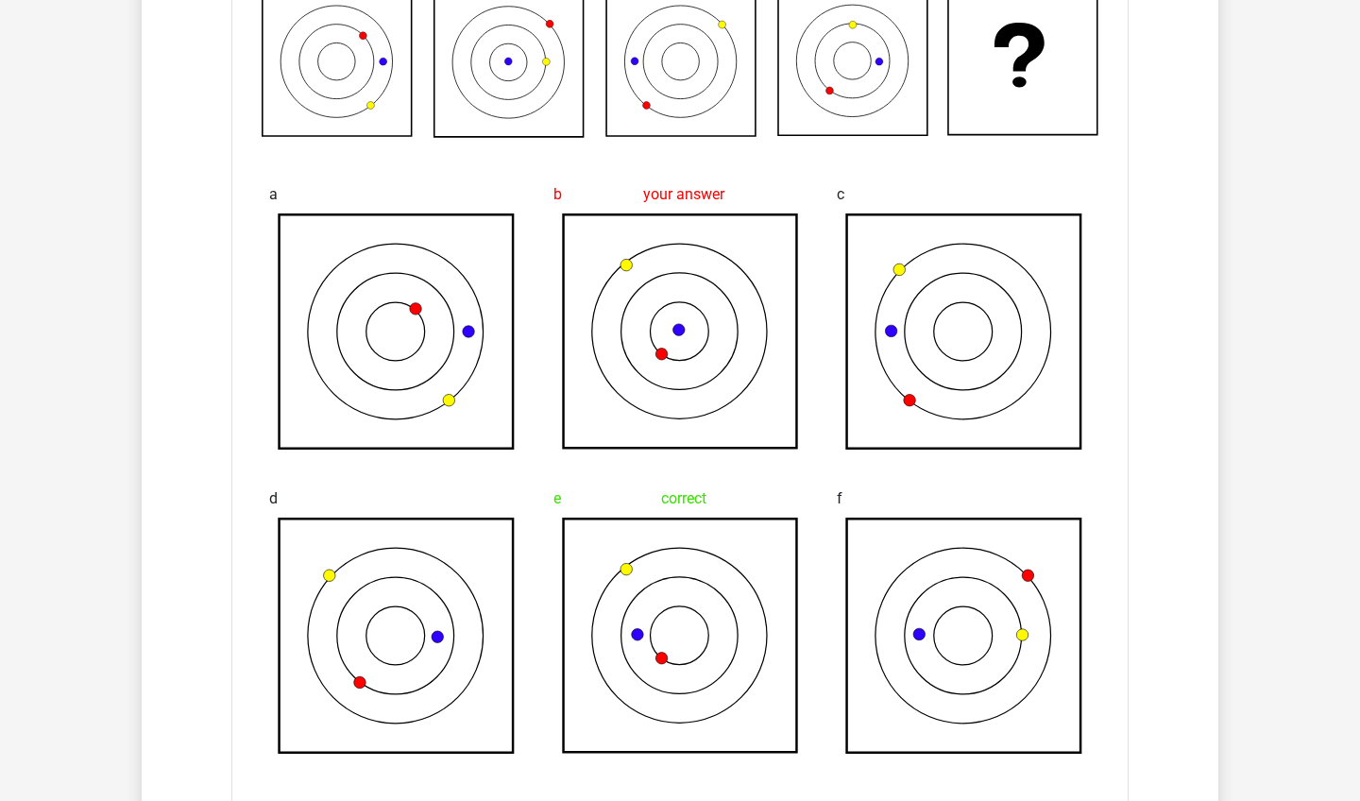
scroll to position [1641, 0]
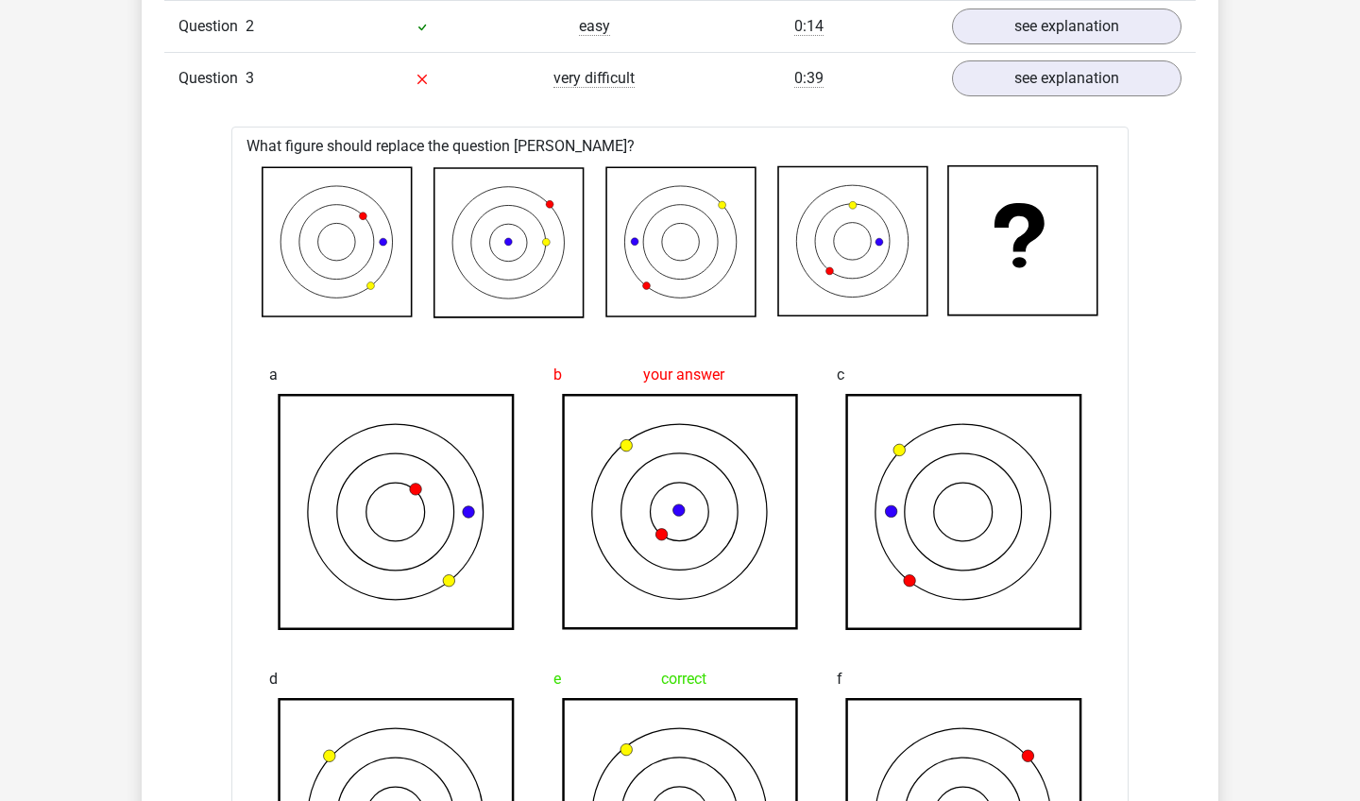
click at [383, 243] on icon at bounding box center [384, 242] width 8 height 8
click at [502, 245] on icon at bounding box center [508, 242] width 149 height 149
click at [624, 243] on icon at bounding box center [680, 241] width 149 height 149
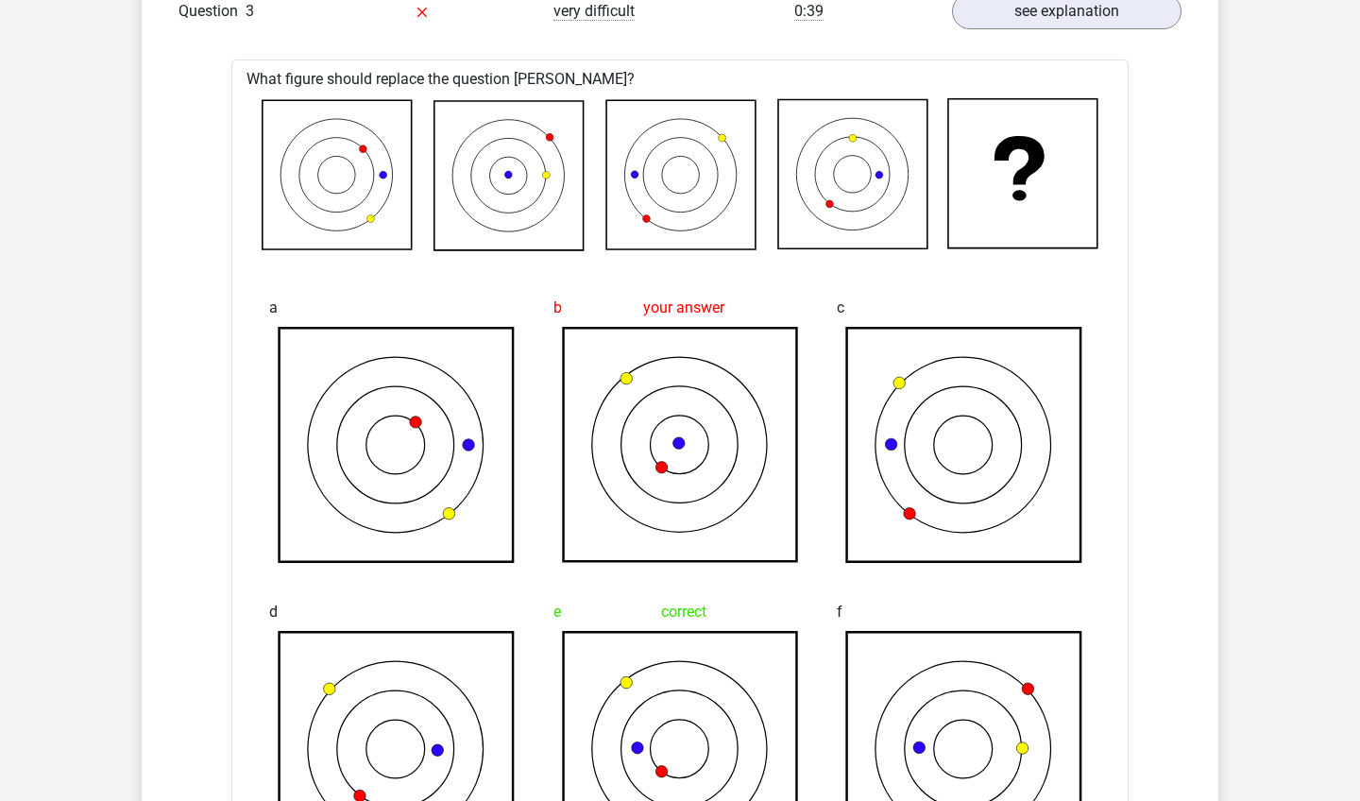
scroll to position [1709, 0]
click at [889, 167] on icon at bounding box center [852, 172] width 149 height 149
click at [869, 136] on icon at bounding box center [852, 172] width 149 height 149
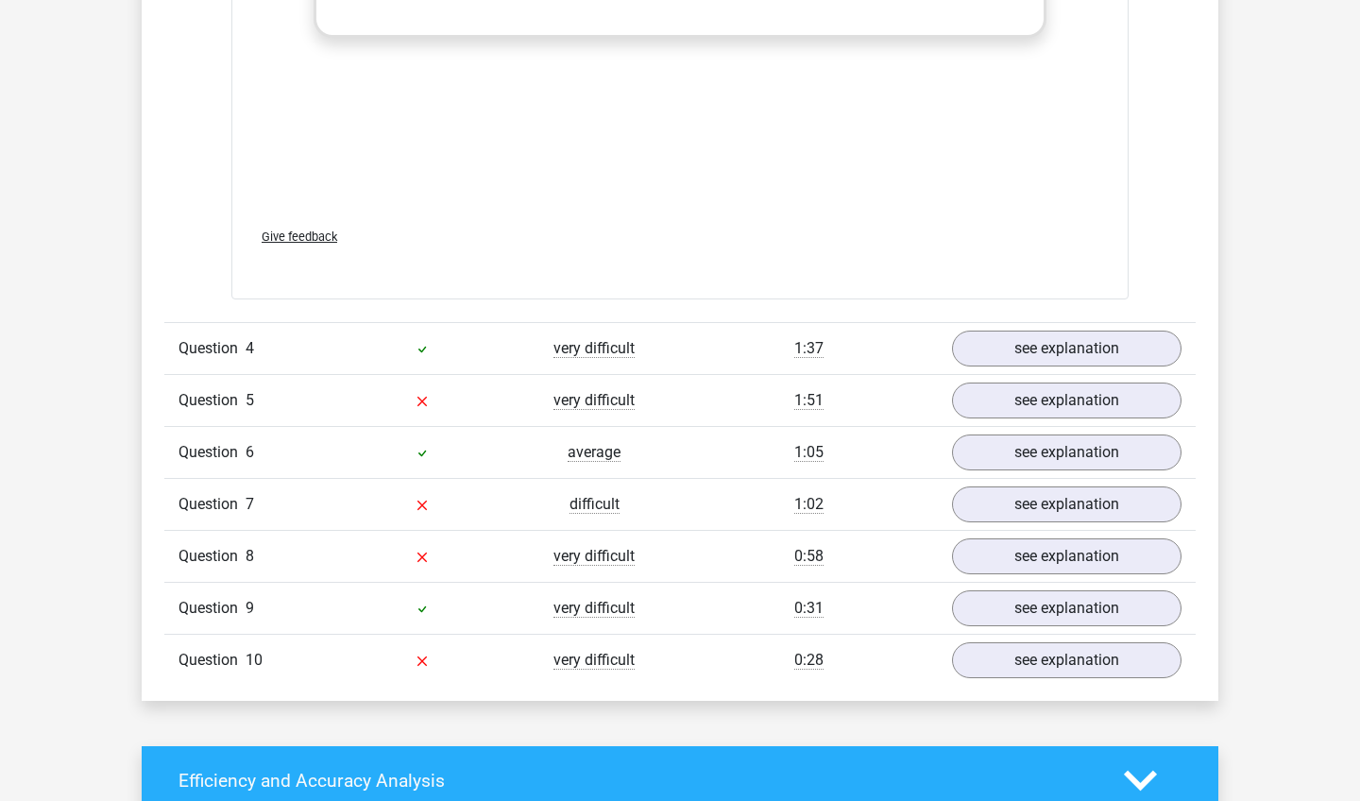
scroll to position [3058, 0]
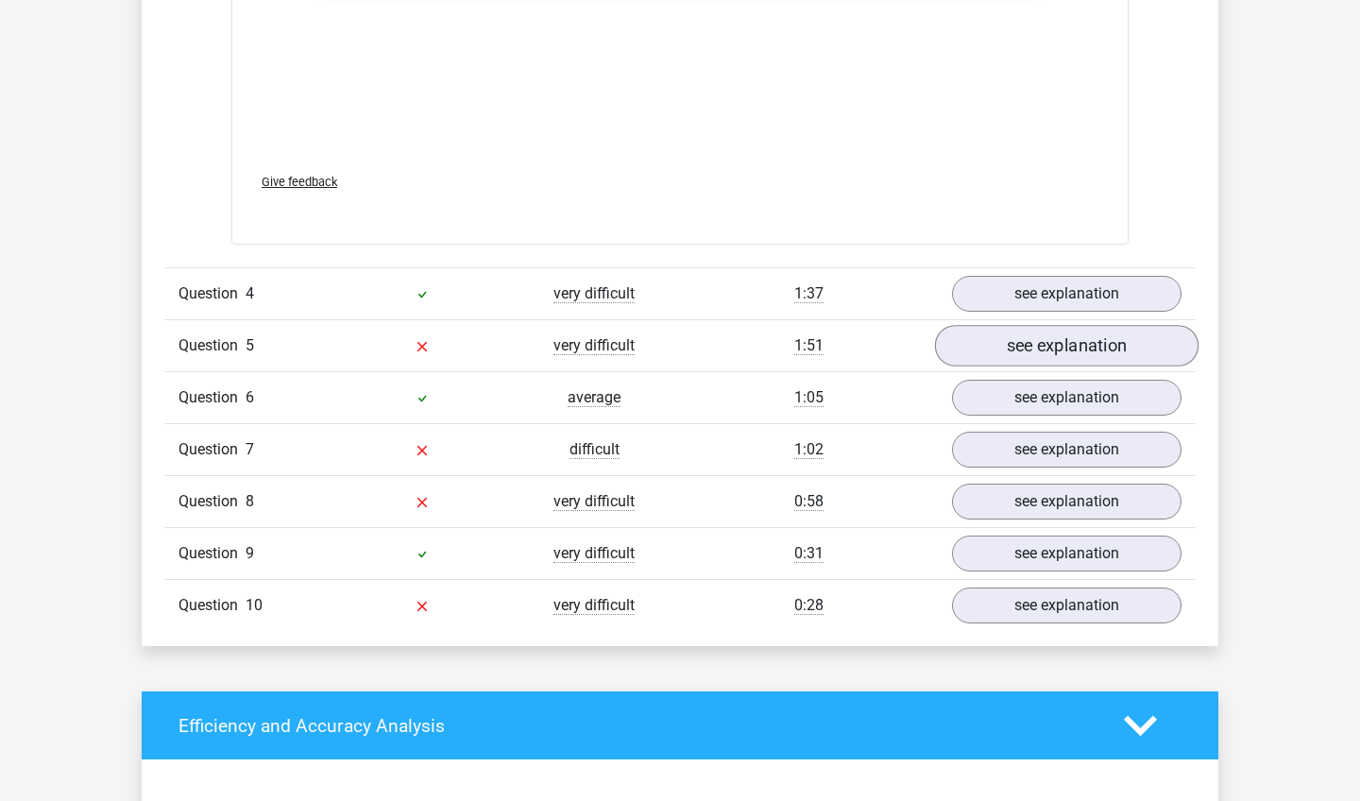
click at [1018, 349] on link "see explanation" at bounding box center [1067, 346] width 264 height 42
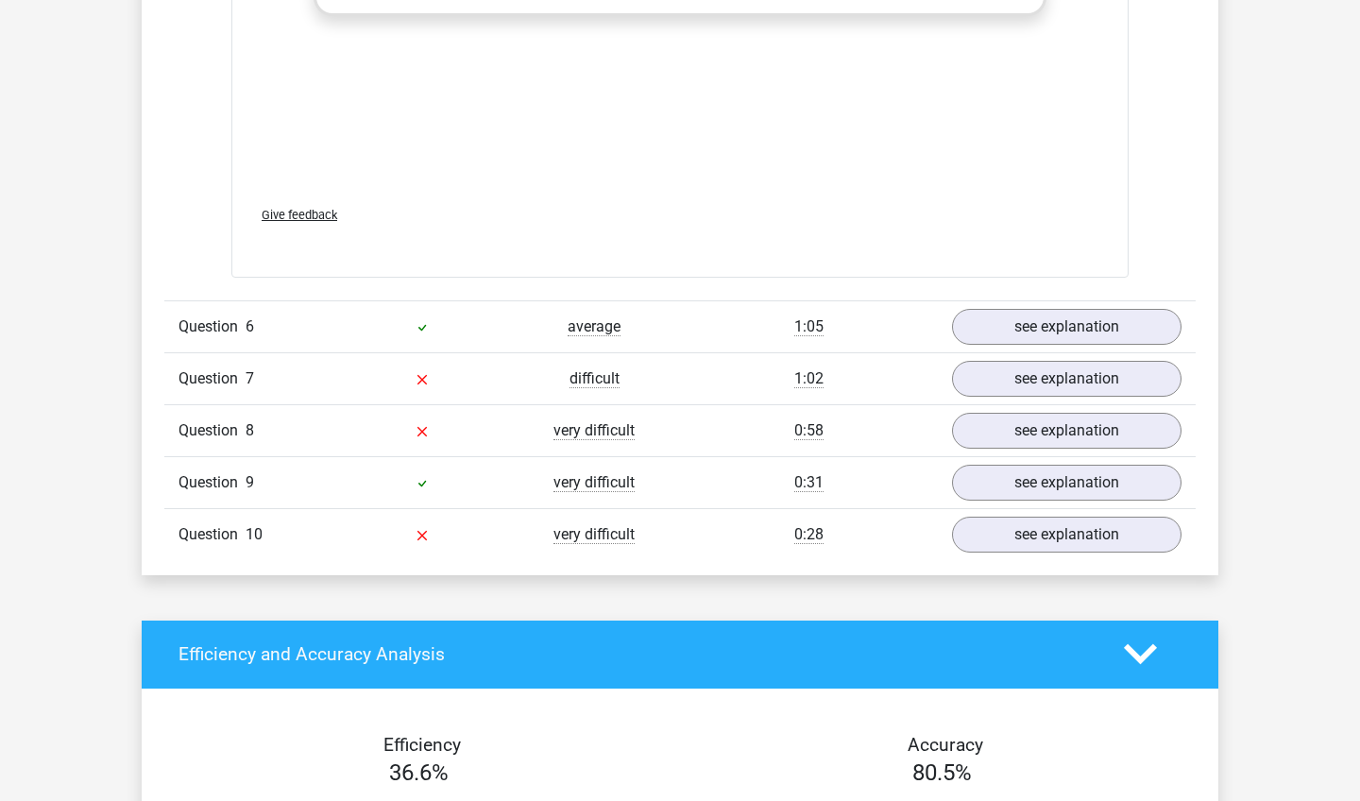
scroll to position [4912, 0]
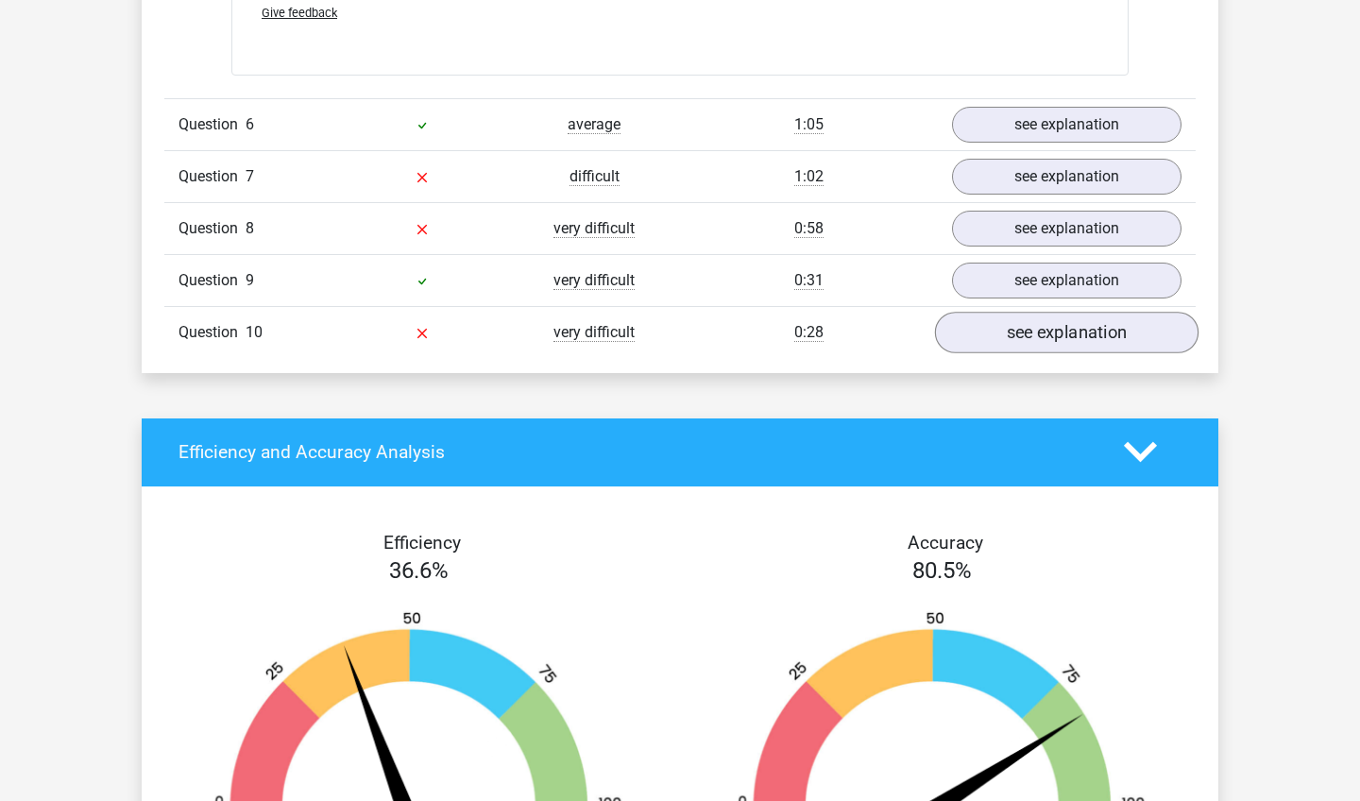
click at [1048, 343] on link "see explanation" at bounding box center [1067, 333] width 264 height 42
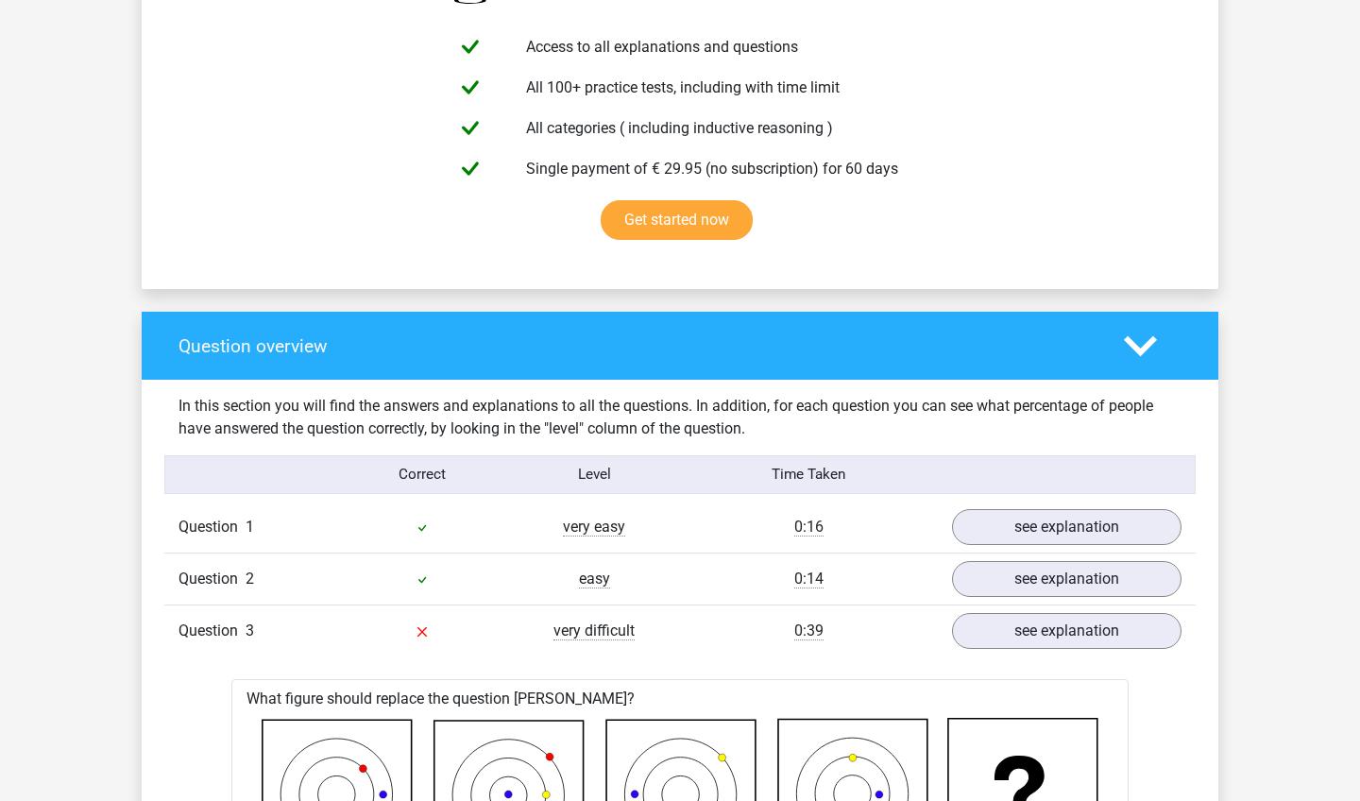
scroll to position [1090, 0]
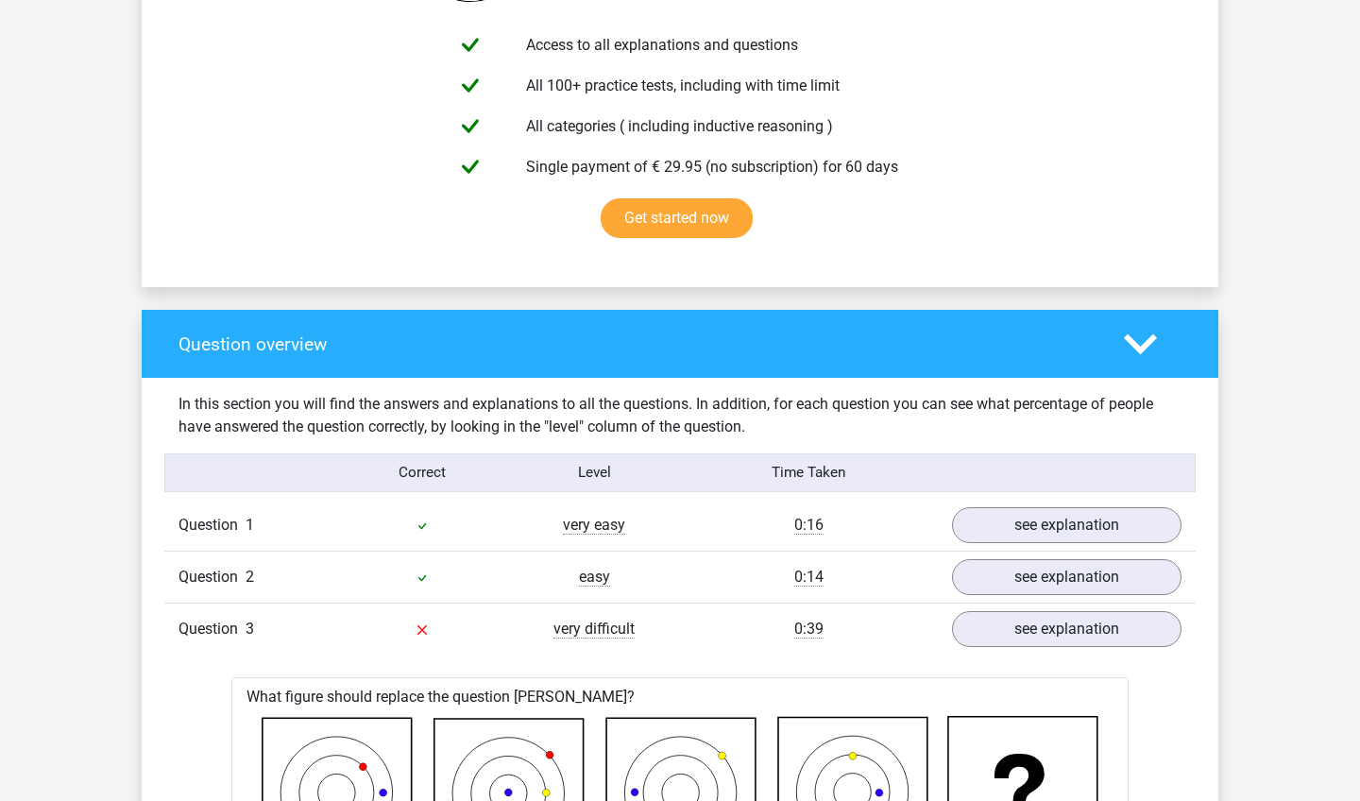
click at [1169, 348] on div at bounding box center [1153, 344] width 86 height 33
click at [1136, 348] on polygon at bounding box center [1140, 343] width 33 height 21
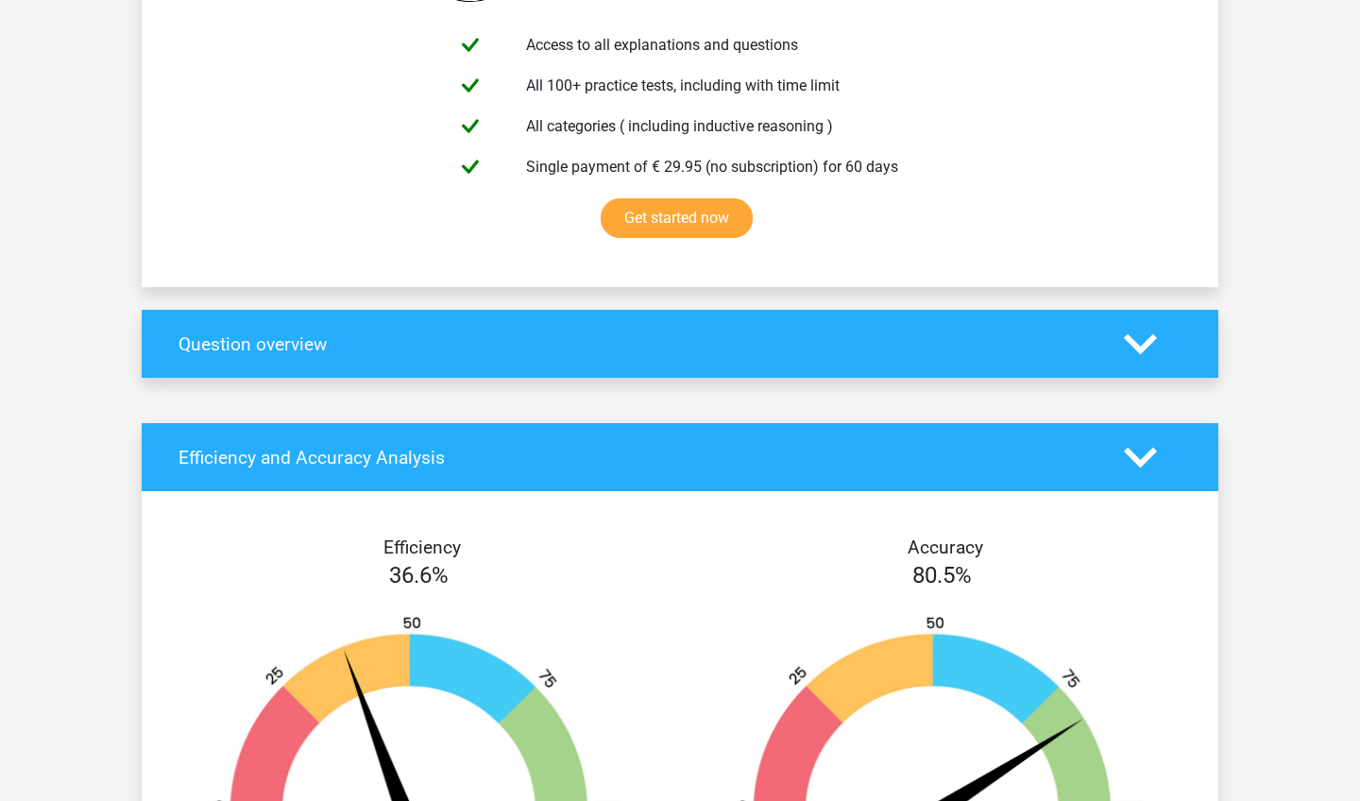
click at [1136, 348] on polygon at bounding box center [1140, 343] width 33 height 21
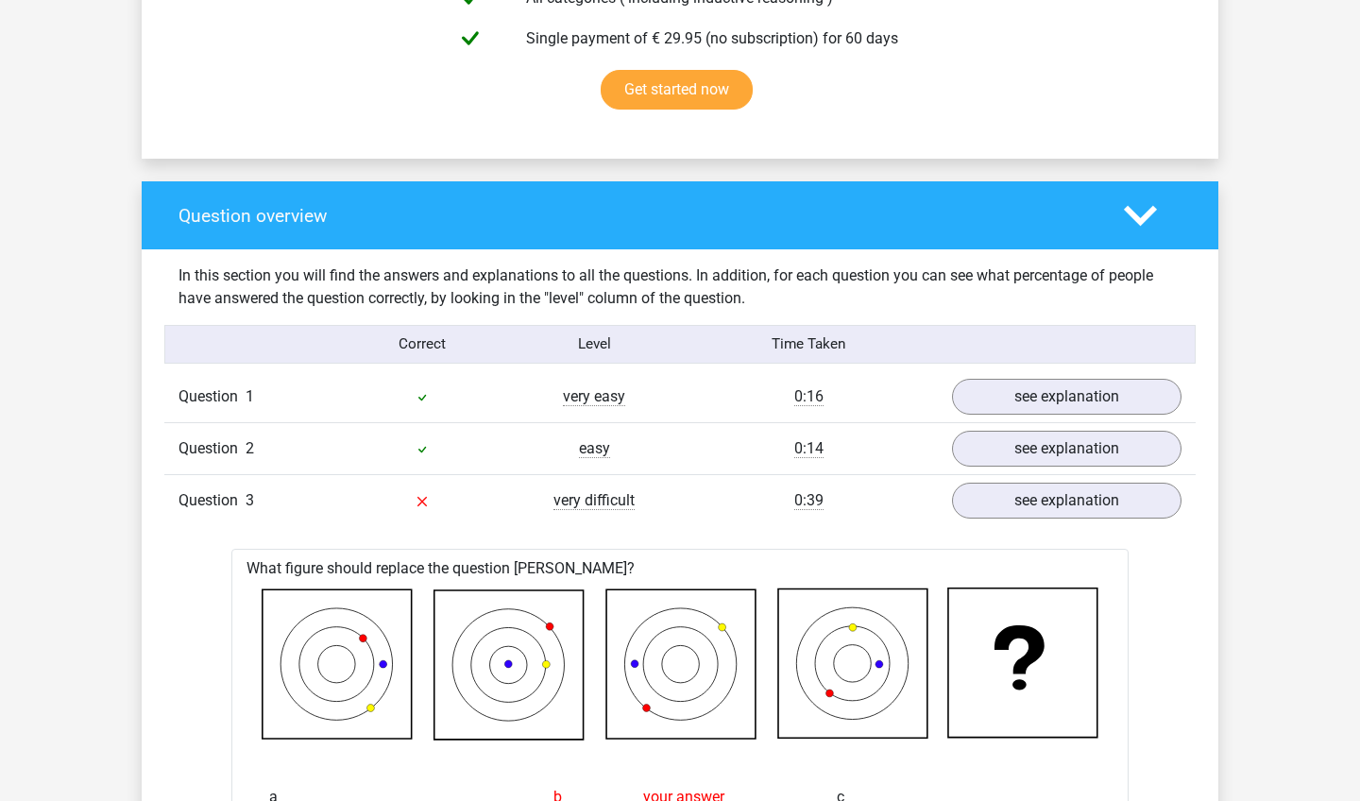
scroll to position [1389, 0]
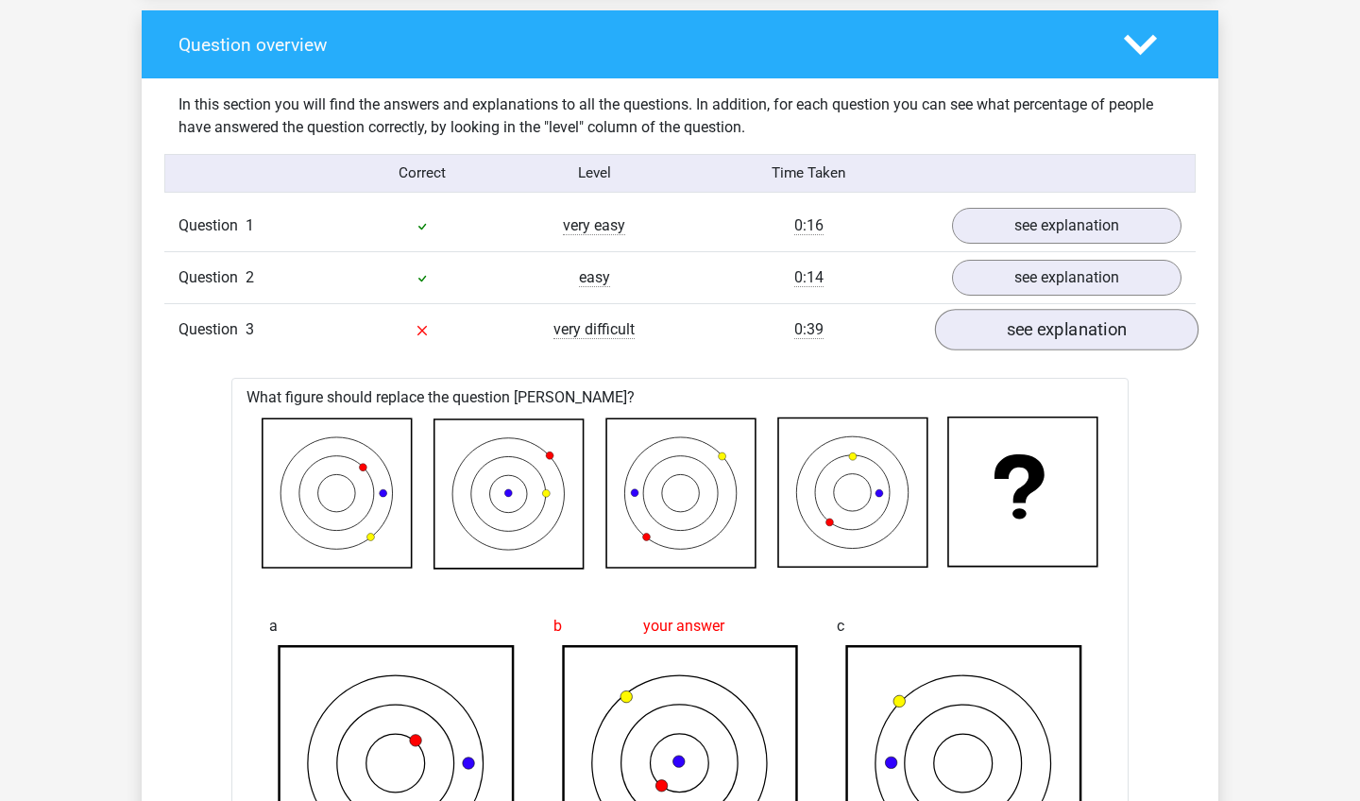
click at [1108, 338] on link "see explanation" at bounding box center [1067, 330] width 264 height 42
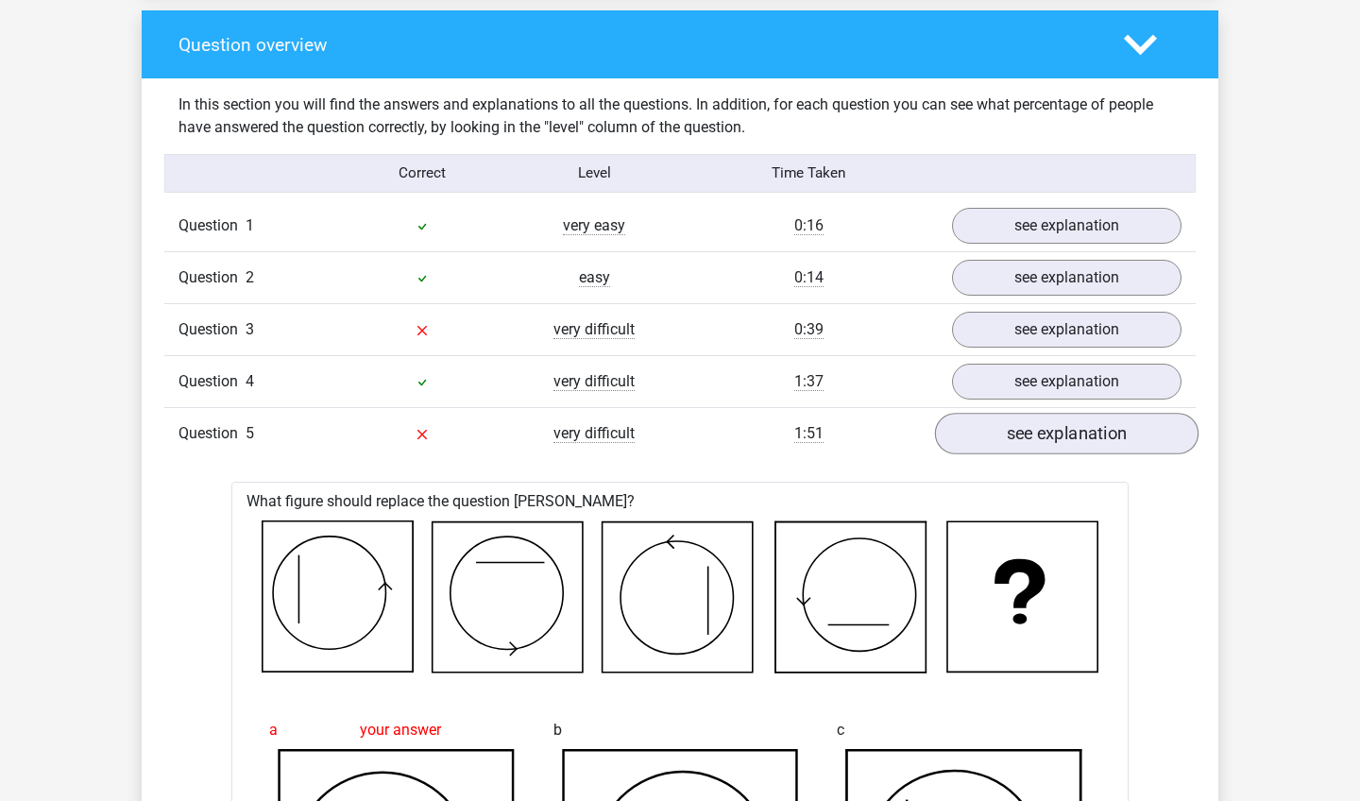
click at [1046, 431] on link "see explanation" at bounding box center [1067, 434] width 264 height 42
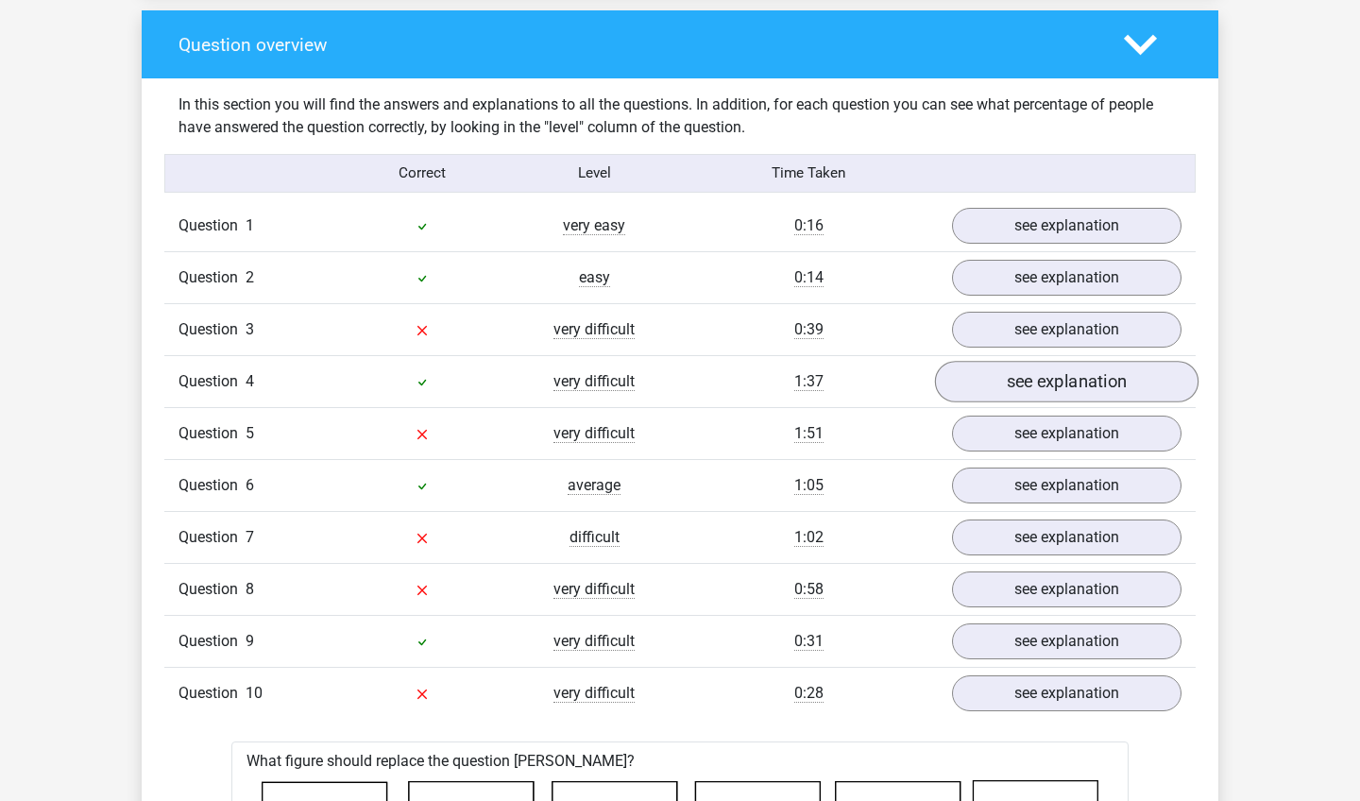
click at [1014, 393] on link "see explanation" at bounding box center [1067, 382] width 264 height 42
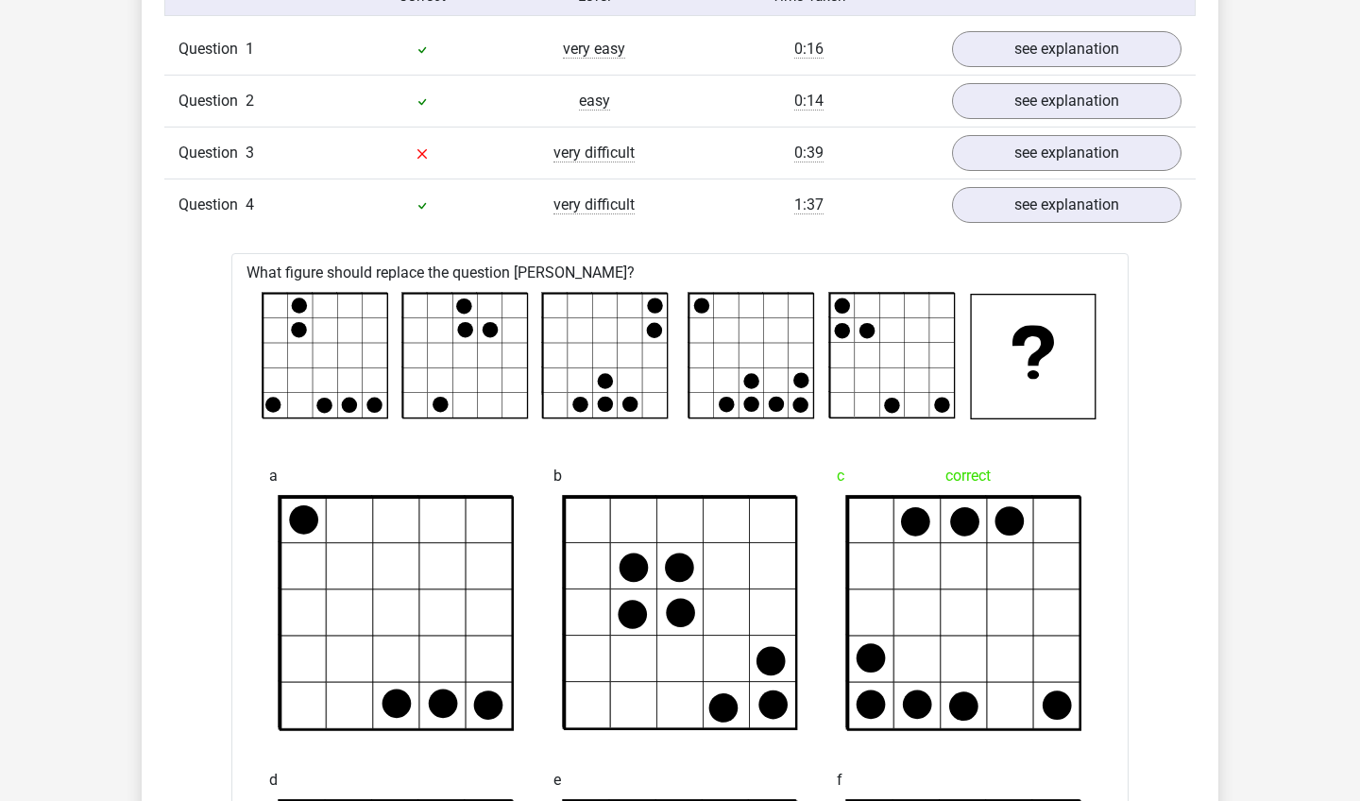
scroll to position [1592, 0]
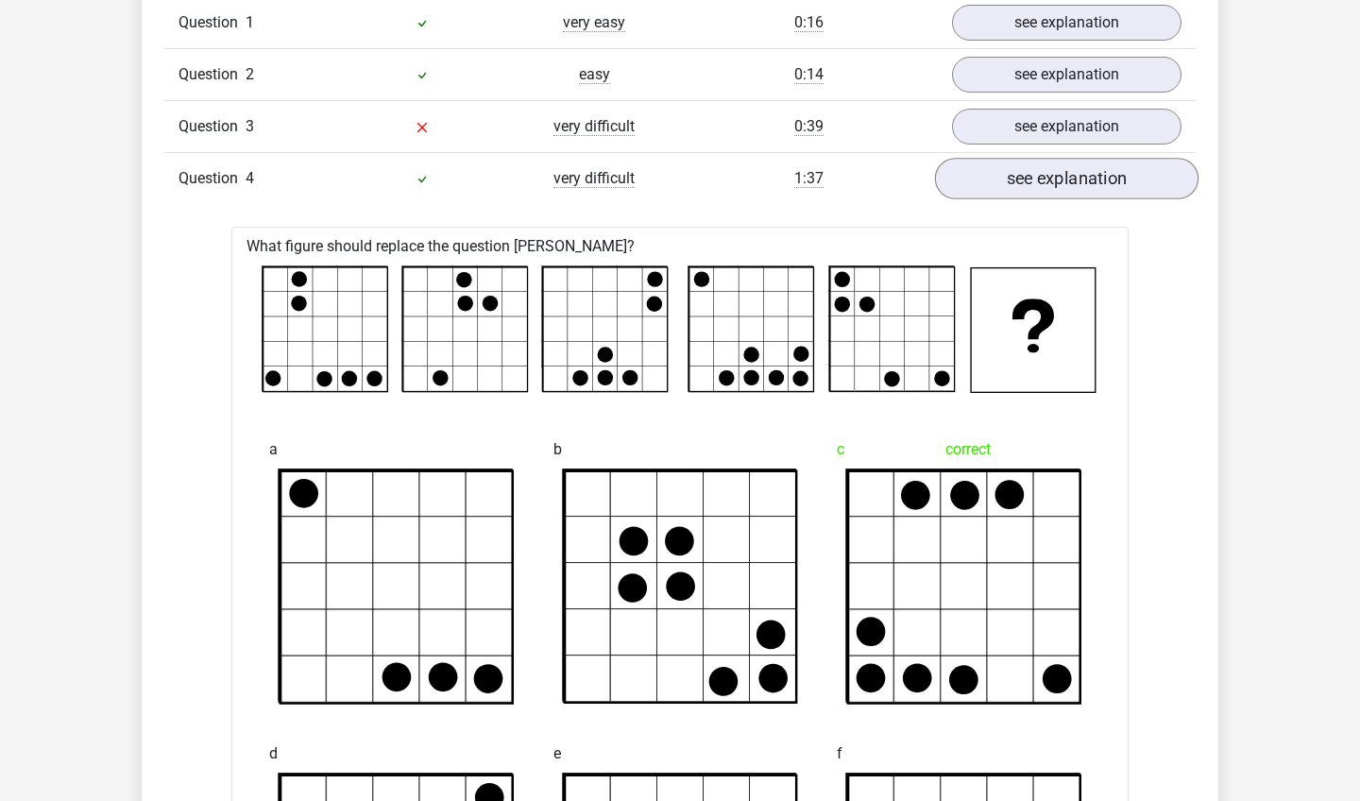
click at [1044, 182] on link "see explanation" at bounding box center [1067, 179] width 264 height 42
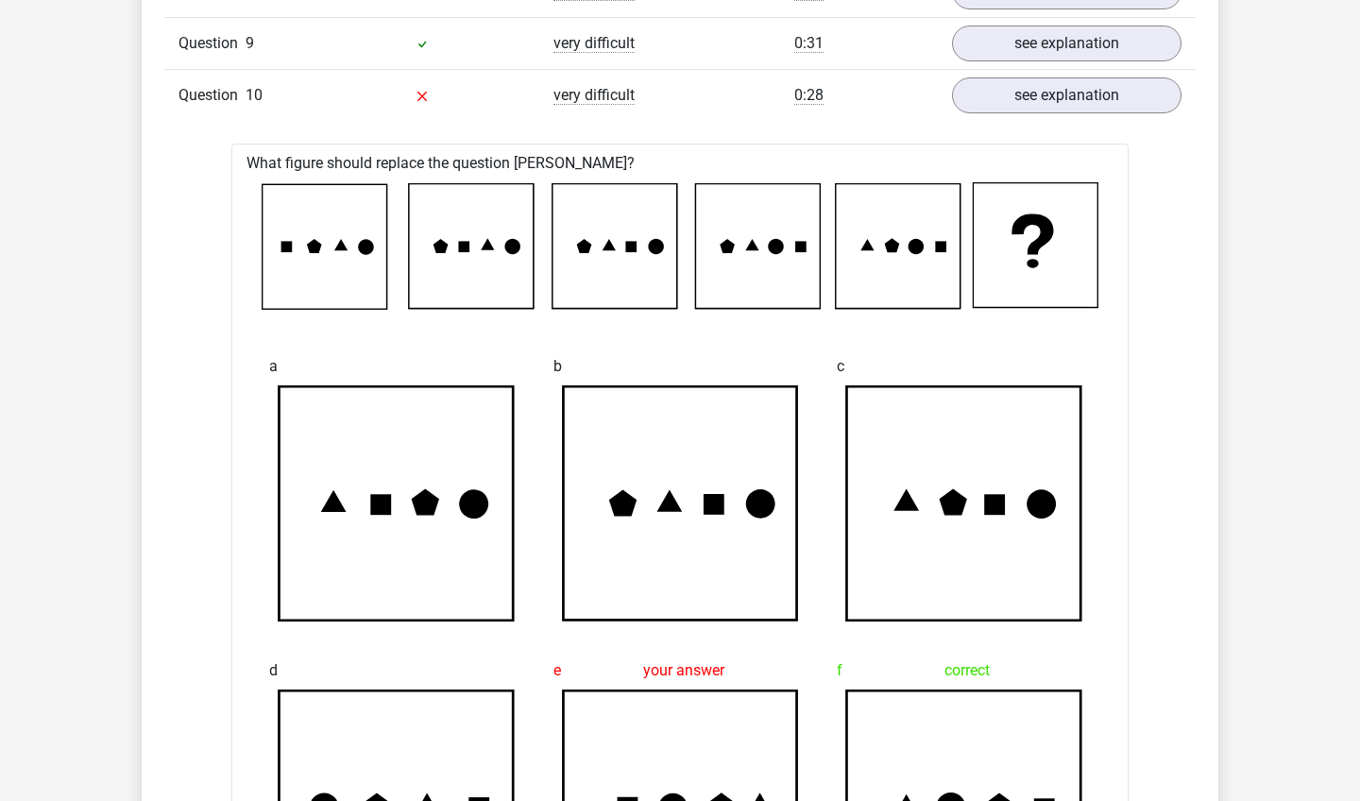
scroll to position [1937, 0]
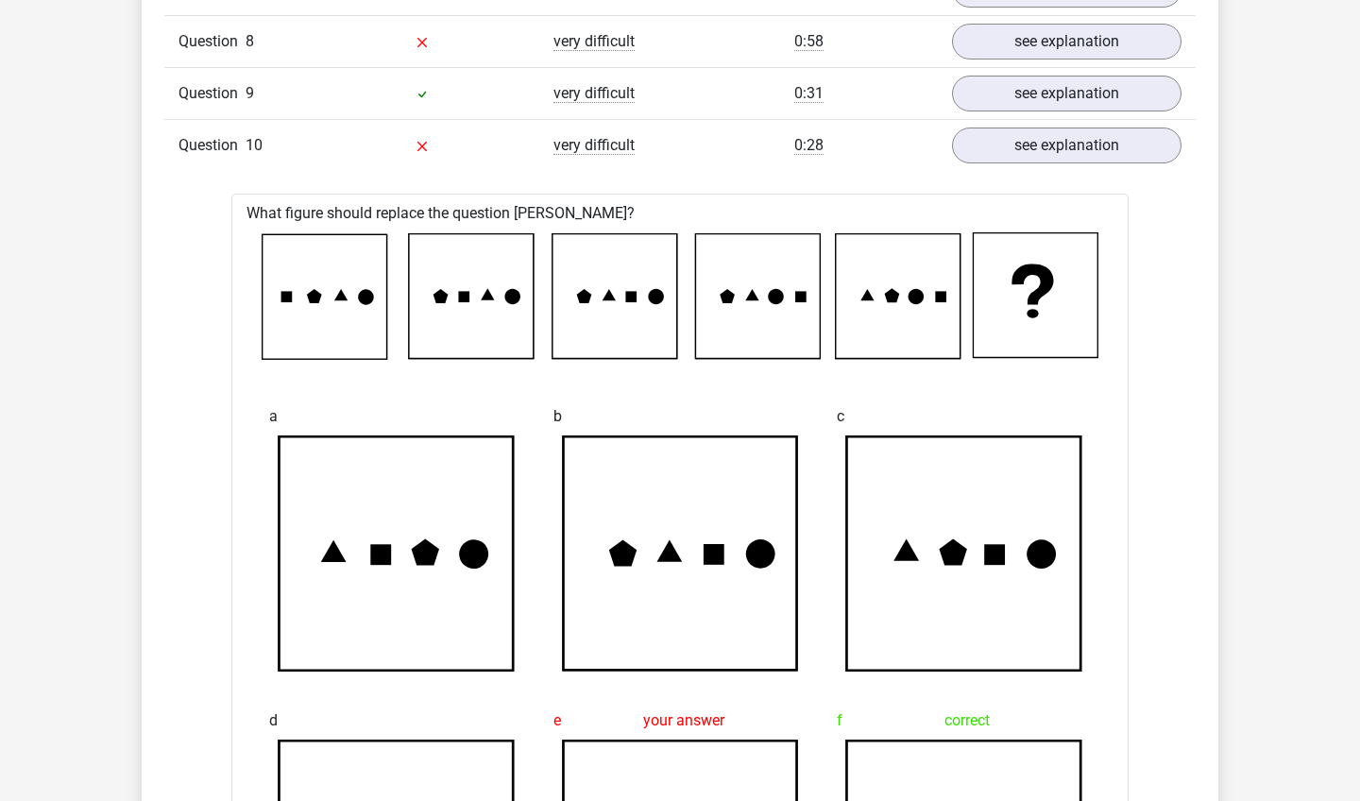
click at [819, 128] on div "Question 10 very difficult 0:28 see explanation" at bounding box center [679, 145] width 1031 height 52
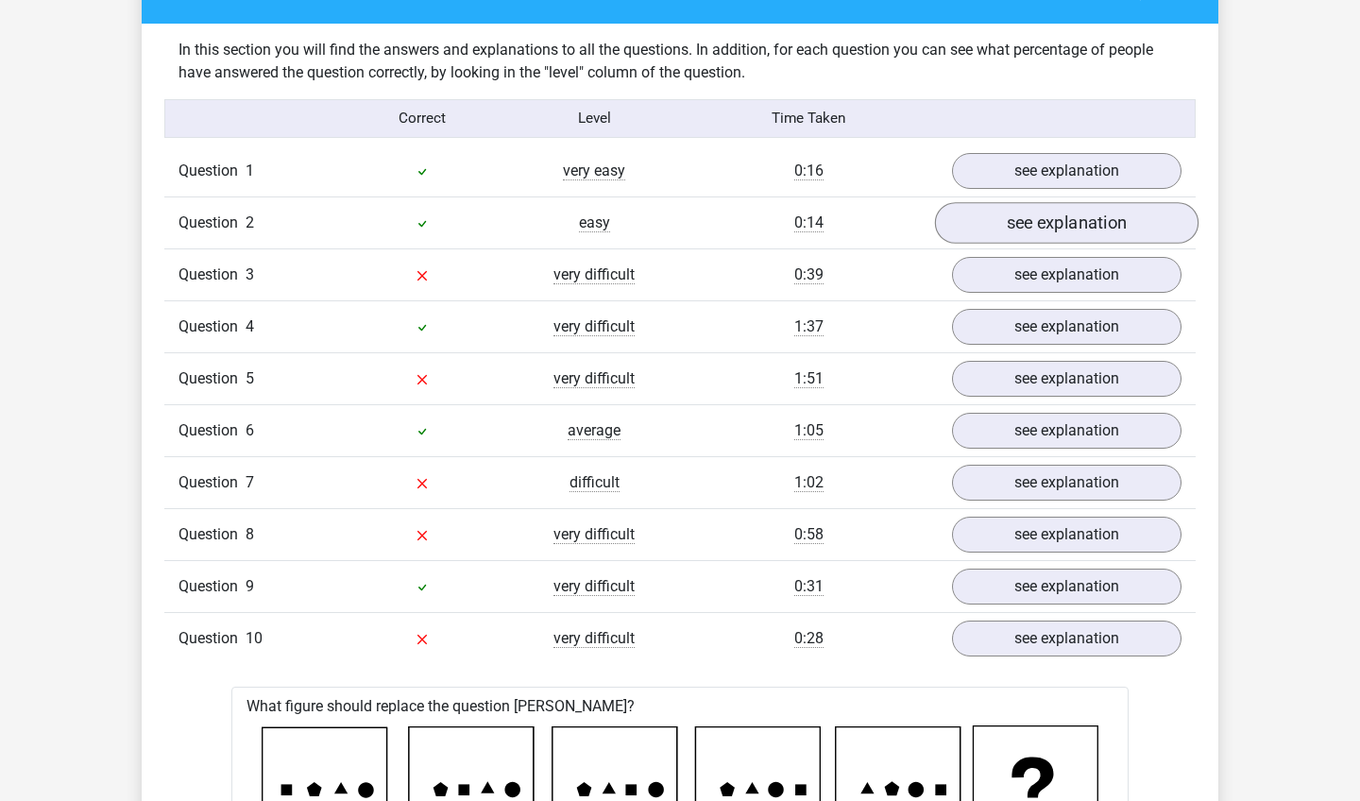
click at [985, 221] on link "see explanation" at bounding box center [1067, 223] width 264 height 42
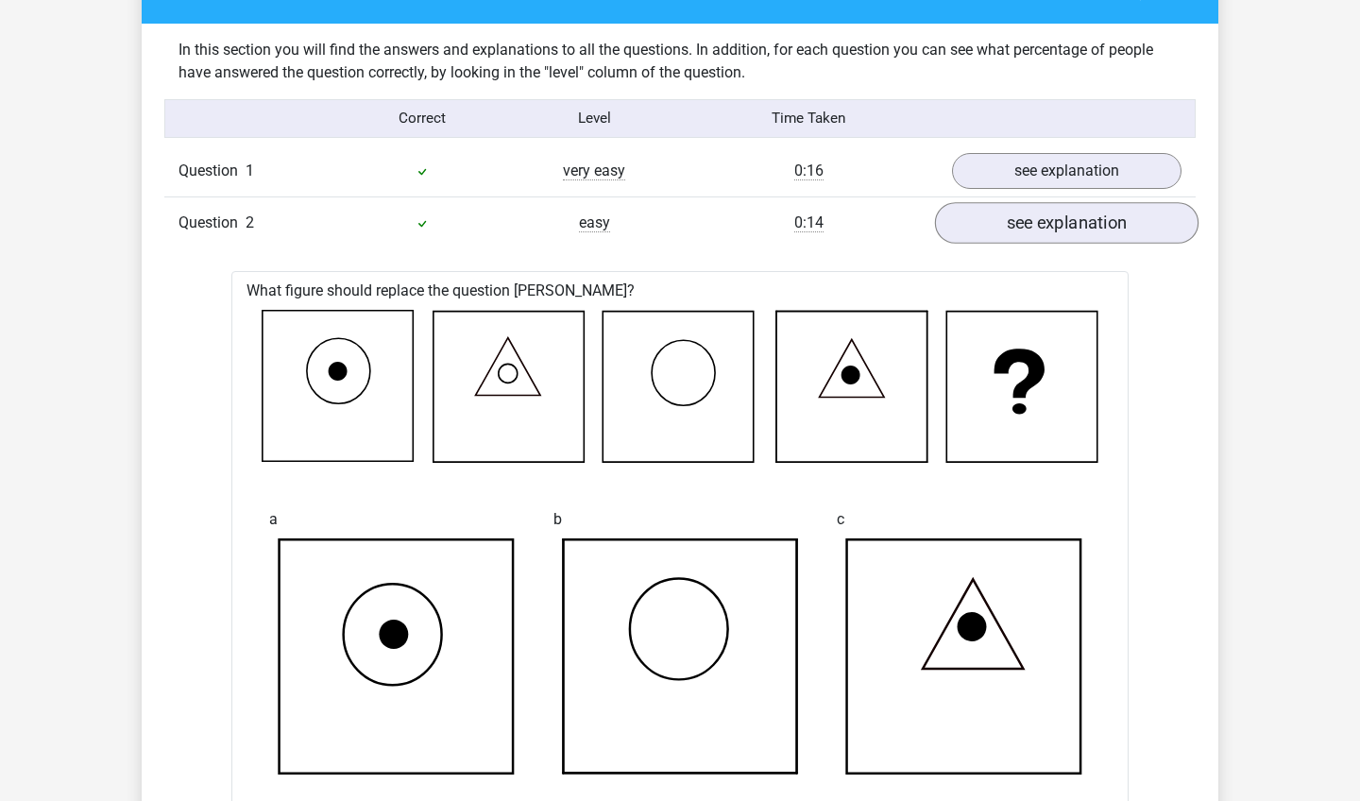
click at [983, 224] on link "see explanation" at bounding box center [1067, 223] width 264 height 42
